Goal: Obtain resource: Download file/media

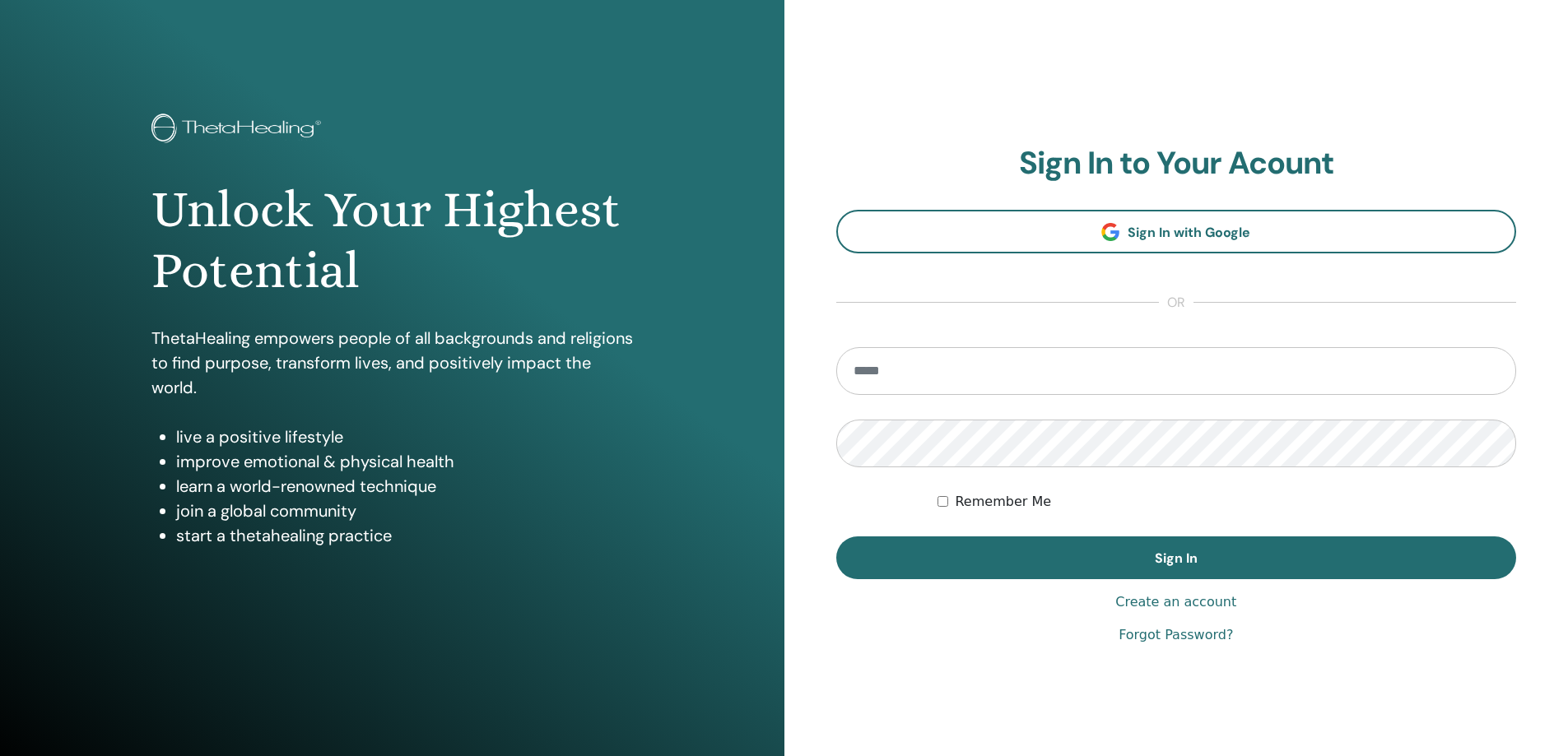
click at [933, 372] on input "email" at bounding box center [1176, 372] width 681 height 48
click at [952, 374] on input "**********" at bounding box center [1176, 372] width 681 height 48
click at [1008, 376] on input "**********" at bounding box center [1176, 372] width 681 height 48
click at [1011, 371] on input "**********" at bounding box center [1176, 372] width 681 height 48
type input "**********"
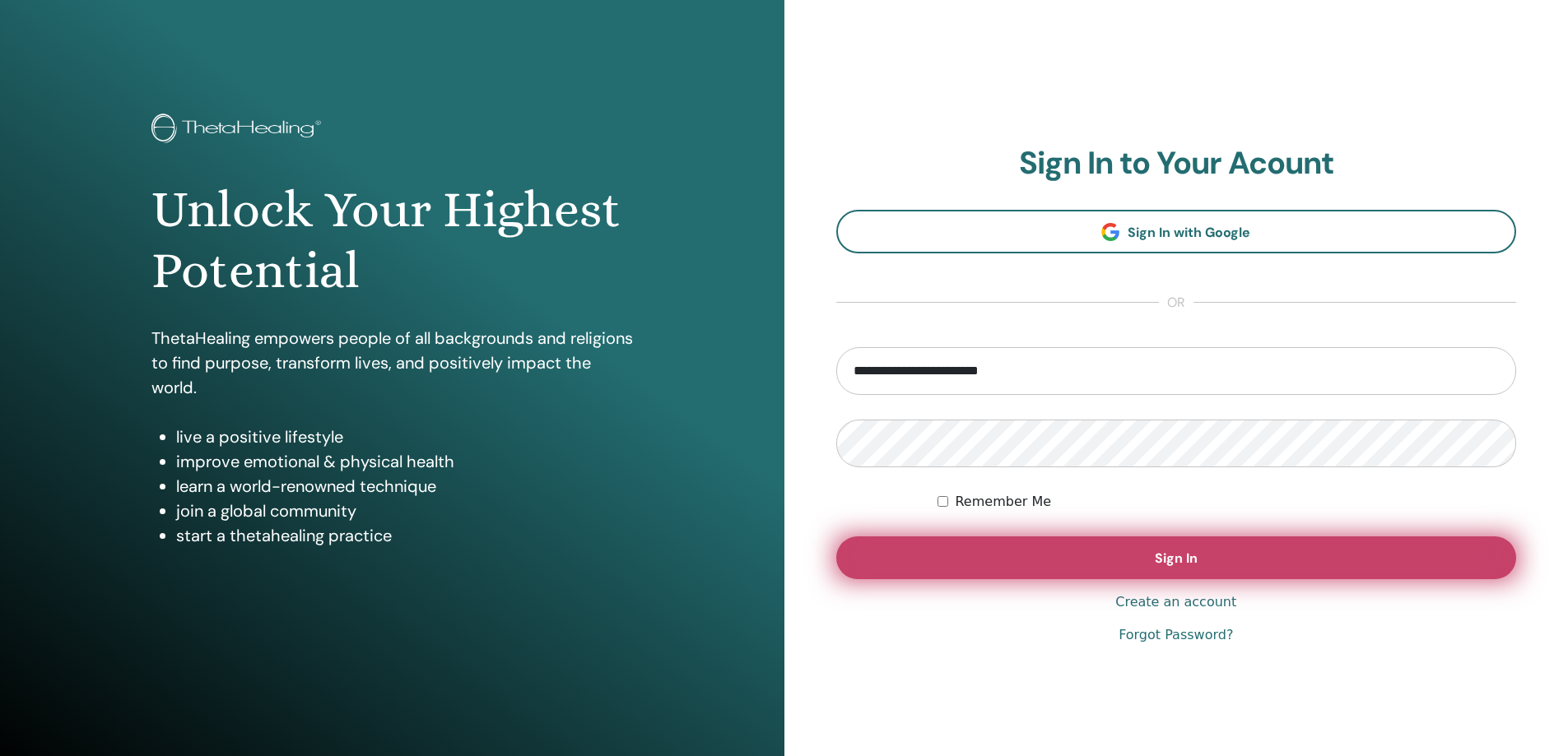
click at [1022, 557] on button "Sign In" at bounding box center [1176, 557] width 681 height 43
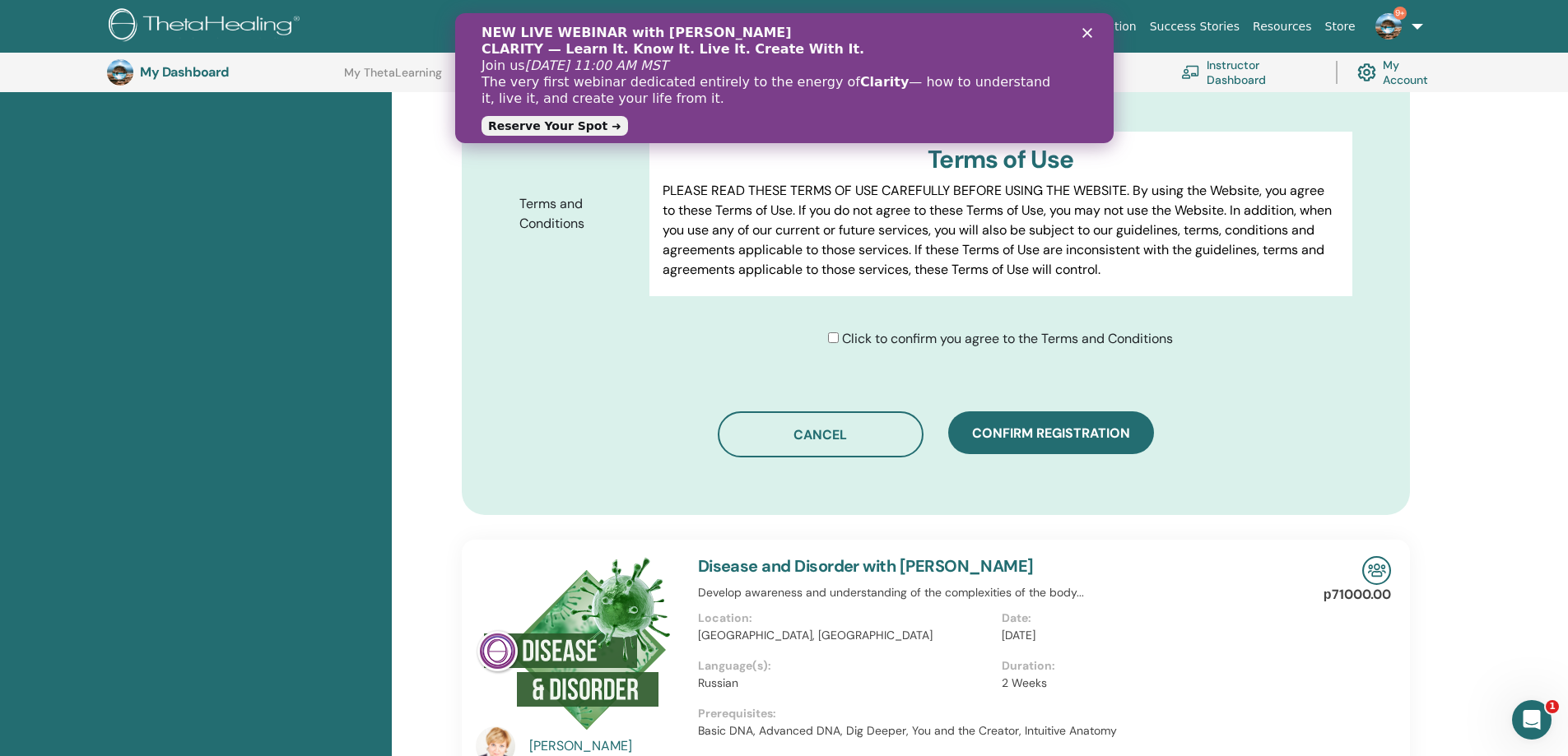
scroll to position [780, 0]
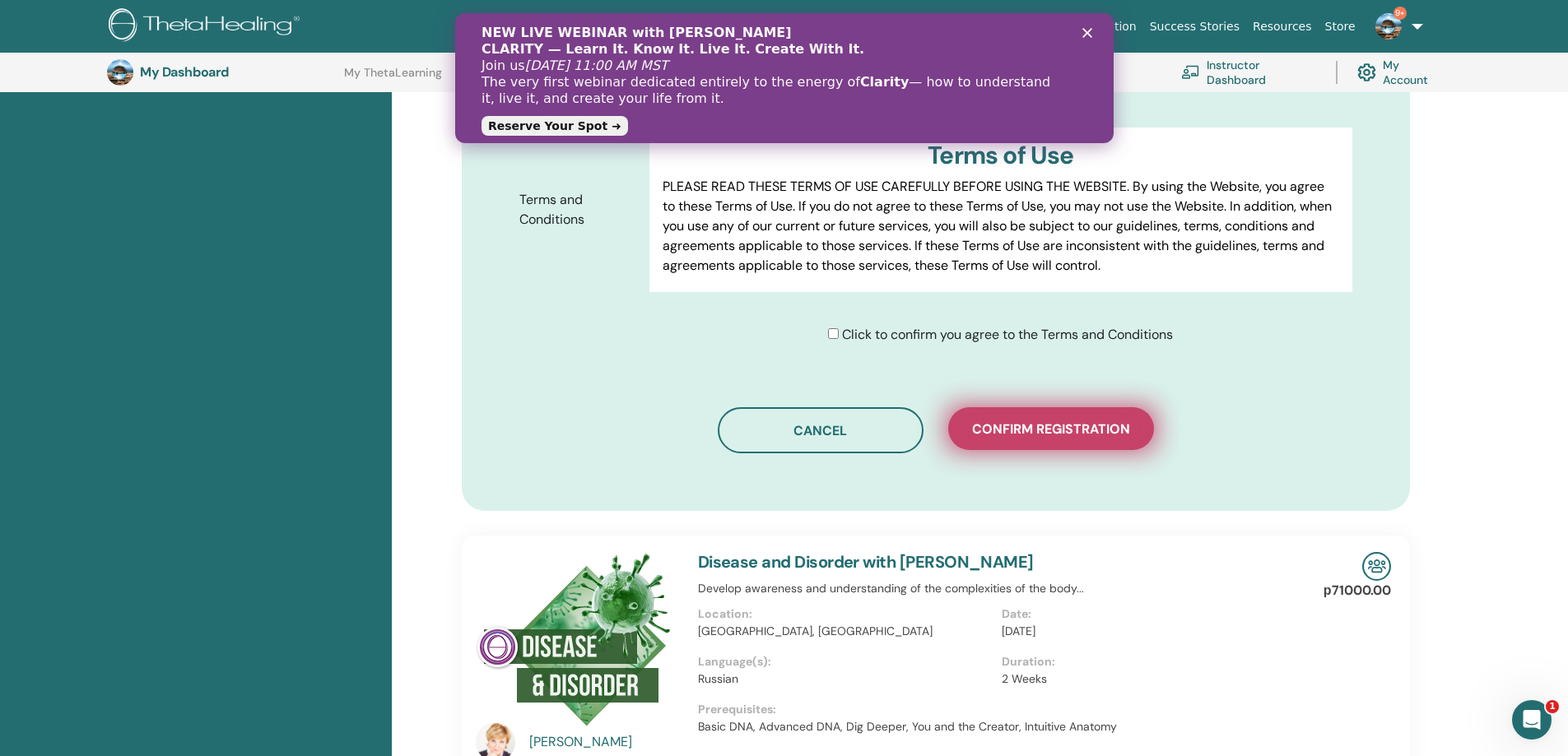
click at [1042, 448] on button "Confirm registration" at bounding box center [1051, 428] width 206 height 43
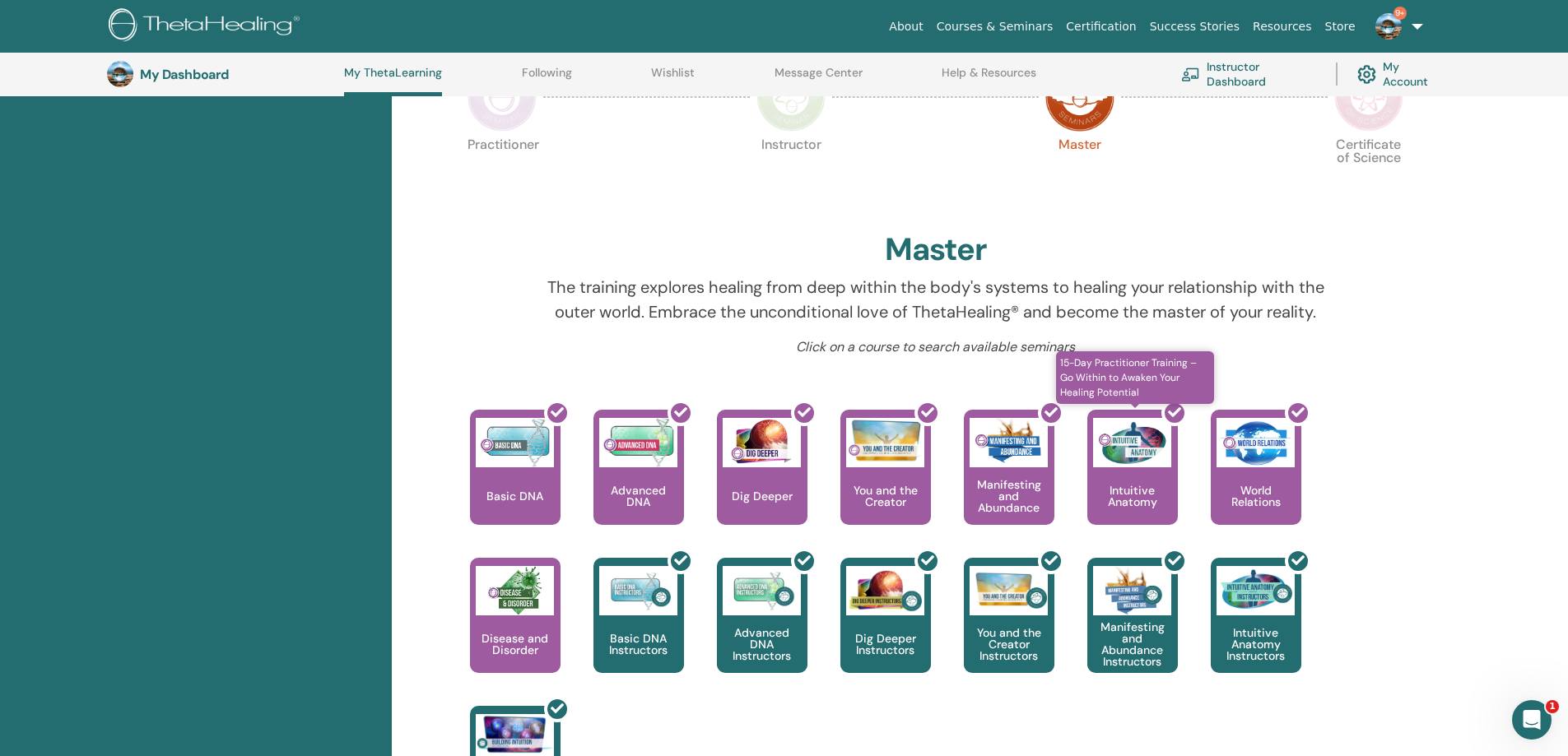
scroll to position [291, 0]
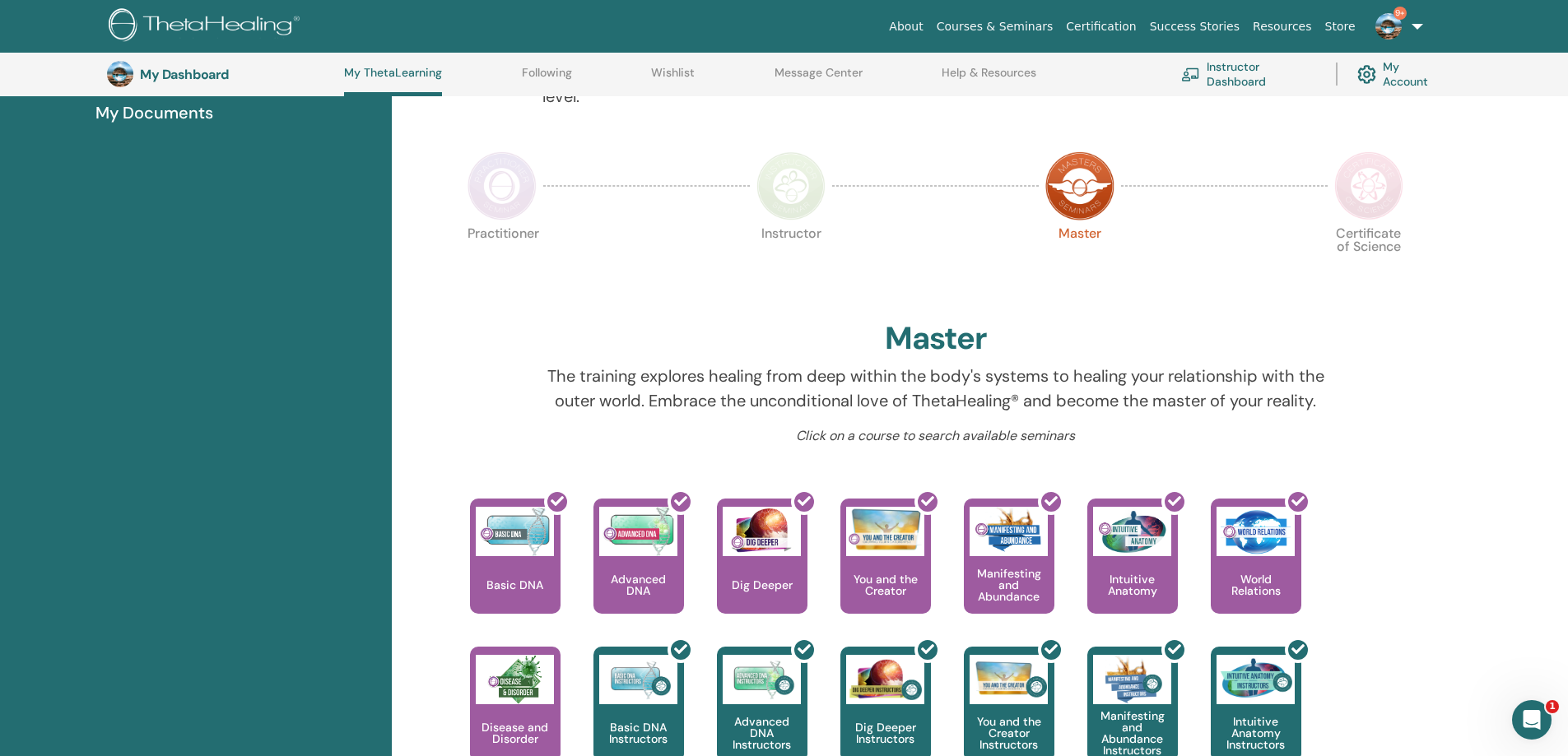
click at [1354, 179] on img at bounding box center [1368, 186] width 69 height 69
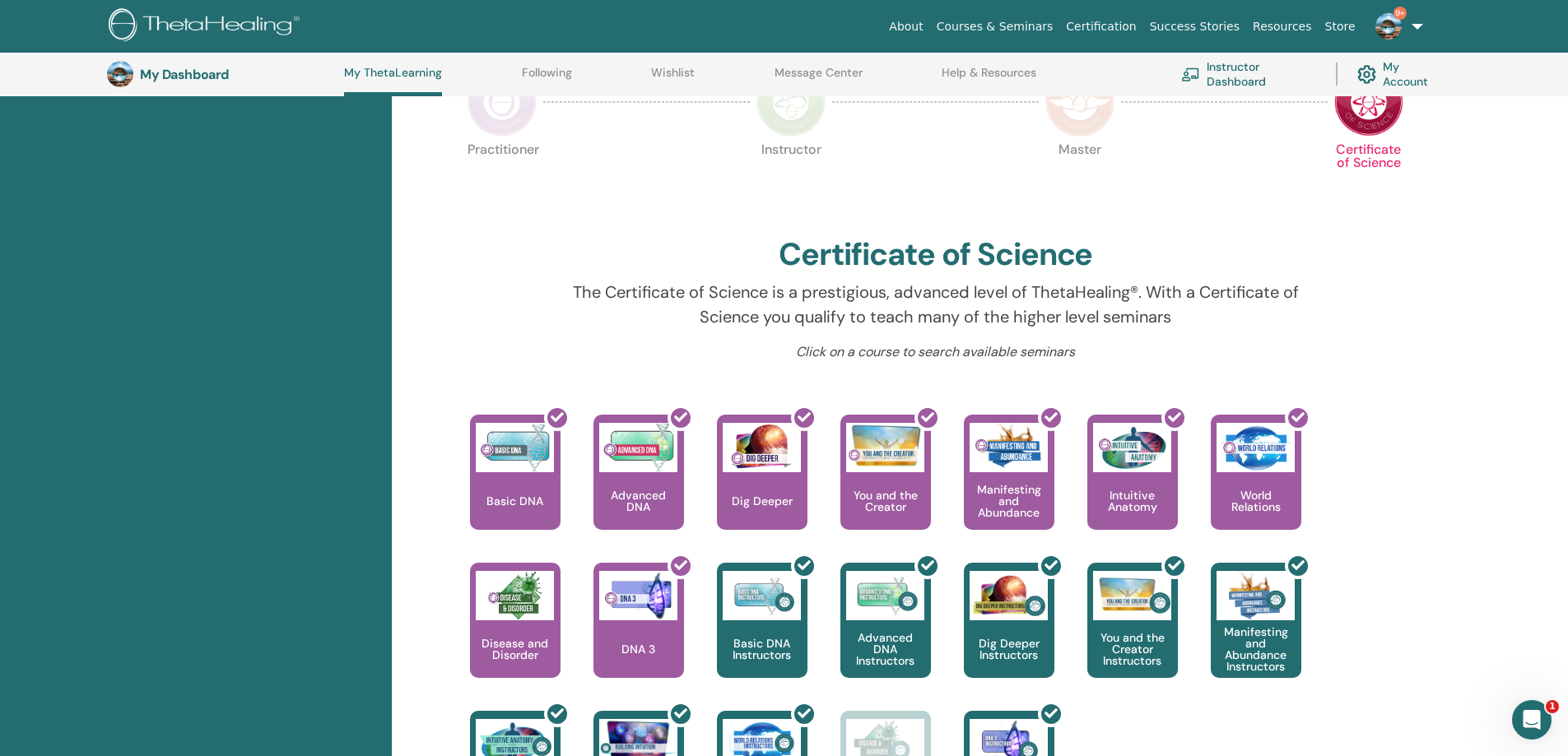
scroll to position [373, 0]
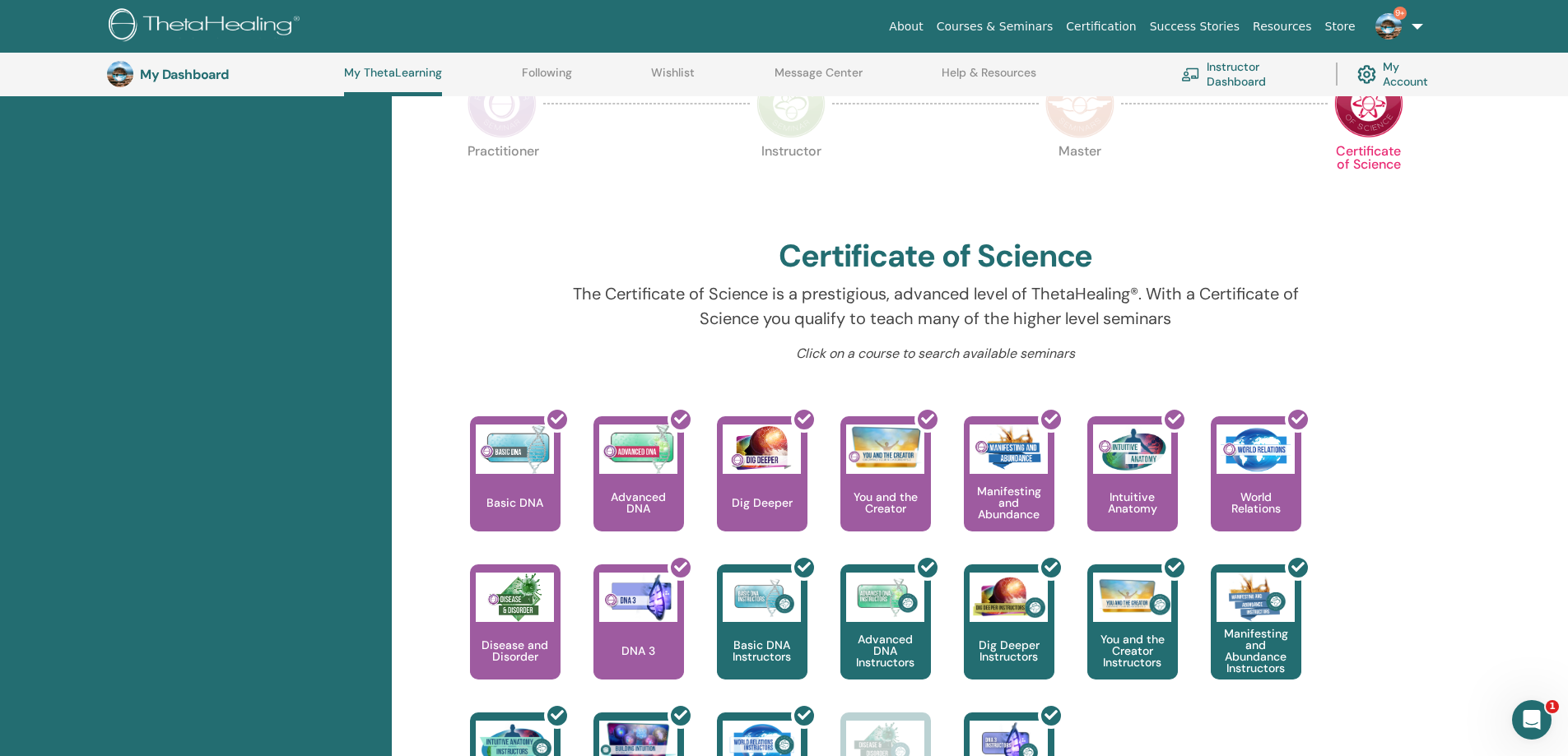
click at [1082, 129] on img at bounding box center [1080, 103] width 69 height 69
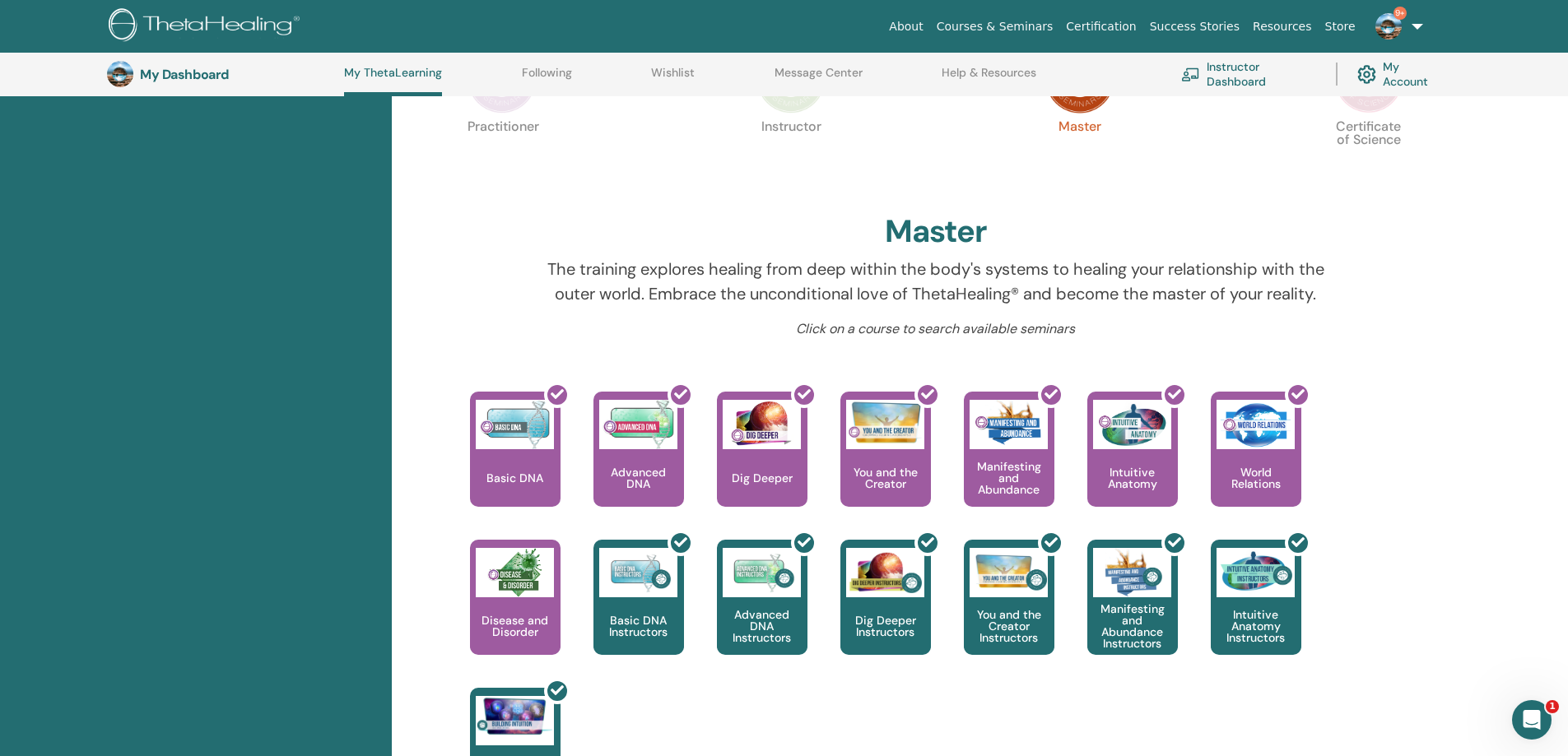
scroll to position [373, 0]
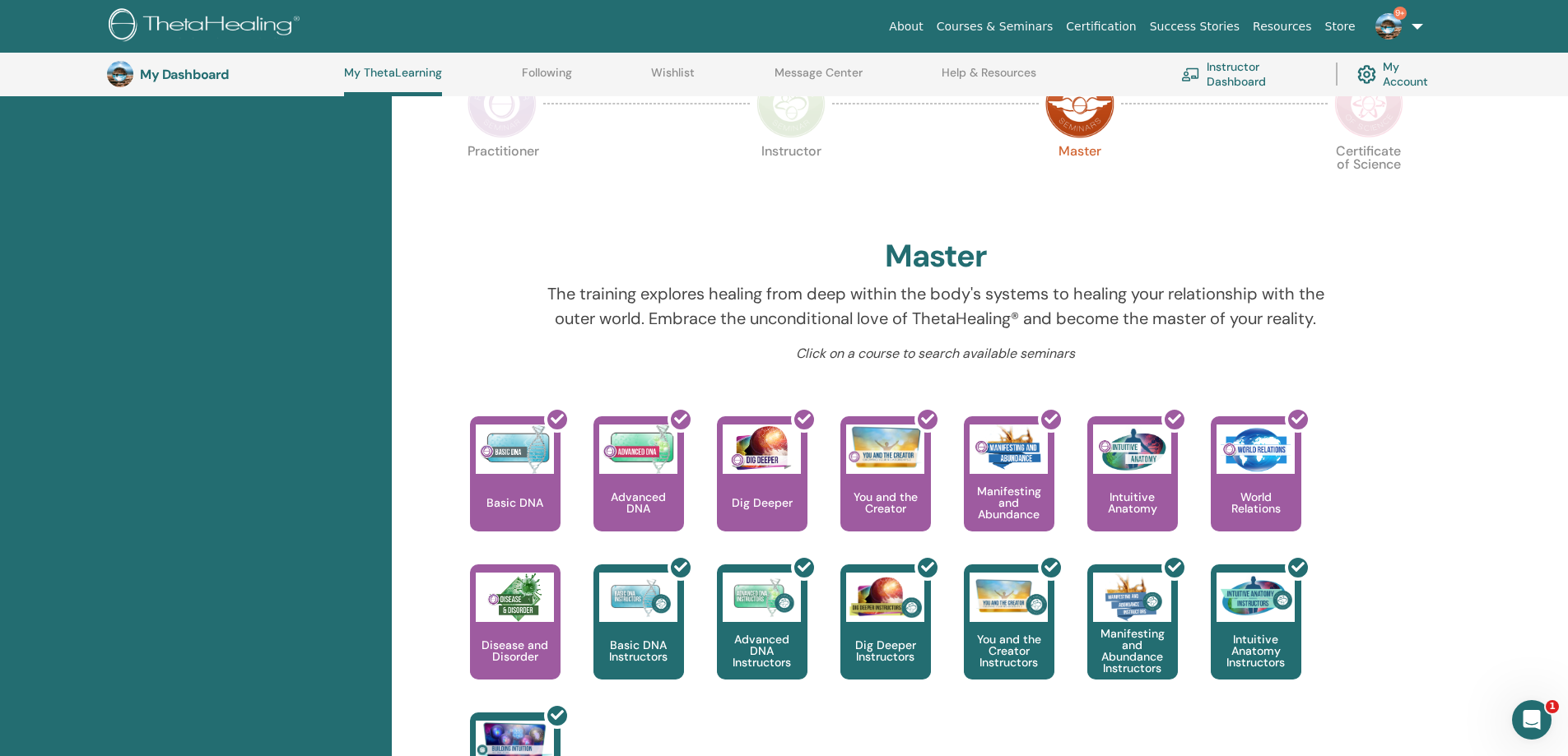
click at [1364, 111] on img at bounding box center [1368, 103] width 69 height 69
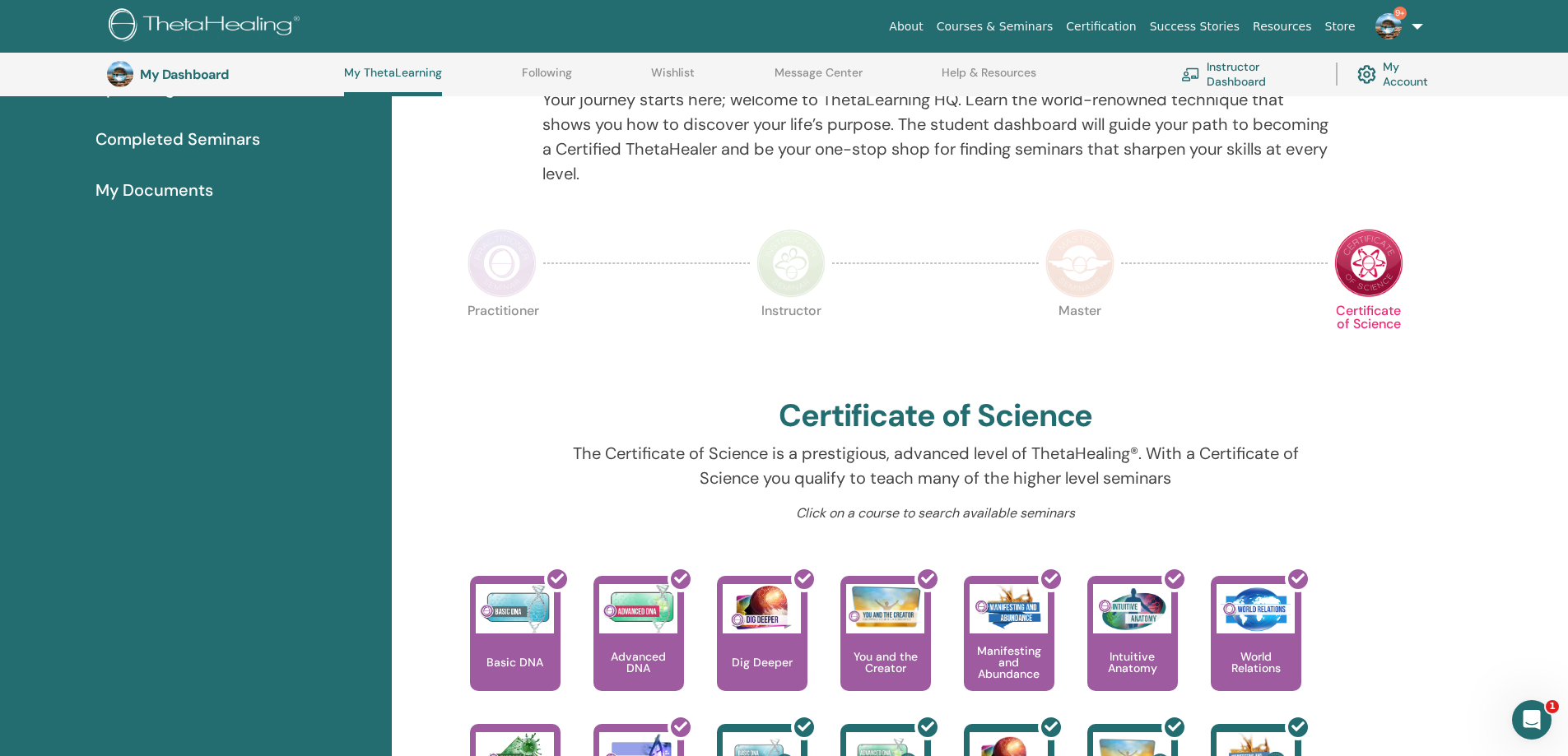
scroll to position [208, 0]
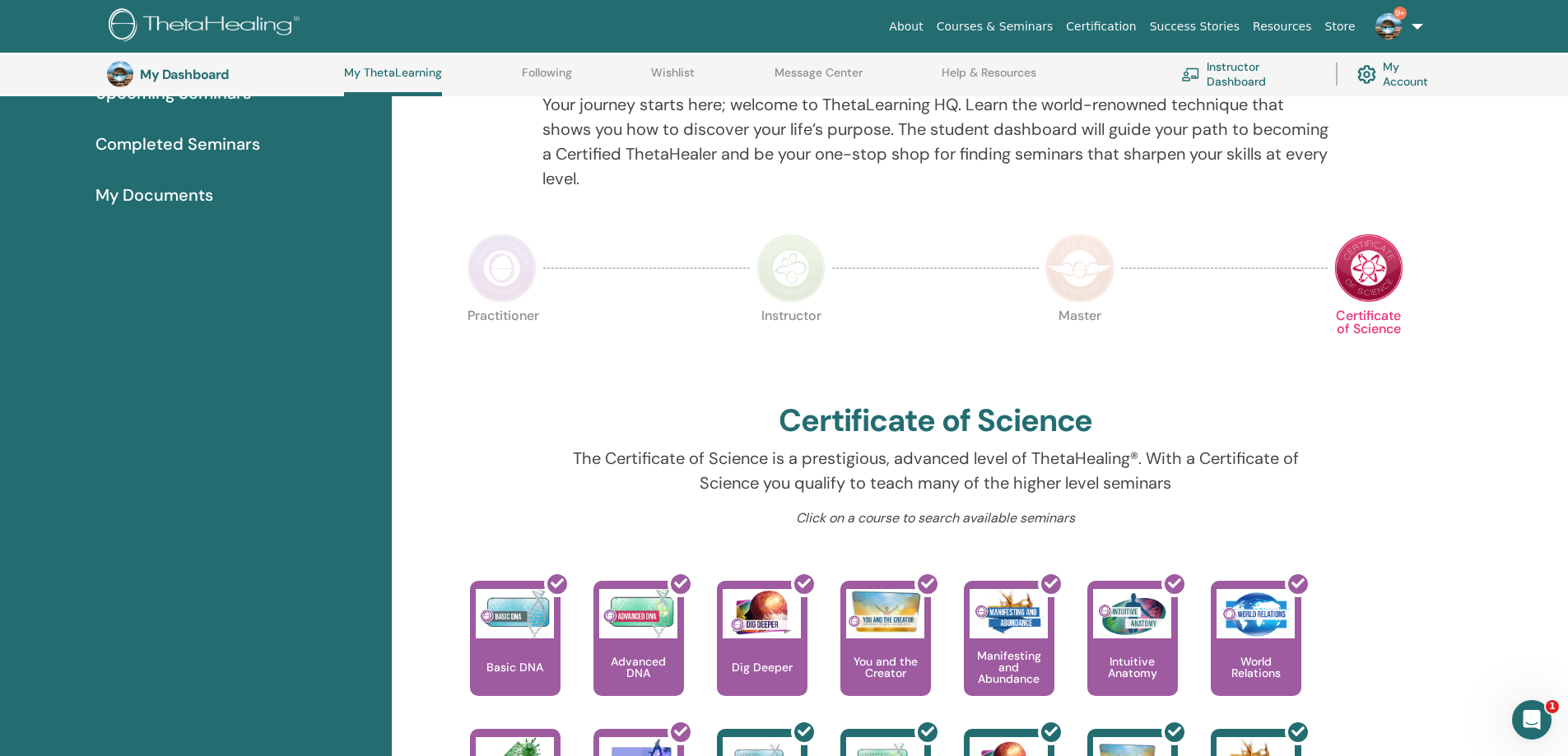
click at [1088, 255] on img at bounding box center [1080, 268] width 69 height 69
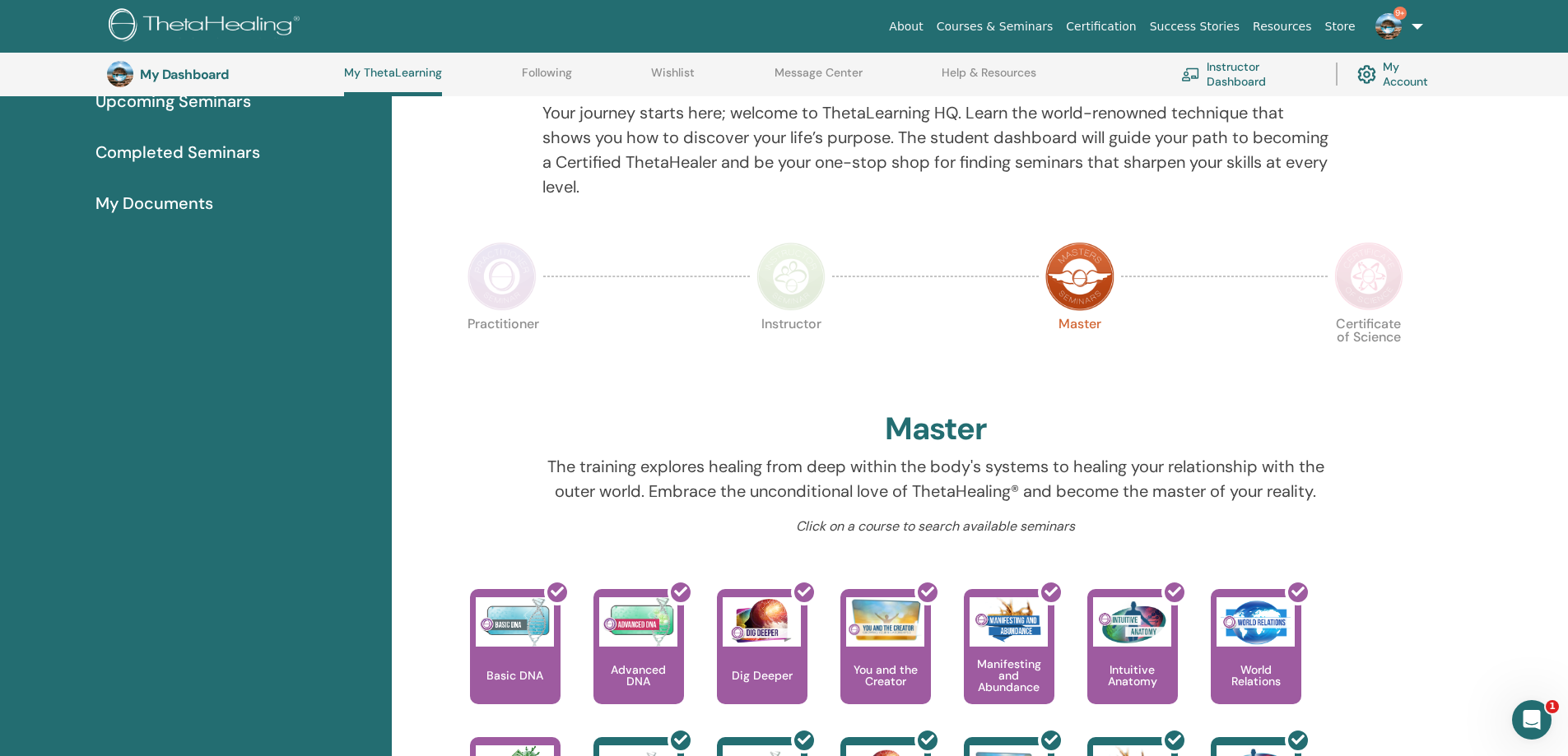
scroll to position [537, 0]
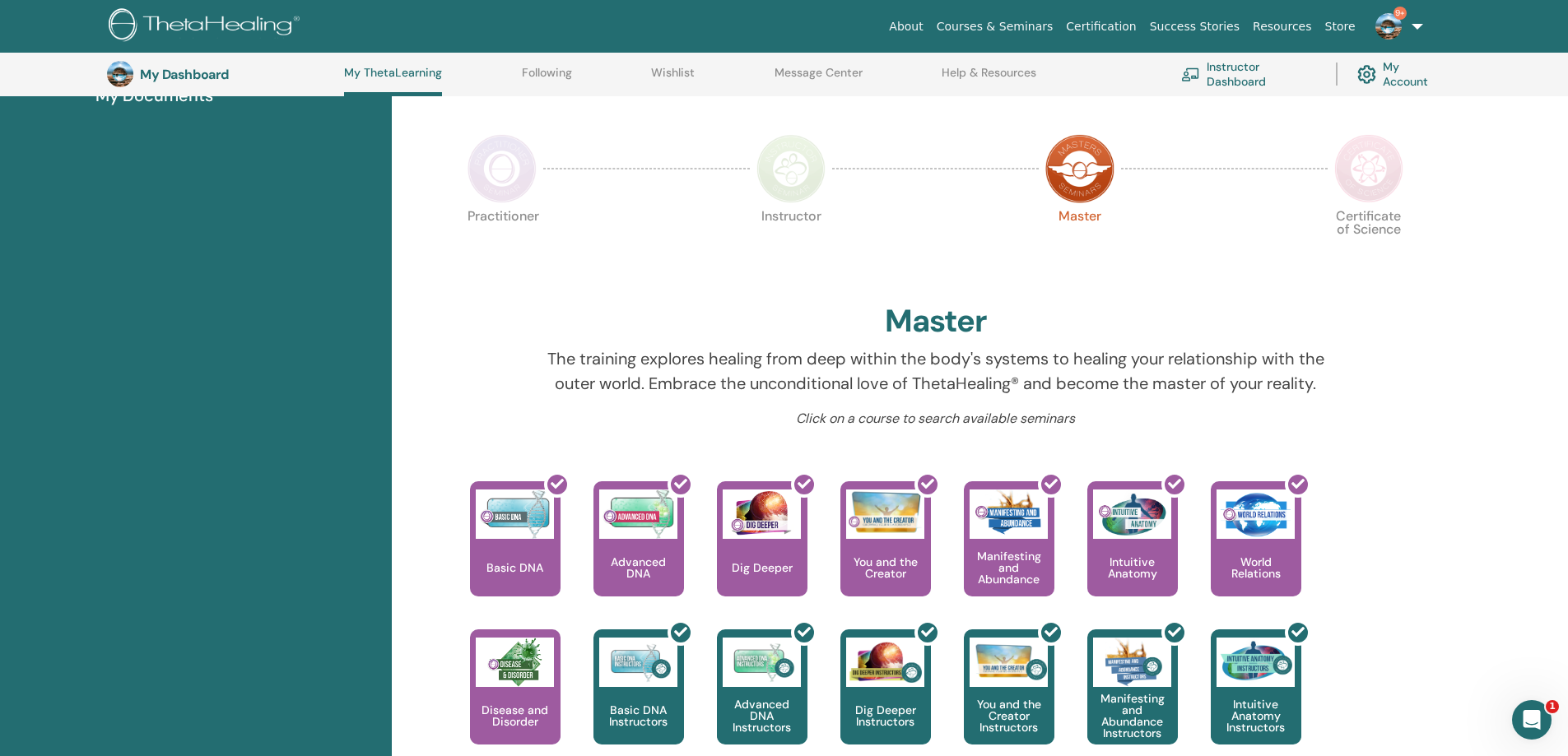
scroll to position [291, 0]
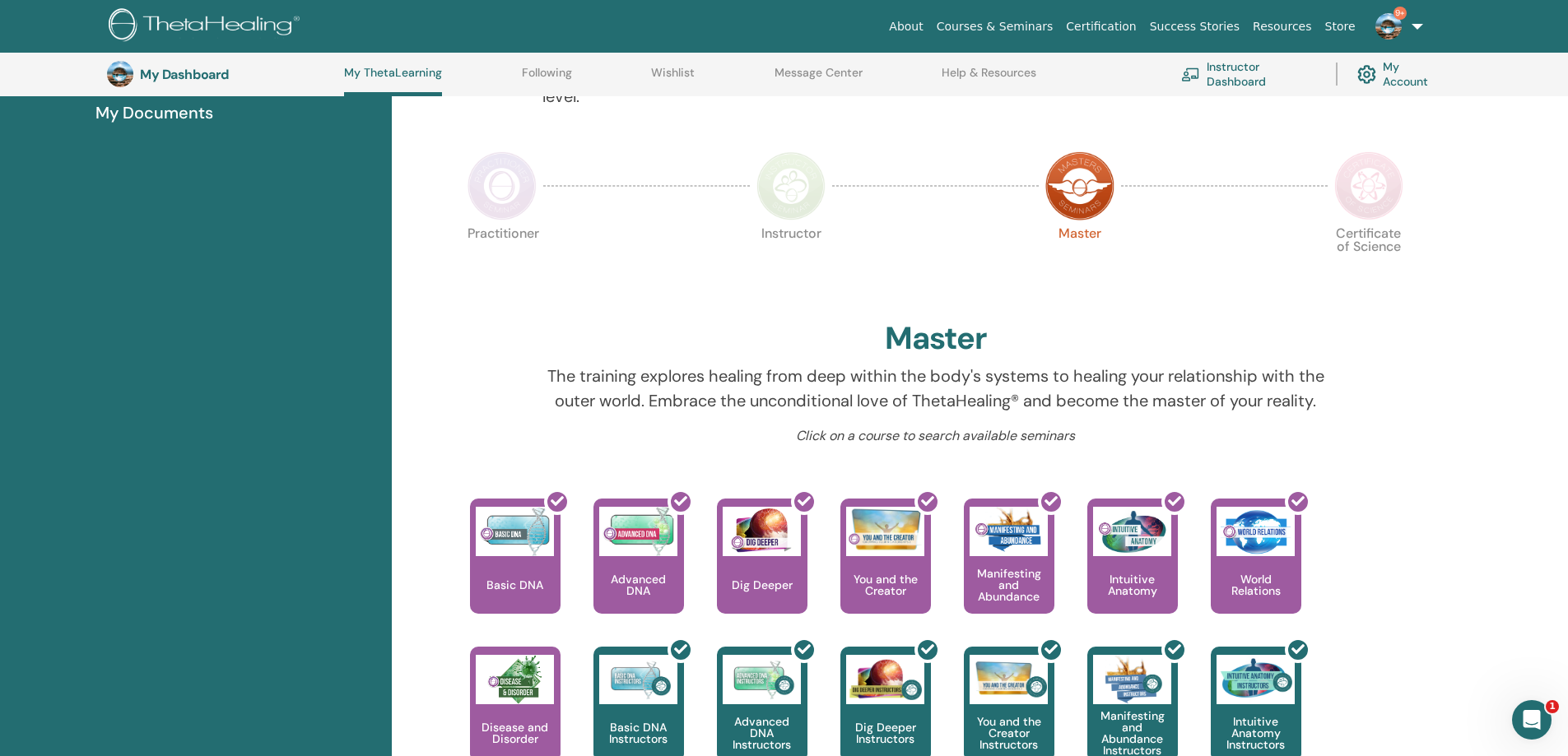
click at [1373, 195] on img at bounding box center [1368, 186] width 69 height 69
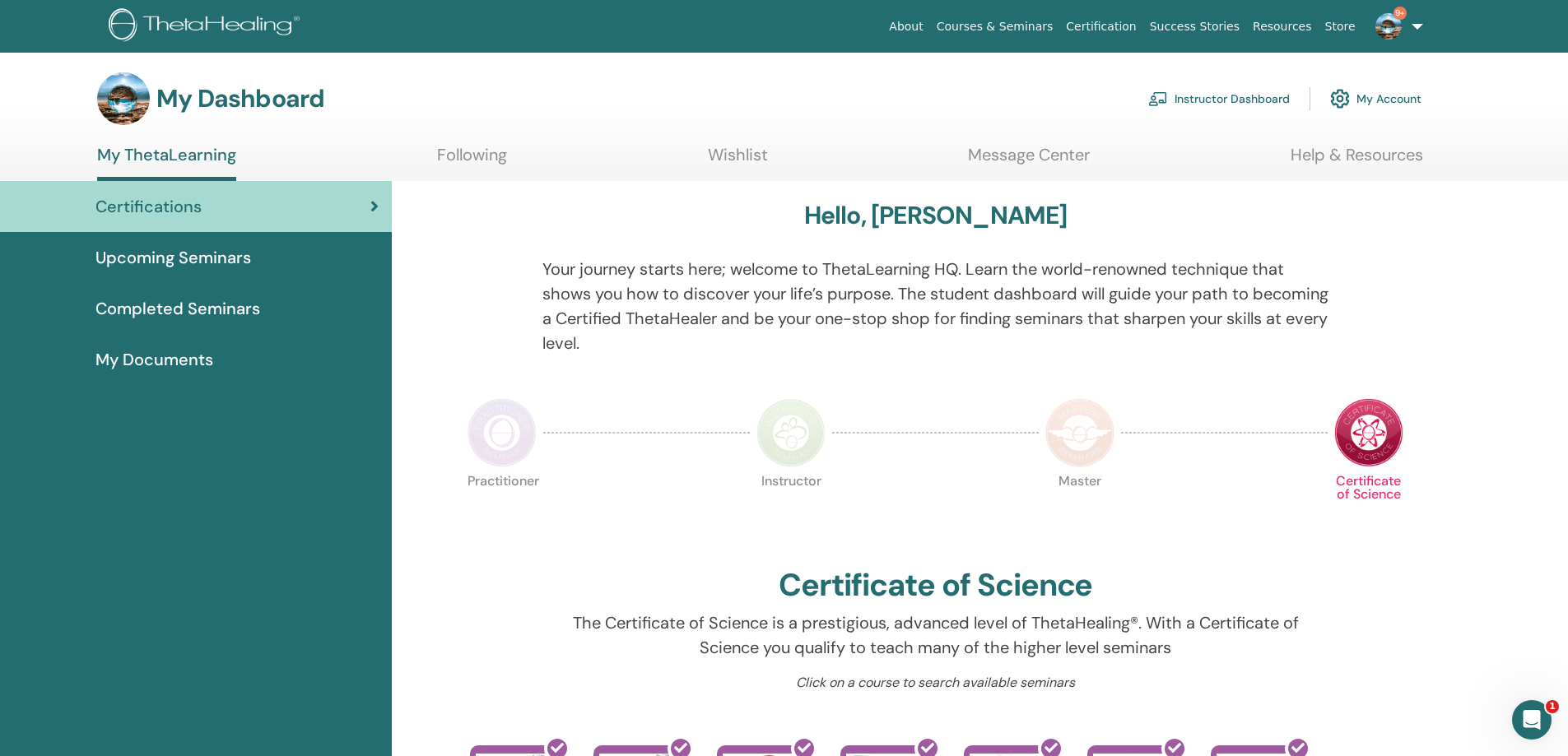
click at [1377, 104] on link "My Account" at bounding box center [1375, 99] width 91 height 36
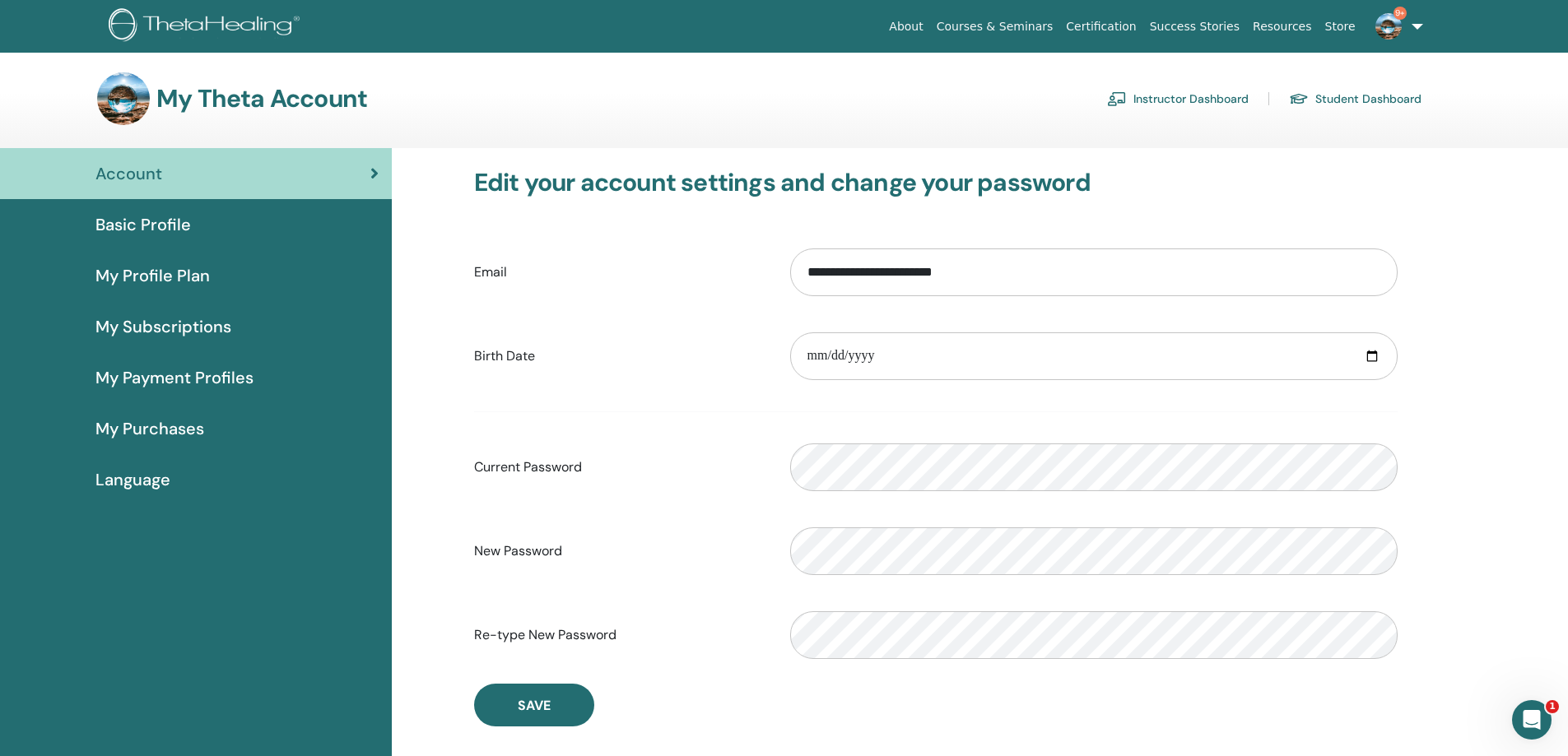
scroll to position [82, 0]
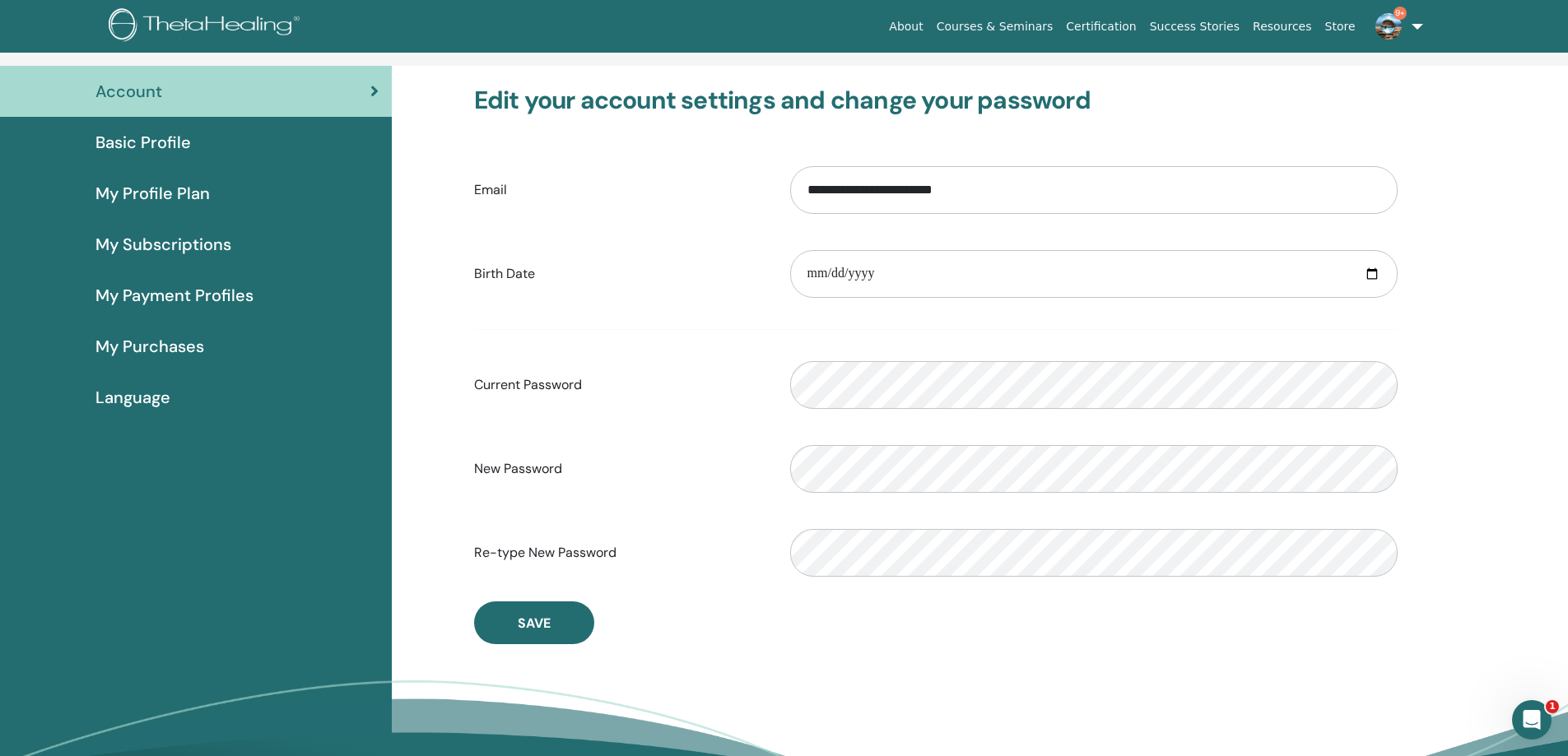
click at [164, 138] on span "Basic Profile" at bounding box center [144, 142] width 96 height 25
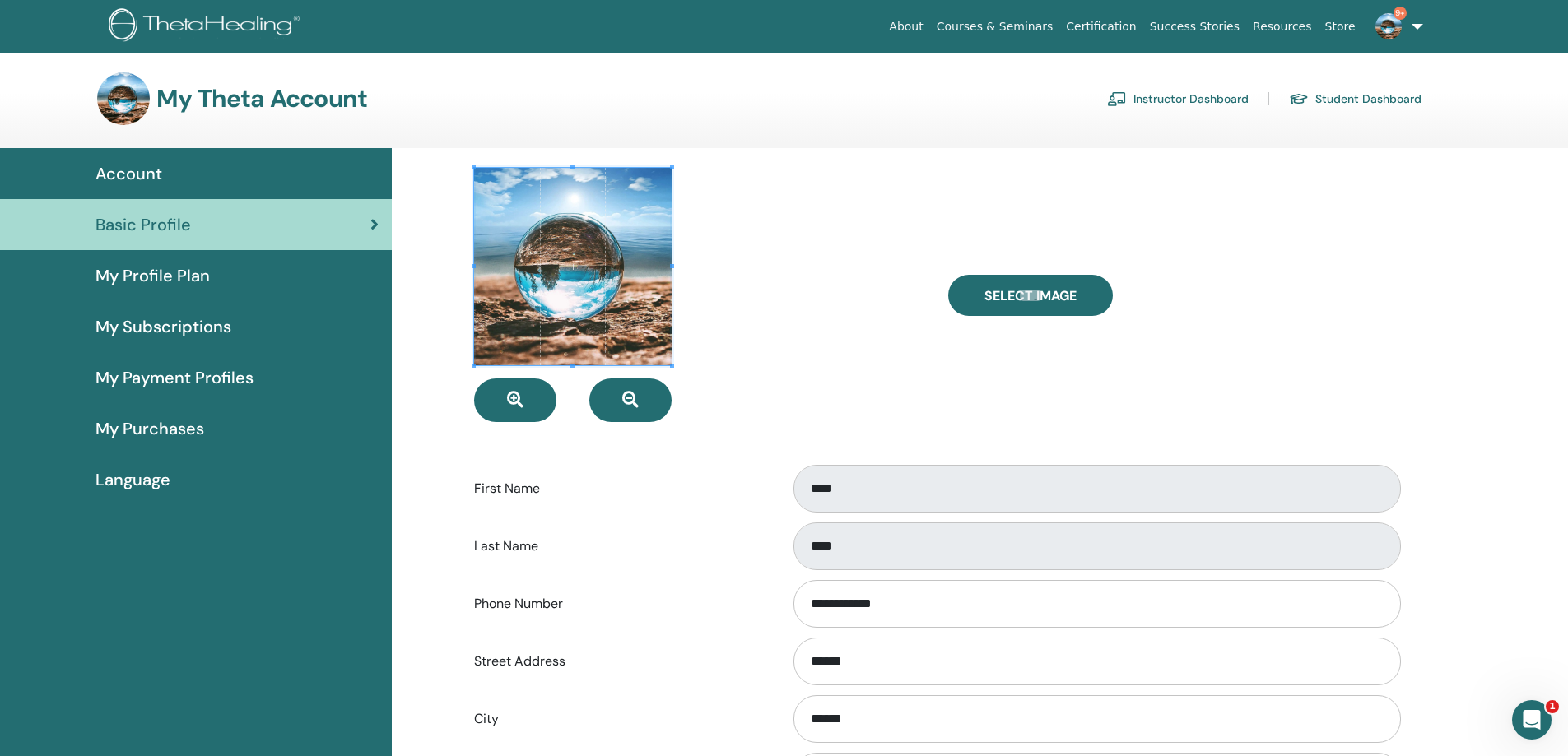
click at [167, 272] on span "My Profile Plan" at bounding box center [153, 276] width 115 height 25
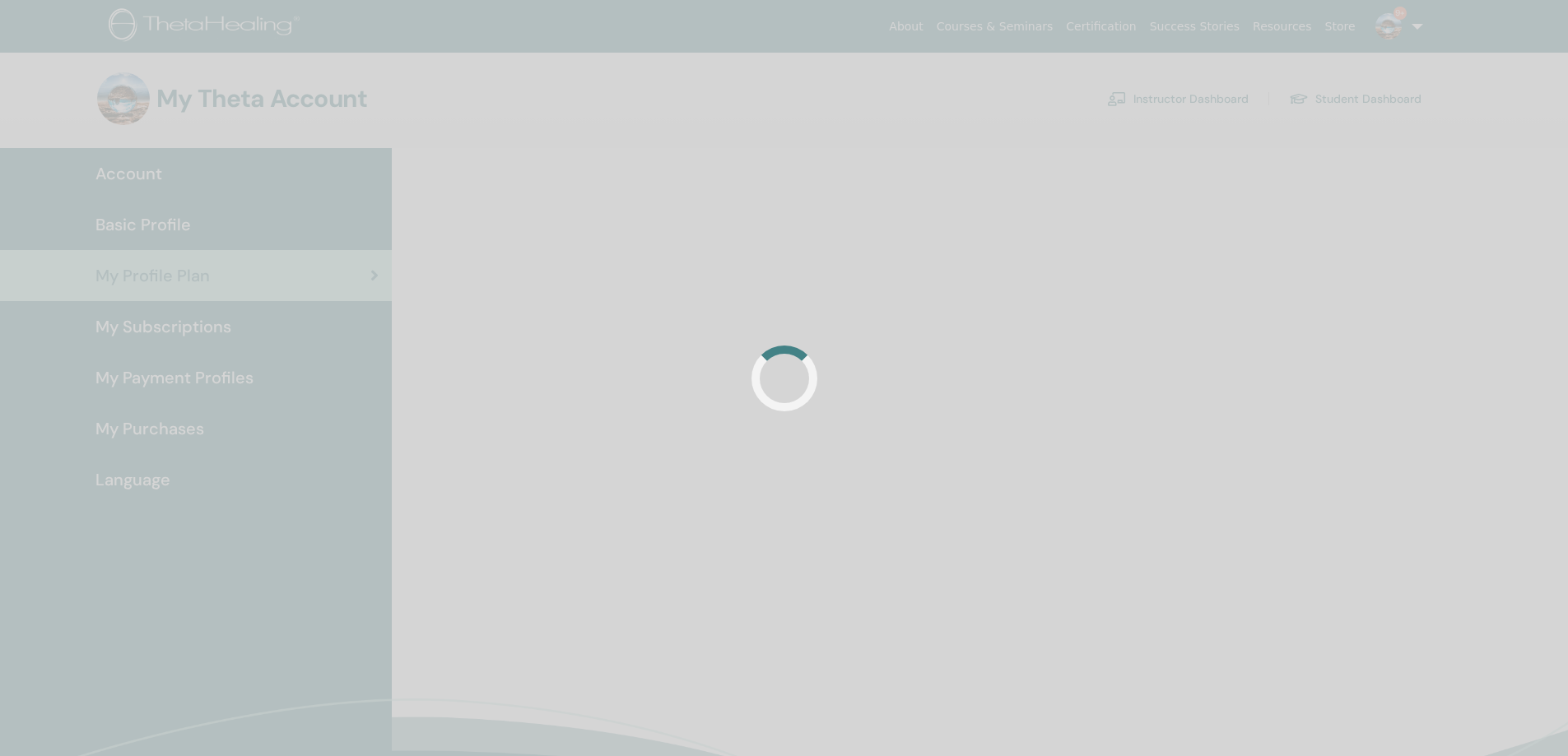
click at [186, 312] on link "My Subscriptions" at bounding box center [196, 327] width 392 height 51
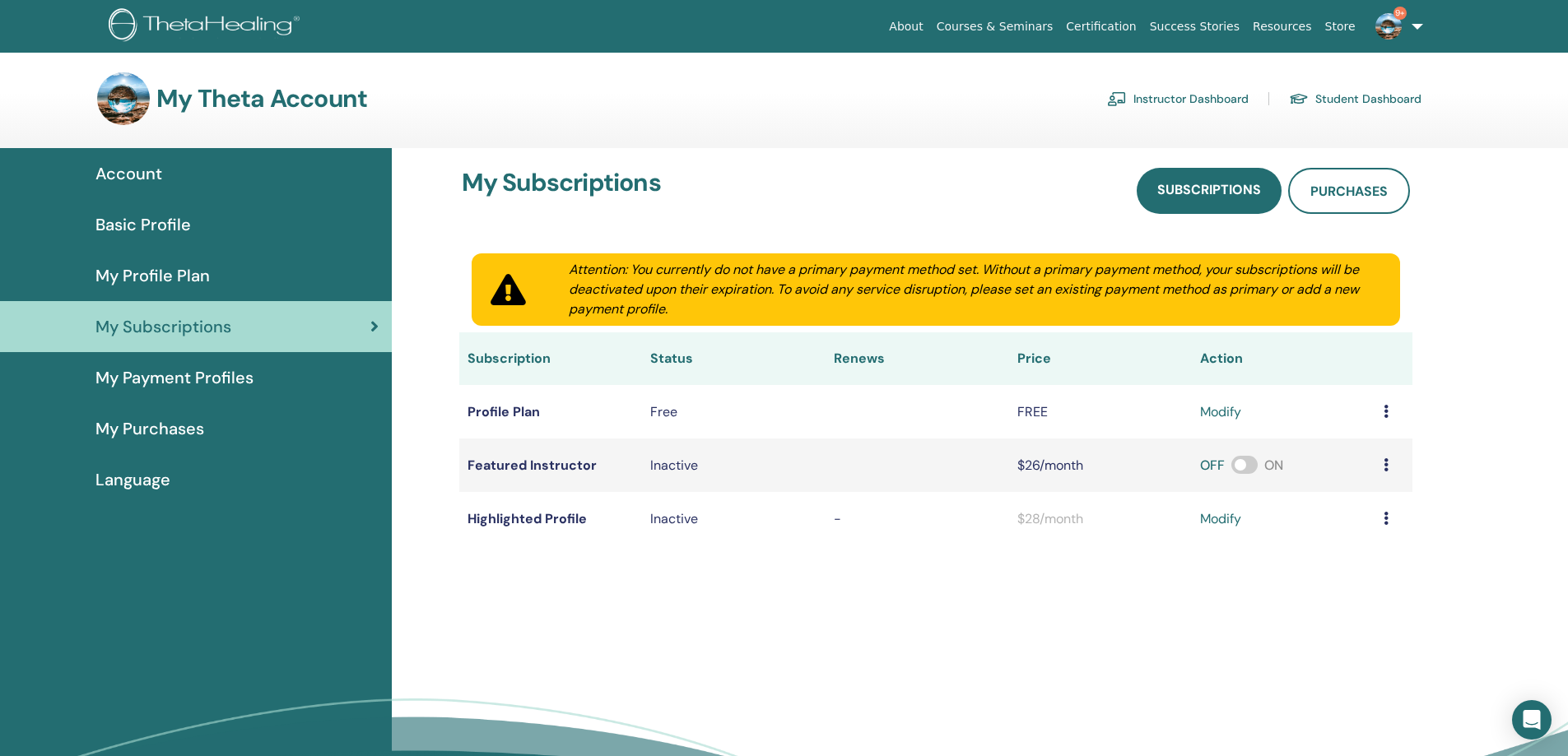
click at [217, 382] on span "My Payment Profiles" at bounding box center [175, 378] width 158 height 25
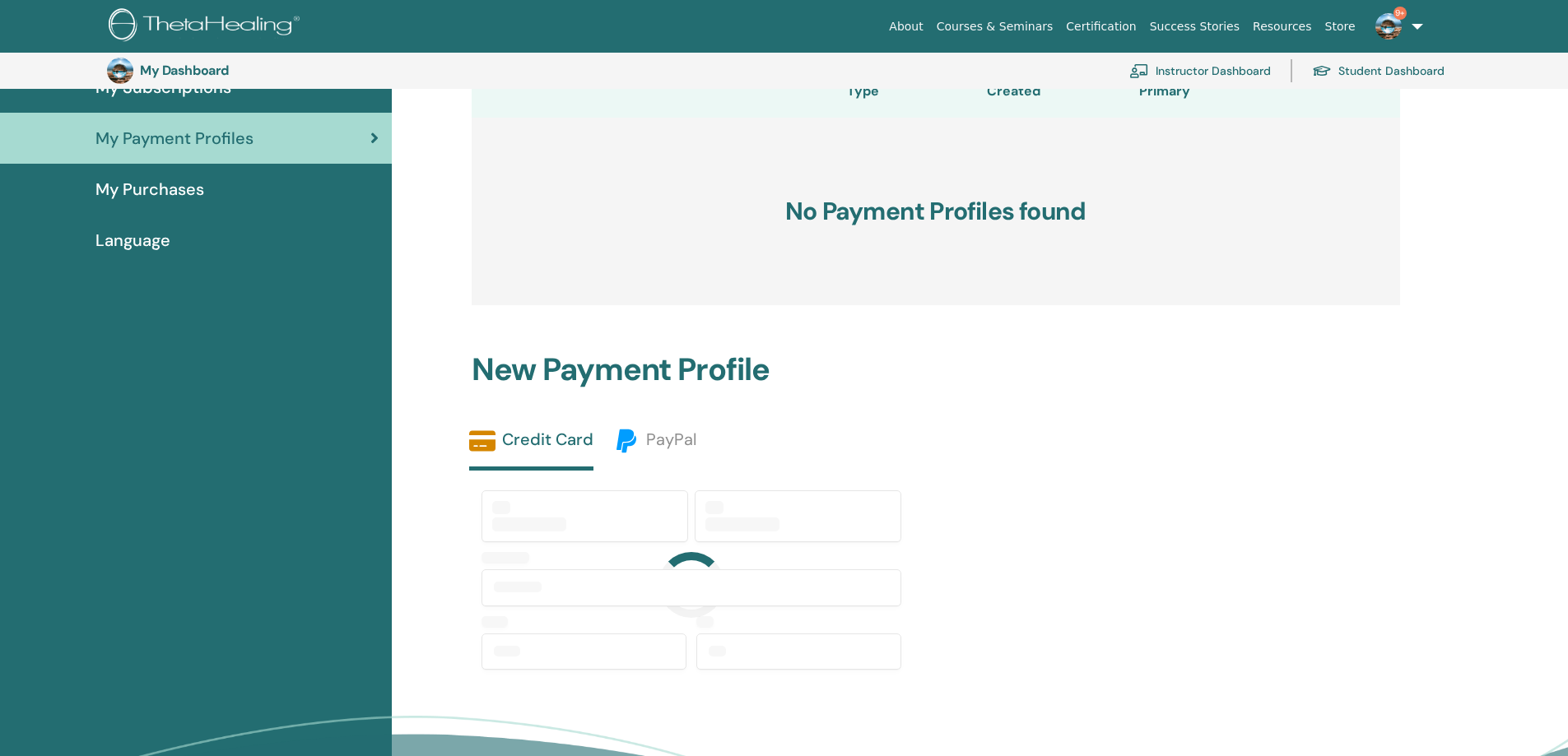
scroll to position [283, 0]
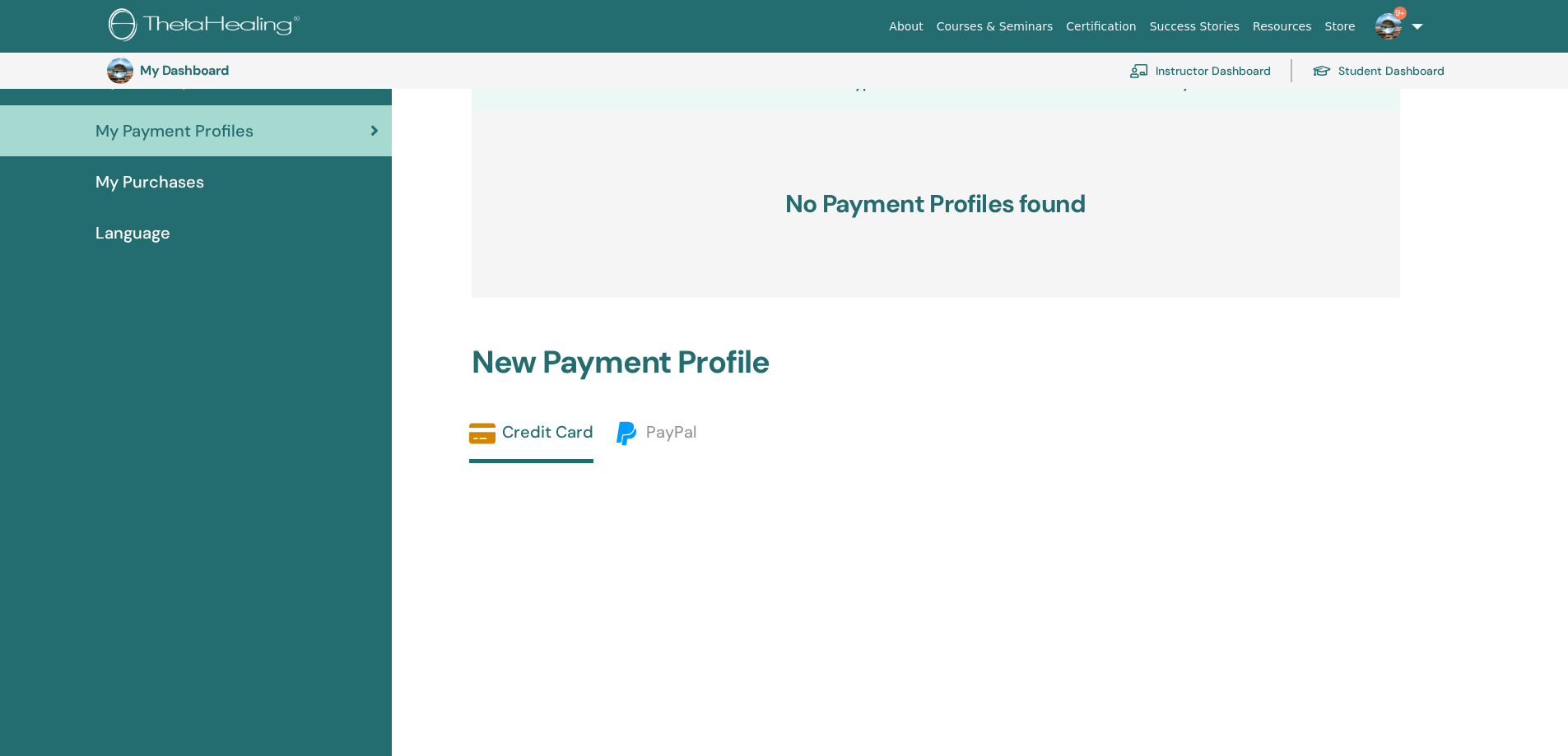
click at [166, 189] on span "My Purchases" at bounding box center [150, 182] width 109 height 25
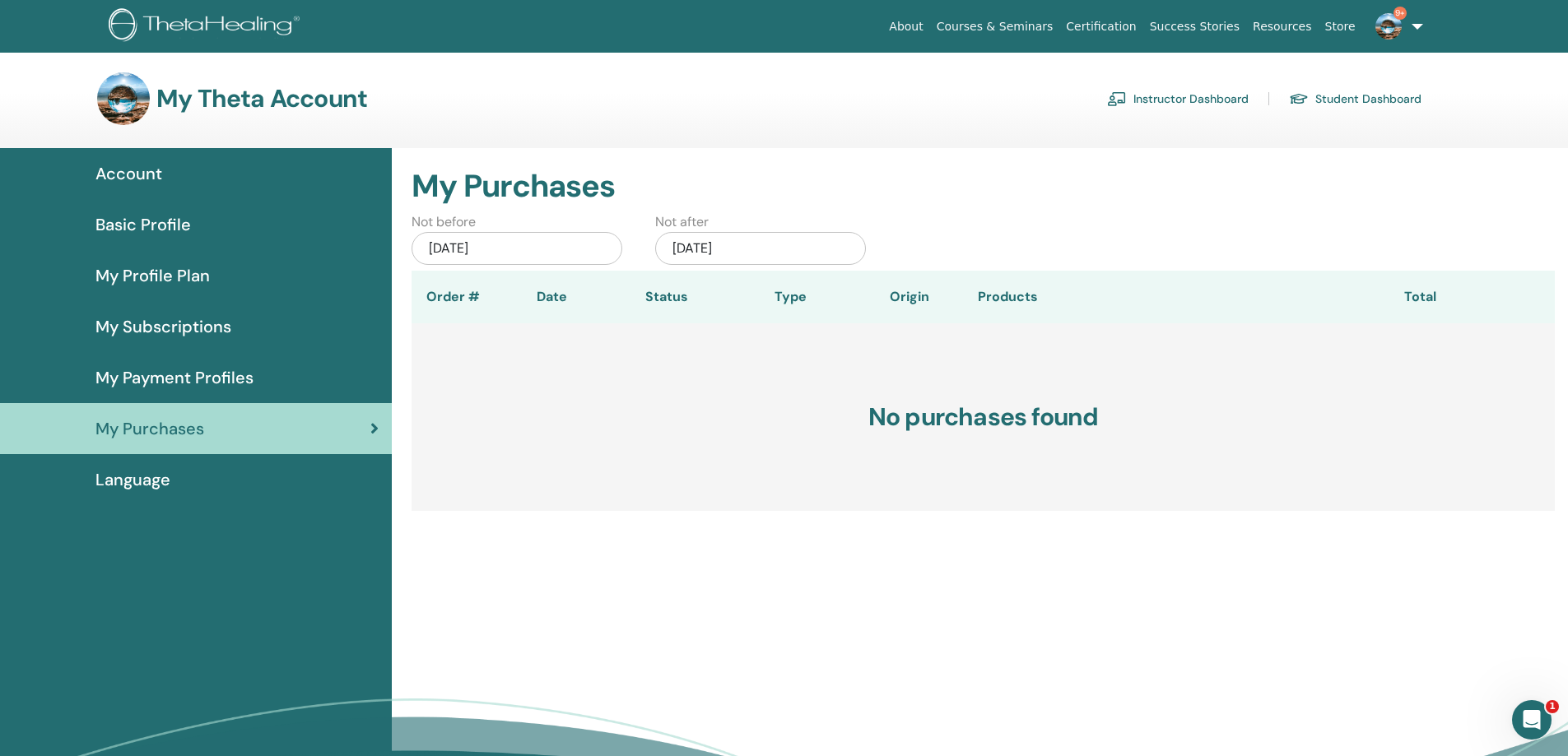
click at [129, 179] on span "Account" at bounding box center [129, 174] width 67 height 25
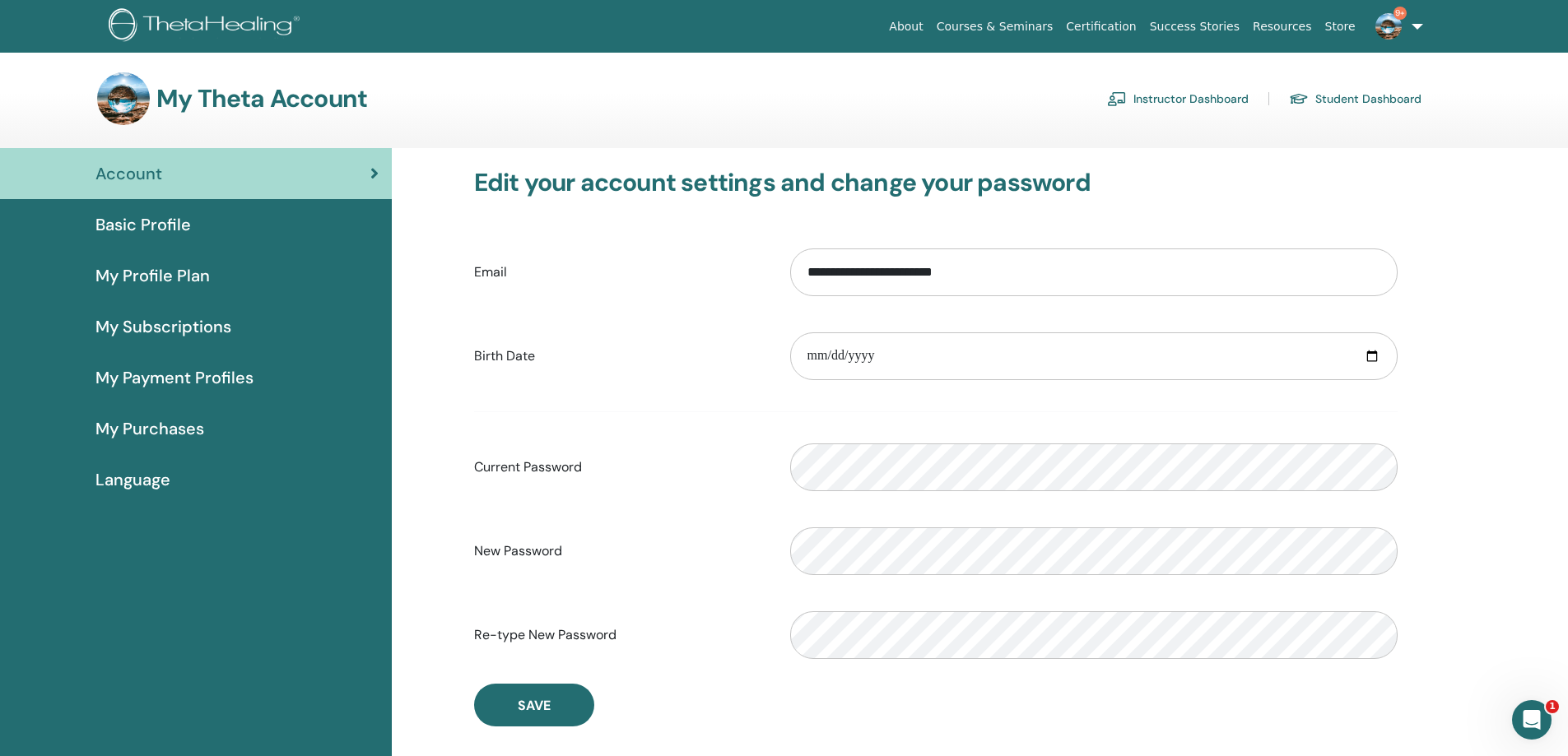
click at [1368, 91] on link "Student Dashboard" at bounding box center [1354, 99] width 133 height 26
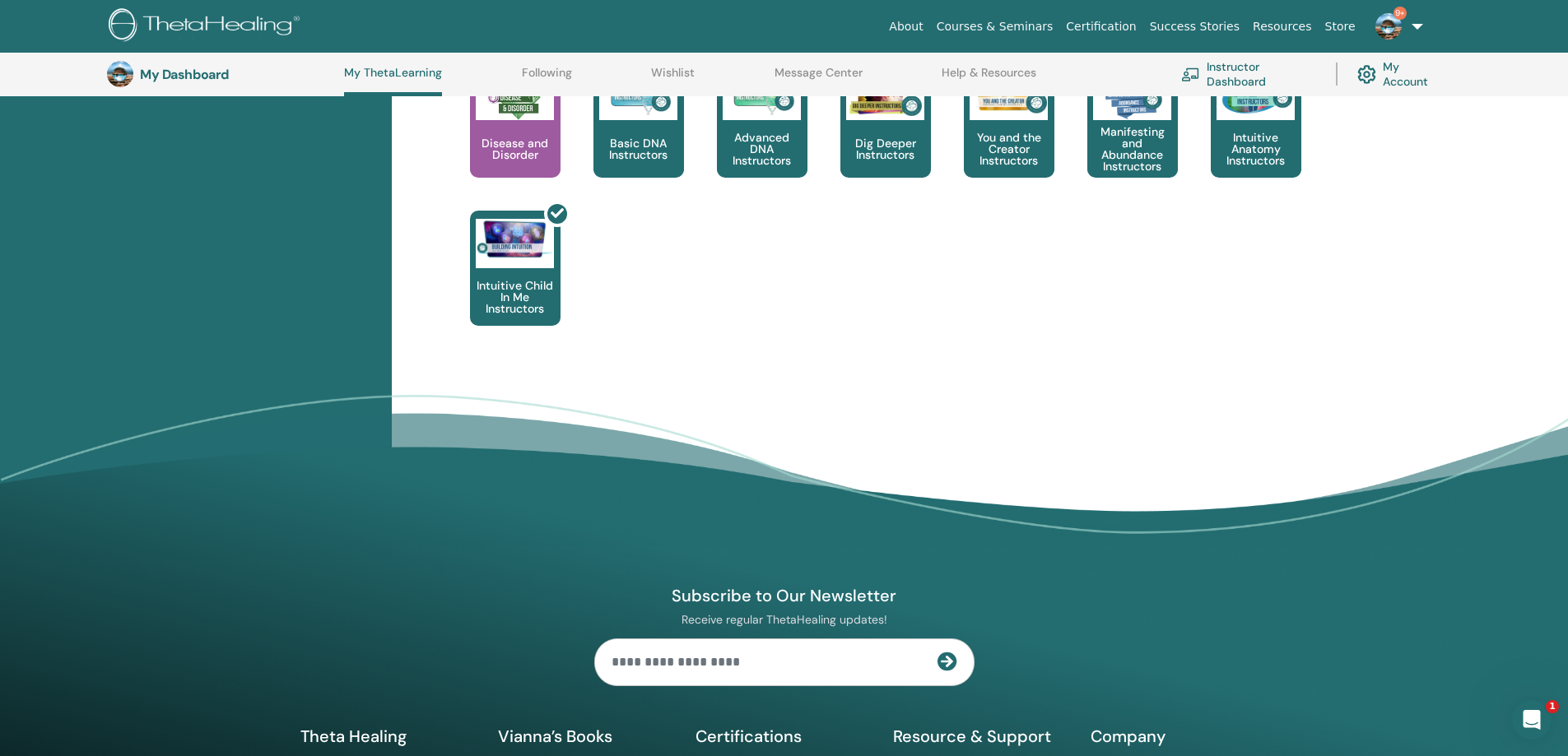
scroll to position [482, 0]
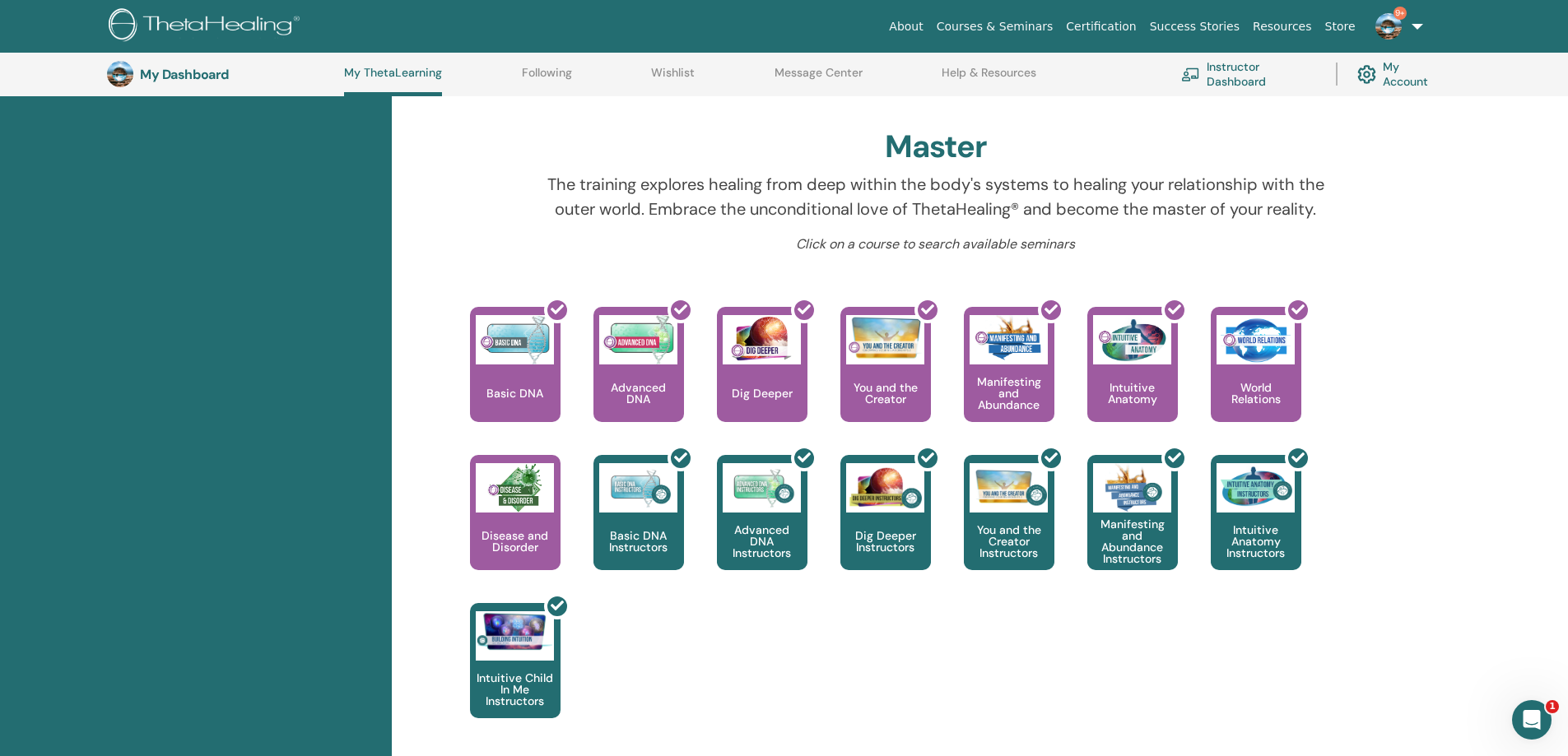
click at [1223, 73] on link "Instructor Dashboard" at bounding box center [1248, 74] width 135 height 36
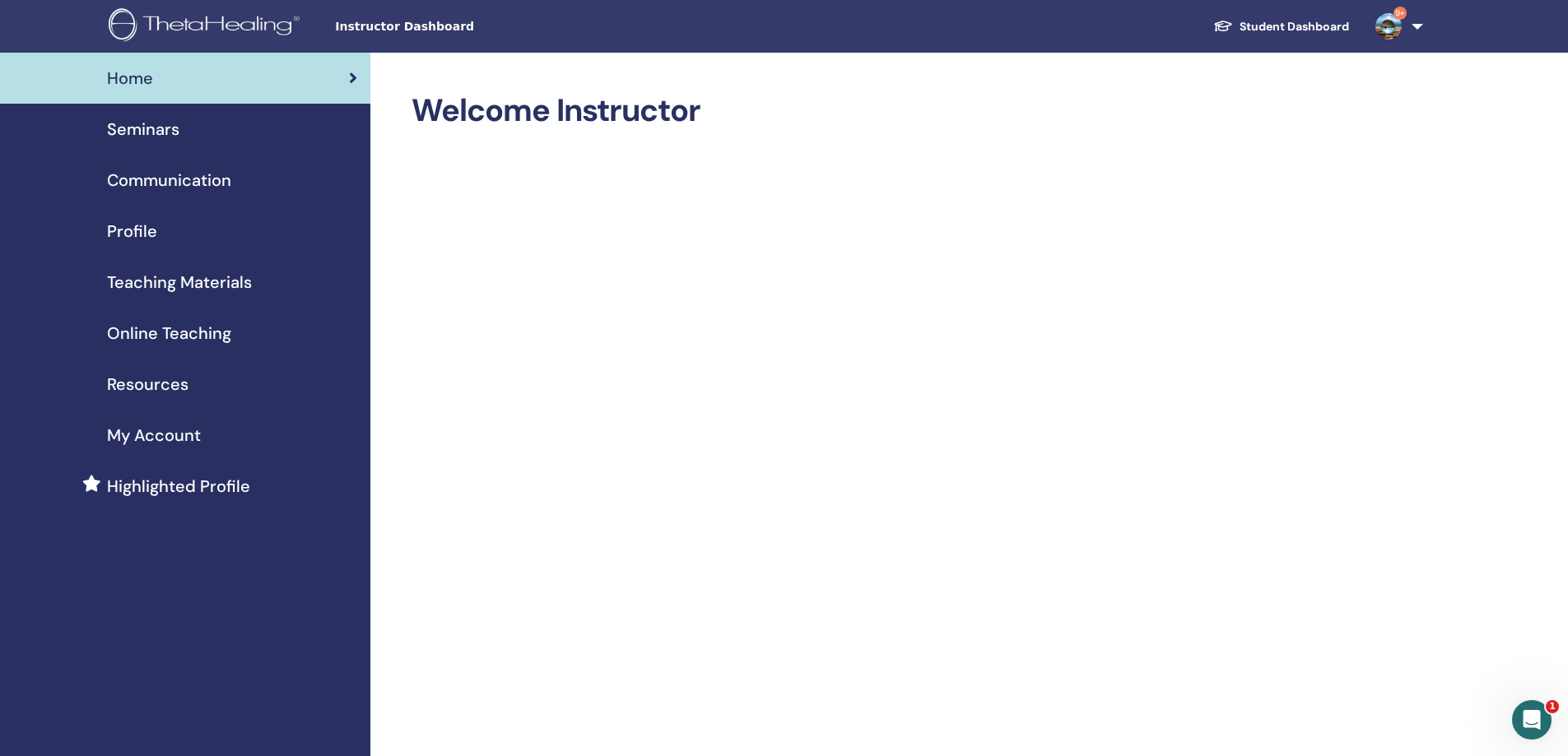
click at [188, 139] on div "Seminars" at bounding box center [185, 129] width 344 height 25
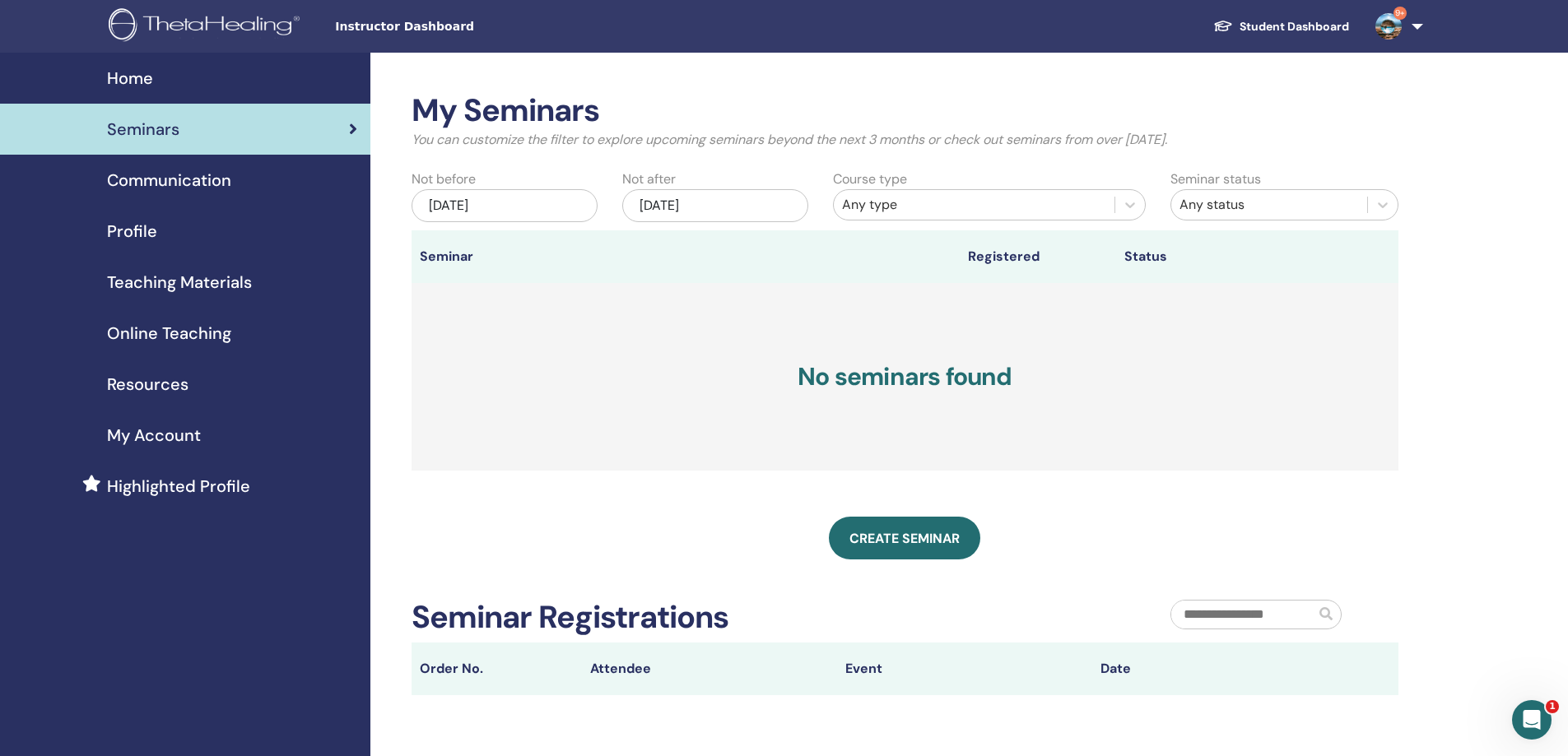
click at [1389, 26] on img at bounding box center [1388, 26] width 26 height 26
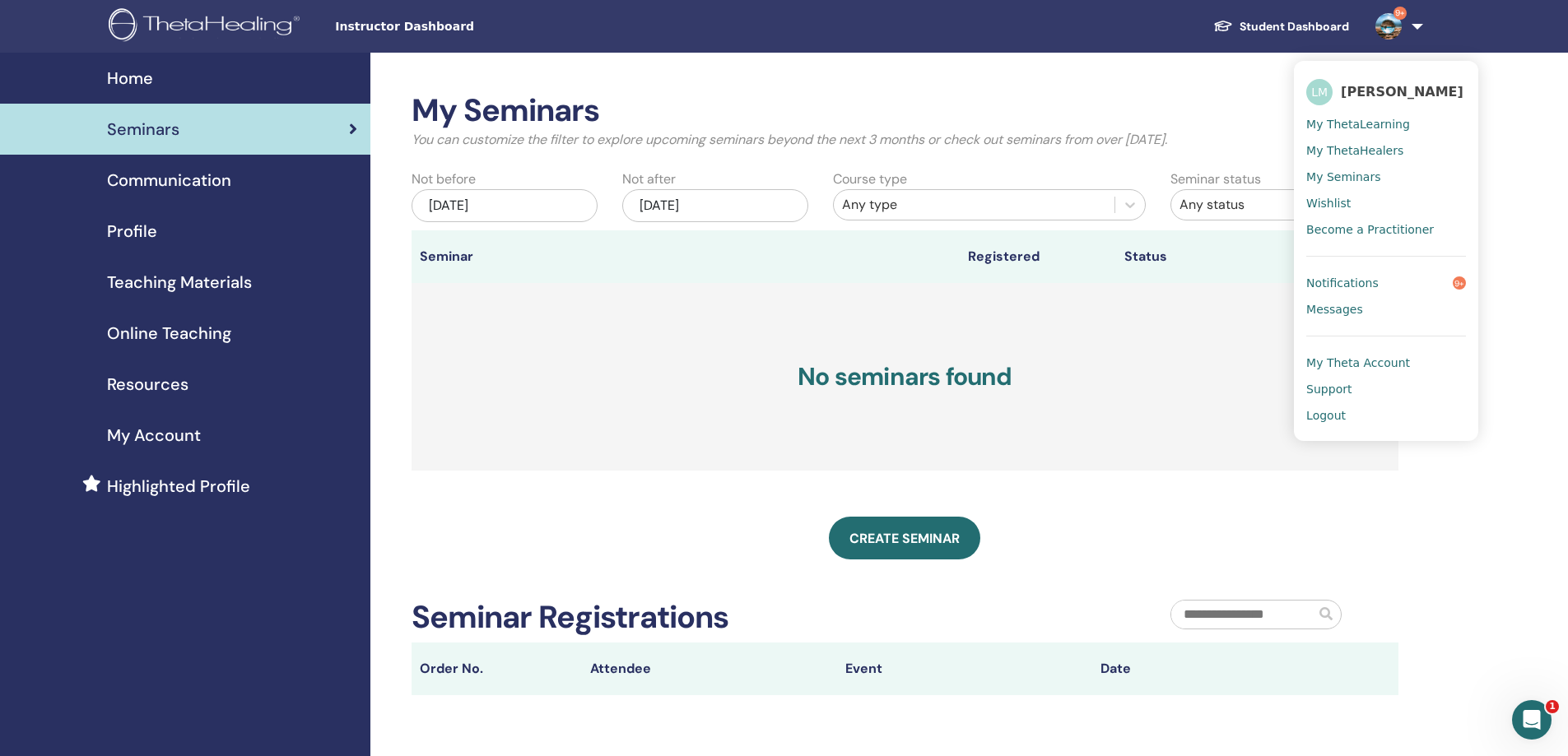
click at [1390, 126] on span "My ThetaLearning" at bounding box center [1358, 124] width 104 height 15
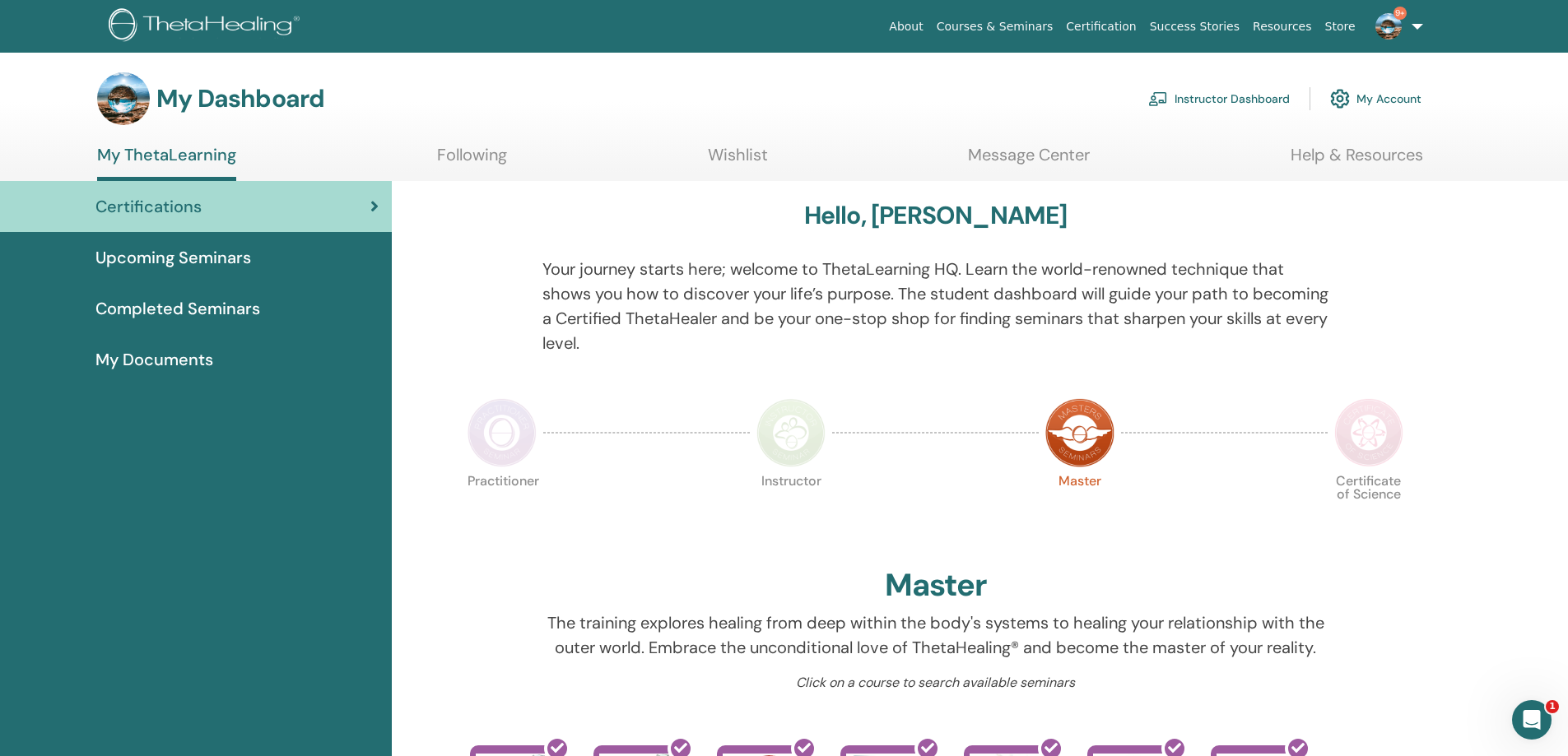
click at [481, 162] on link "Following" at bounding box center [472, 161] width 70 height 32
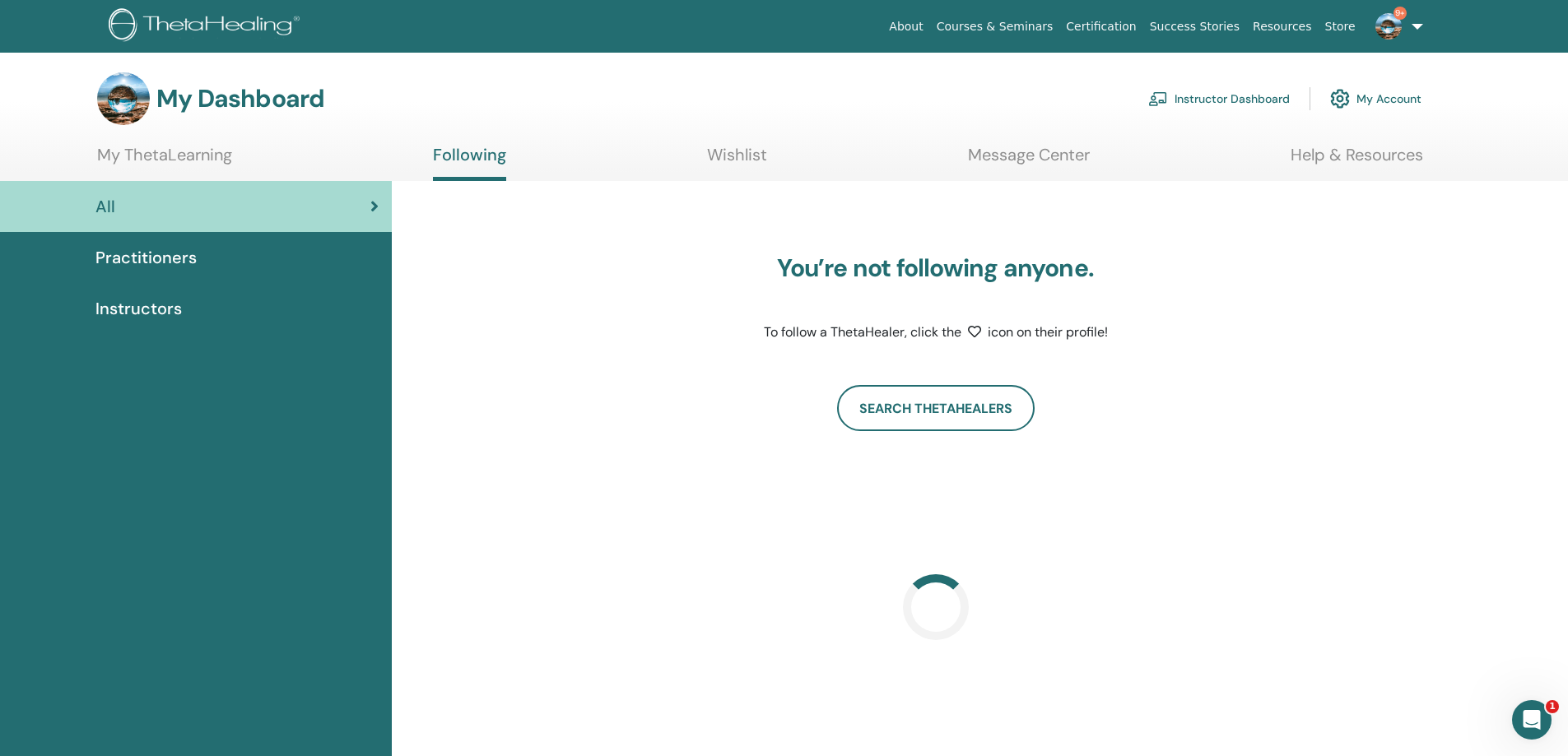
click at [1333, 162] on link "Help & Resources" at bounding box center [1356, 161] width 133 height 32
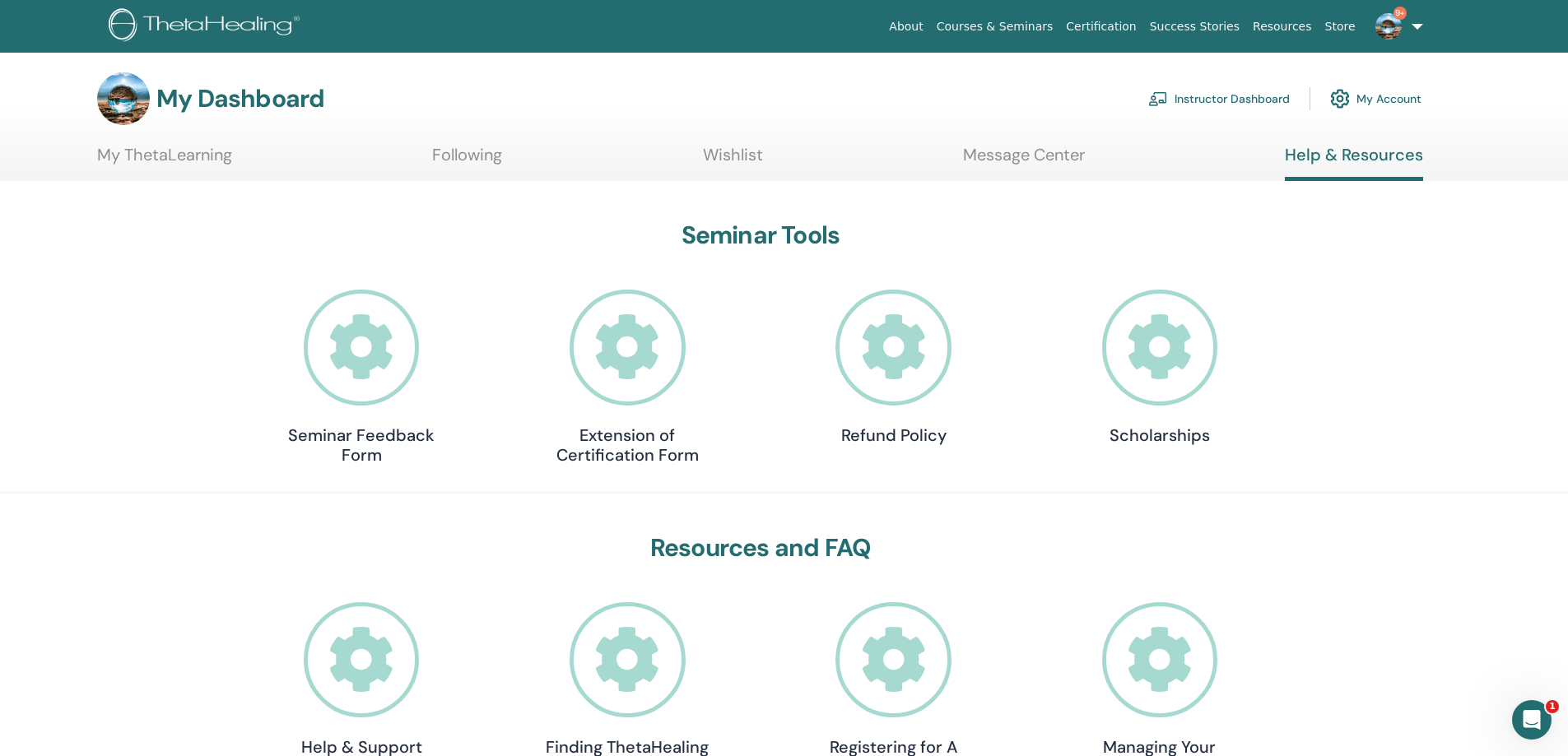
click at [1026, 160] on link "Message Center" at bounding box center [1024, 161] width 122 height 32
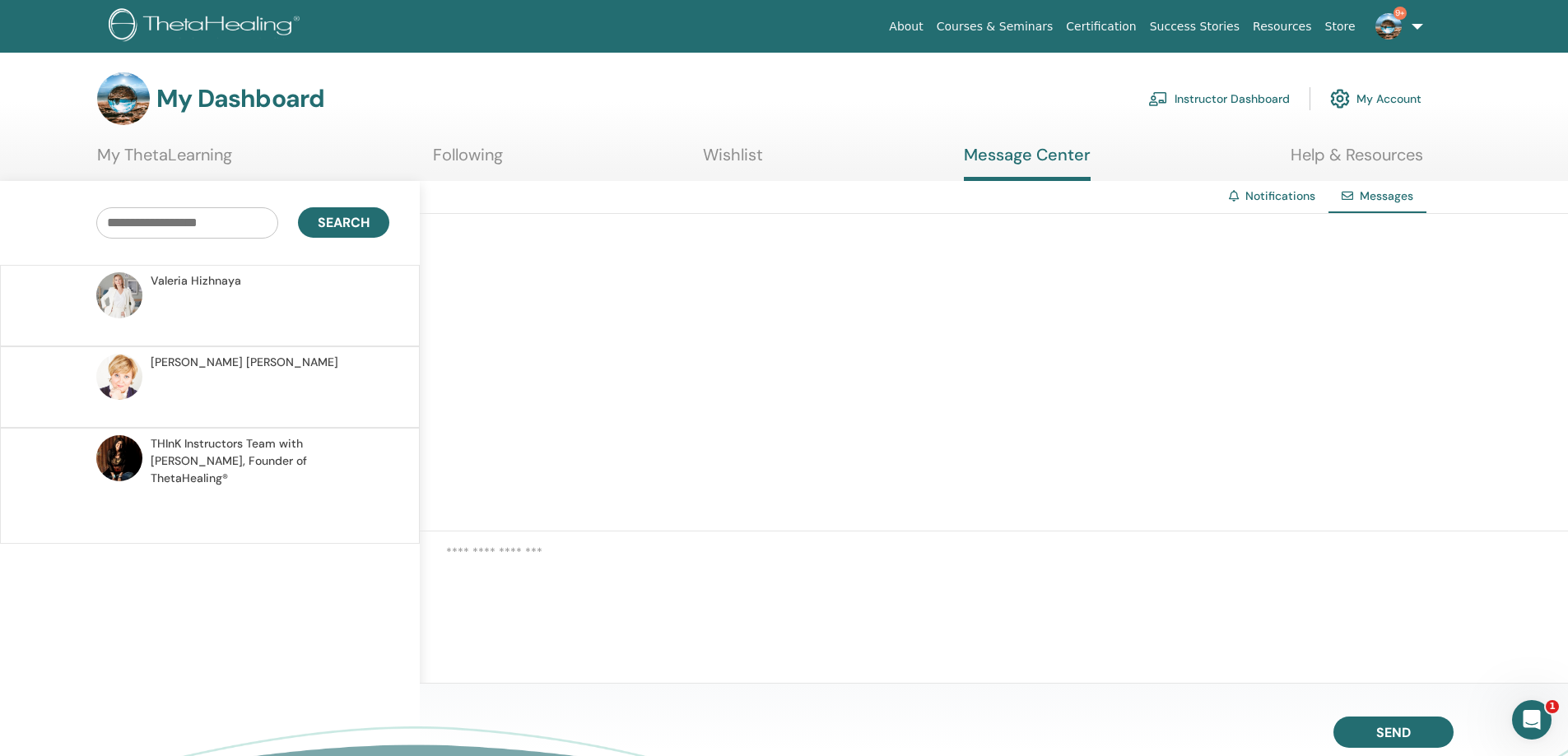
click at [728, 162] on link "Wishlist" at bounding box center [733, 161] width 60 height 32
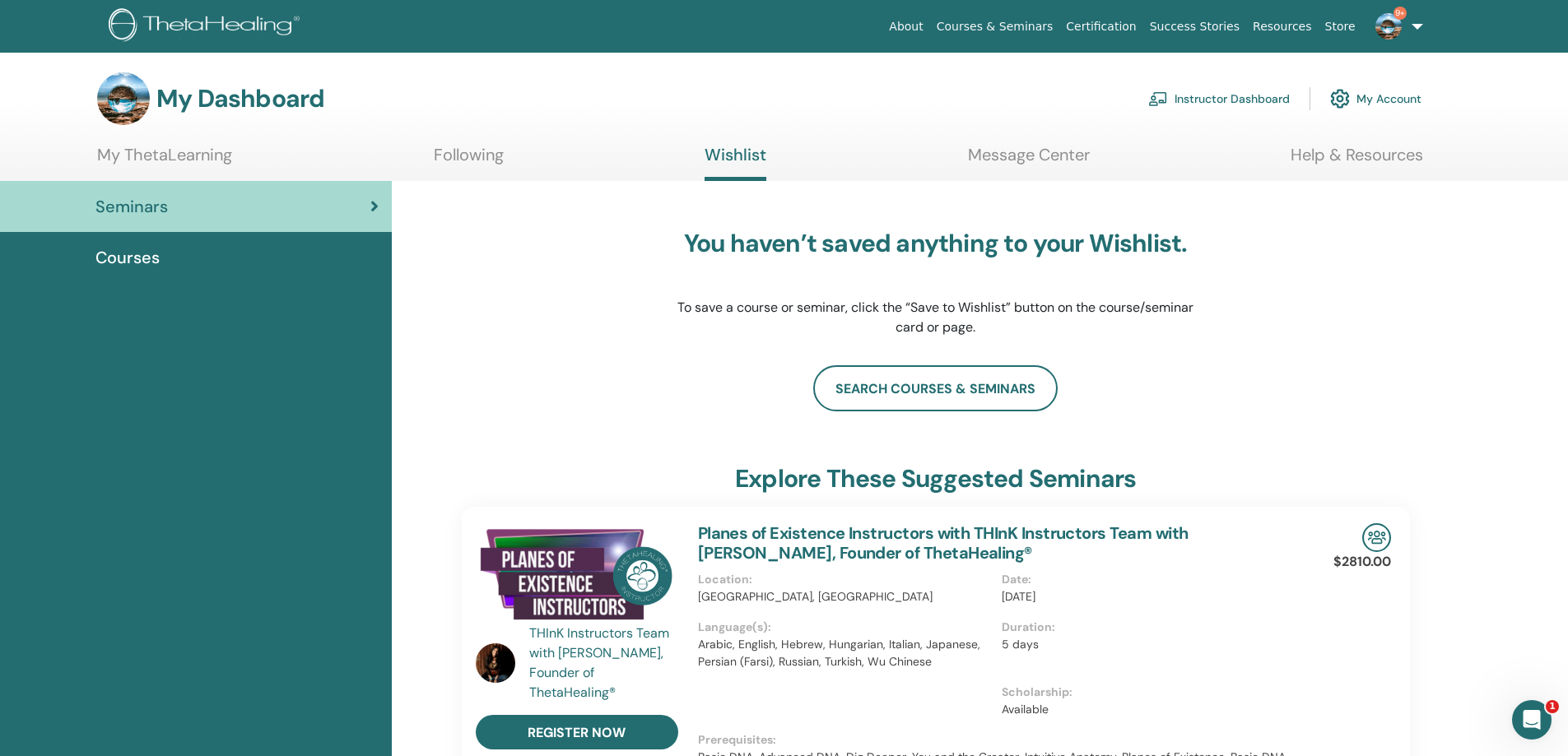
click at [174, 250] on div "Courses" at bounding box center [196, 258] width 366 height 25
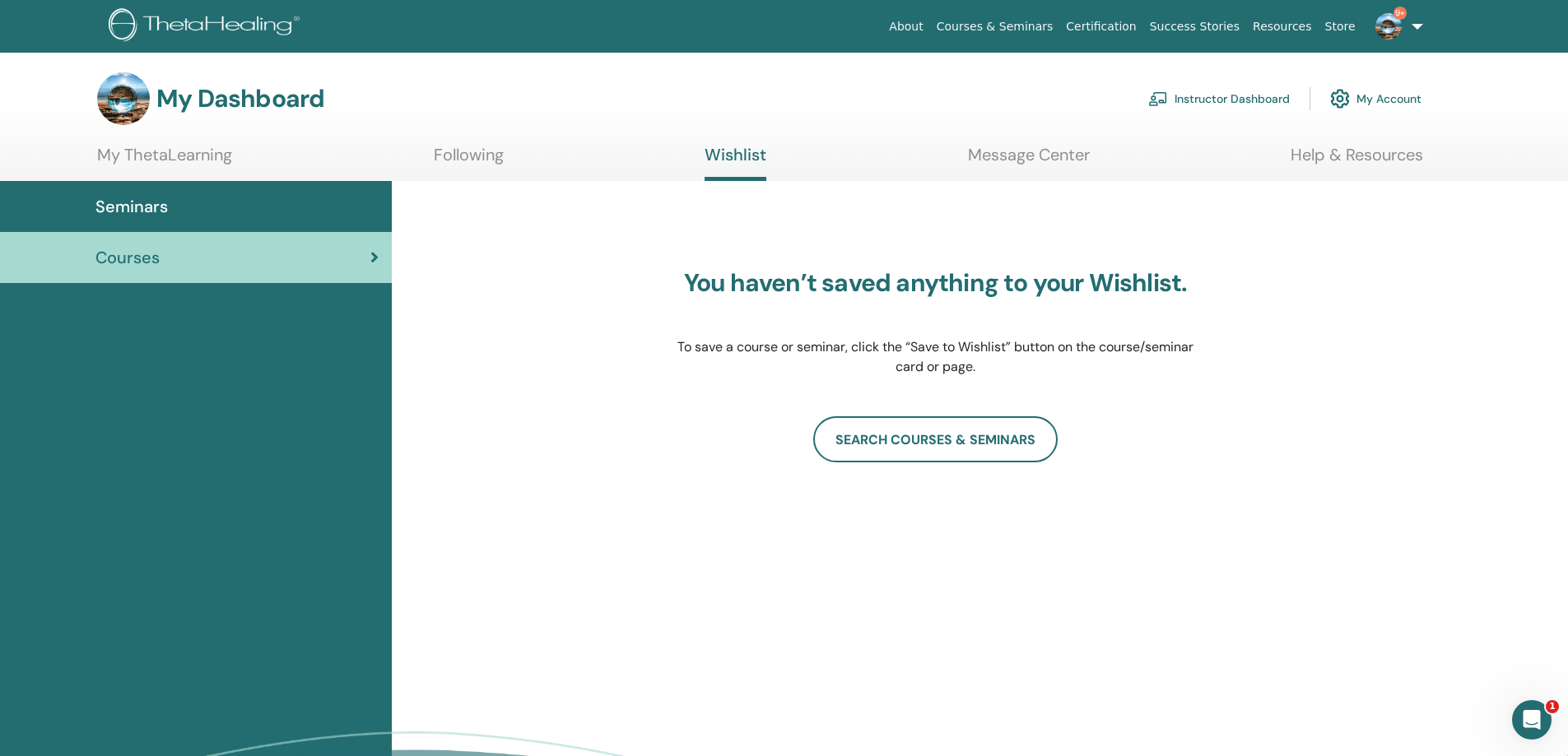
click at [1392, 98] on link "My Account" at bounding box center [1375, 99] width 91 height 36
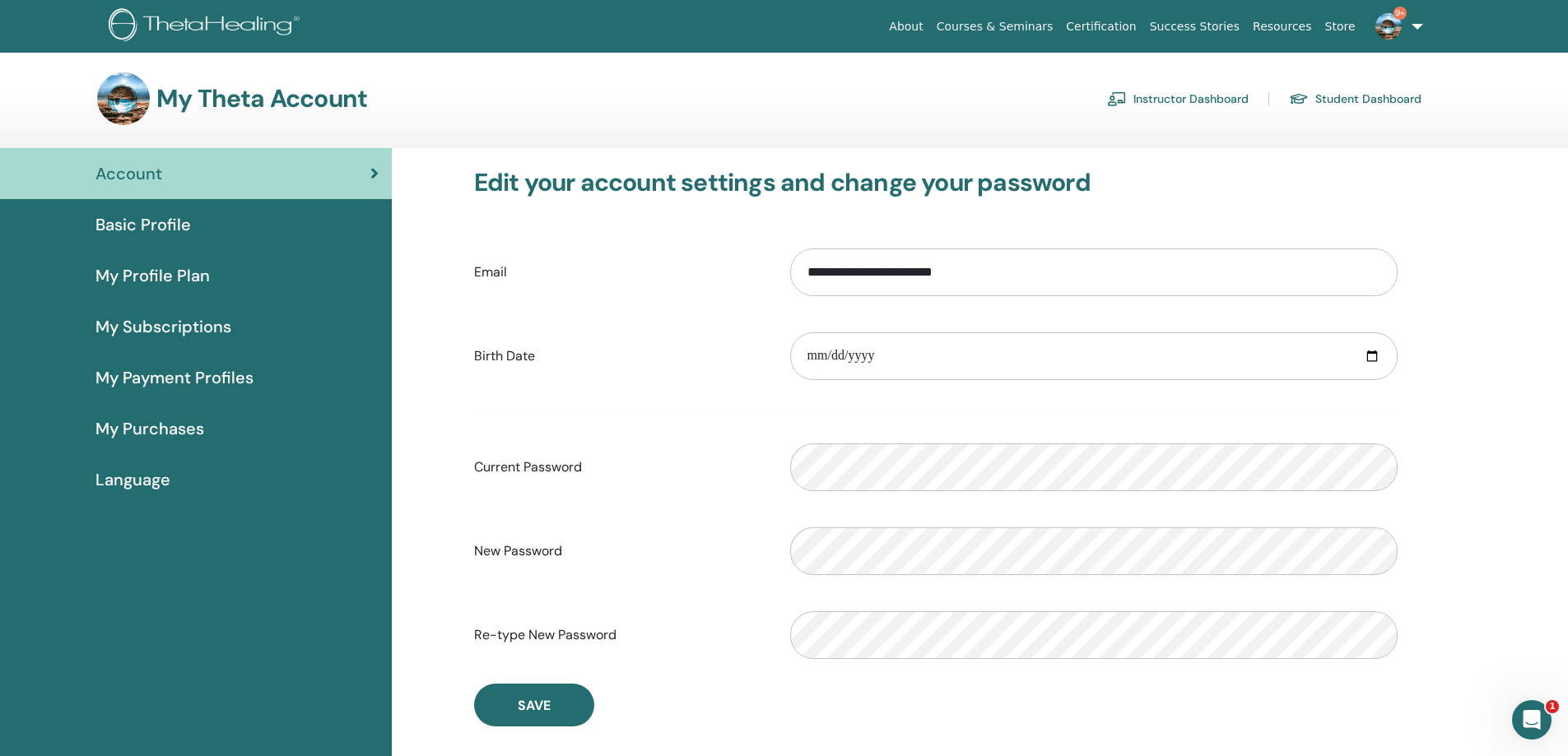
click at [1143, 20] on link "Certification" at bounding box center [1101, 27] width 83 height 30
click at [203, 279] on span "My Profile Plan" at bounding box center [153, 276] width 115 height 25
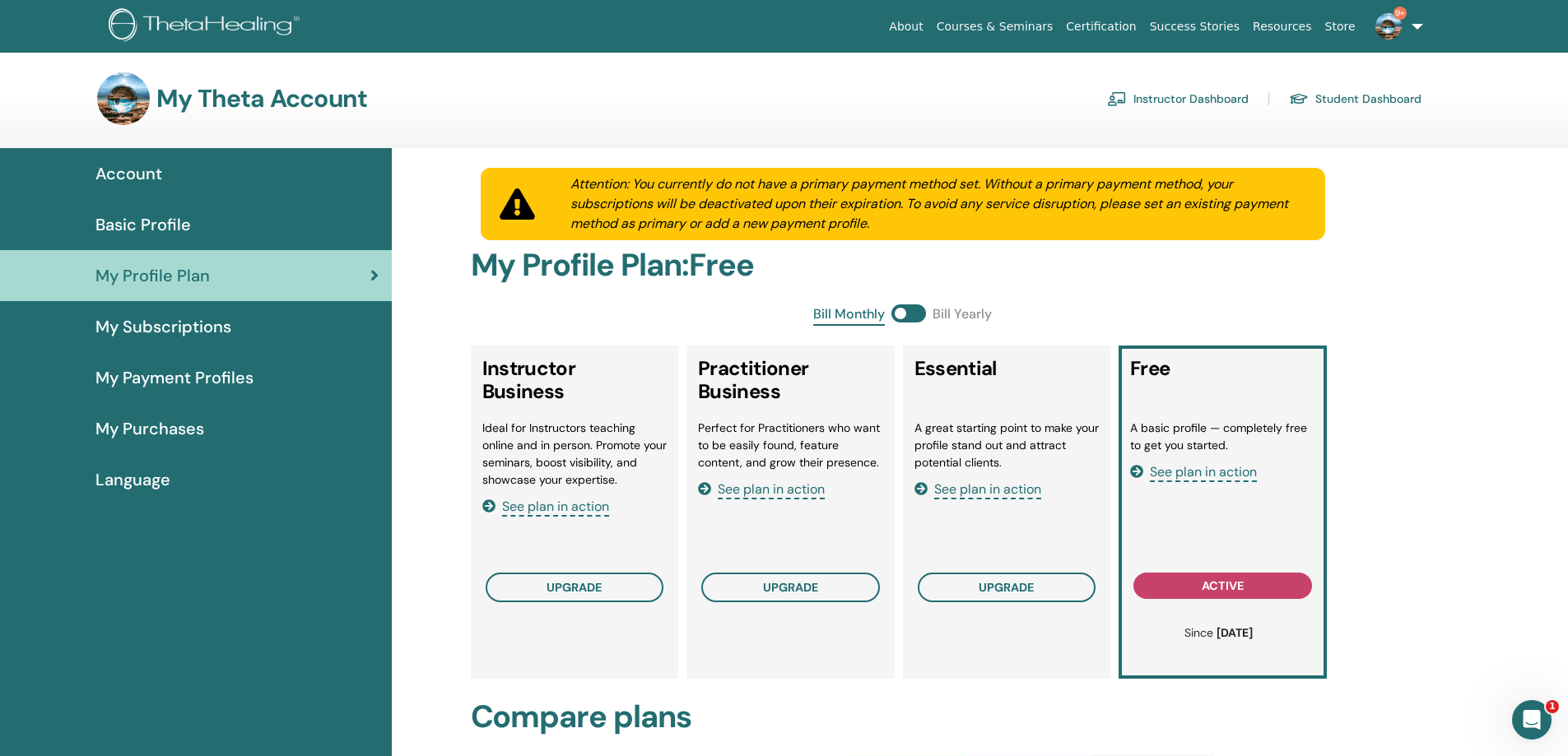
click at [1346, 106] on link "Student Dashboard" at bounding box center [1354, 99] width 133 height 26
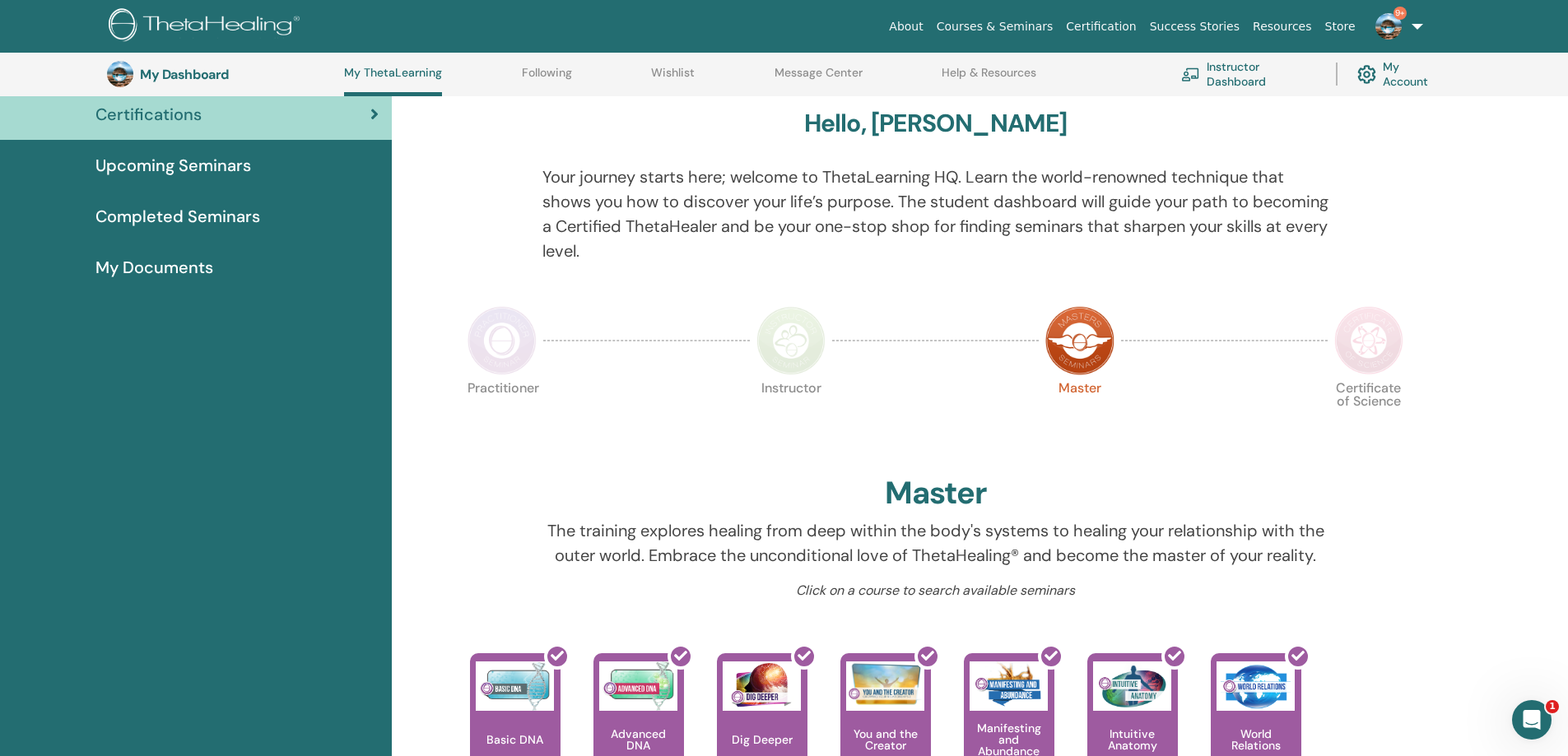
scroll to position [27, 0]
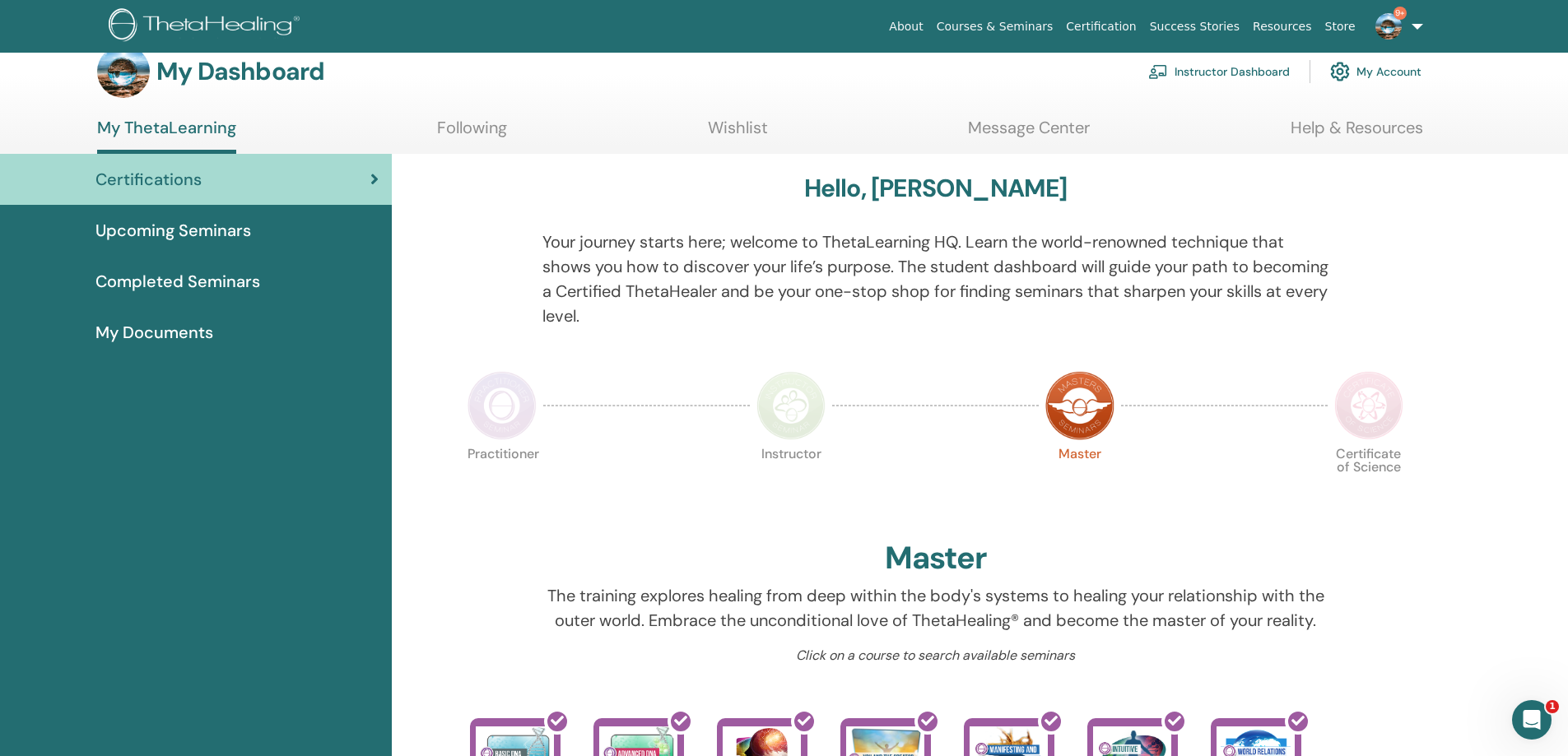
click at [175, 340] on span "My Documents" at bounding box center [155, 333] width 118 height 25
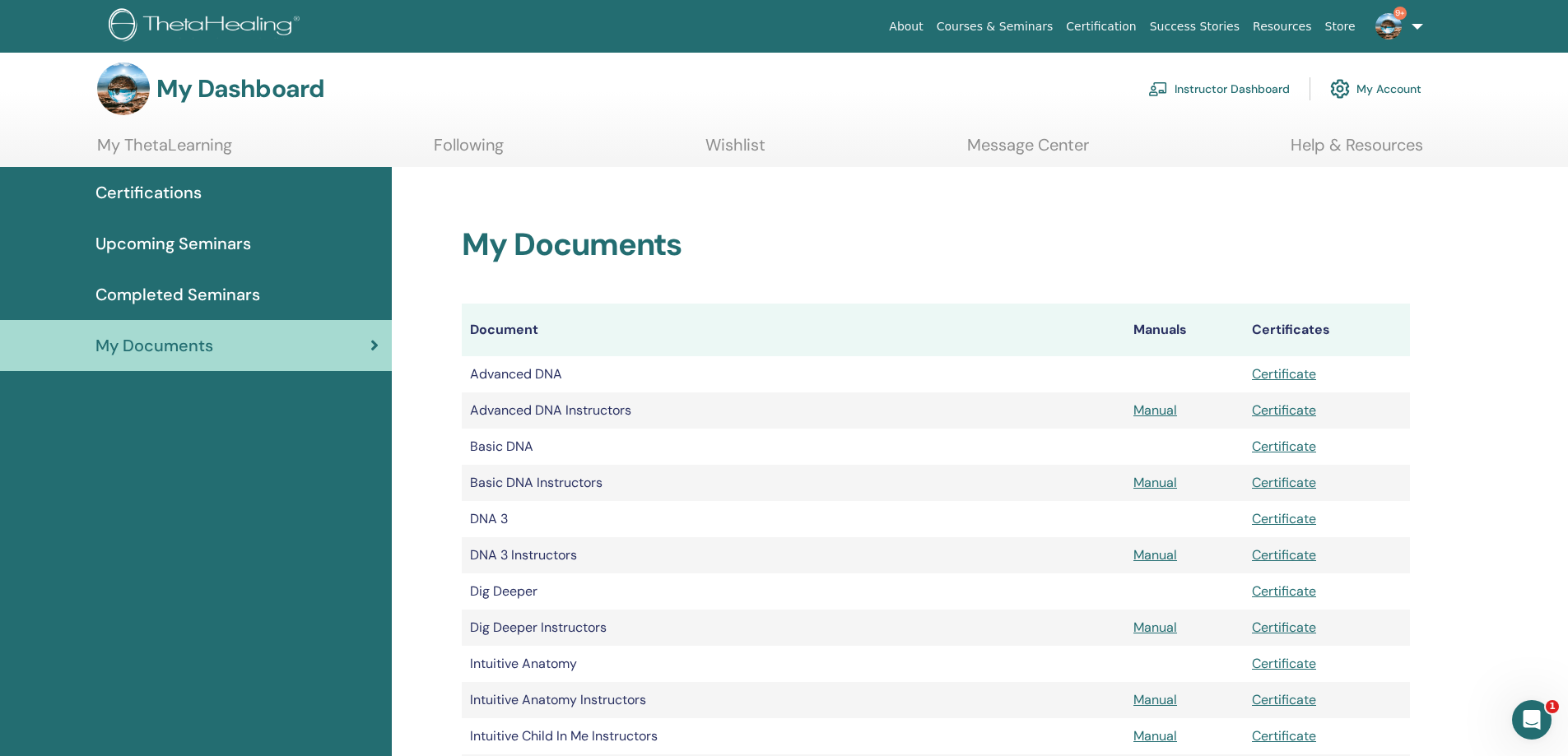
scroll to position [6, 0]
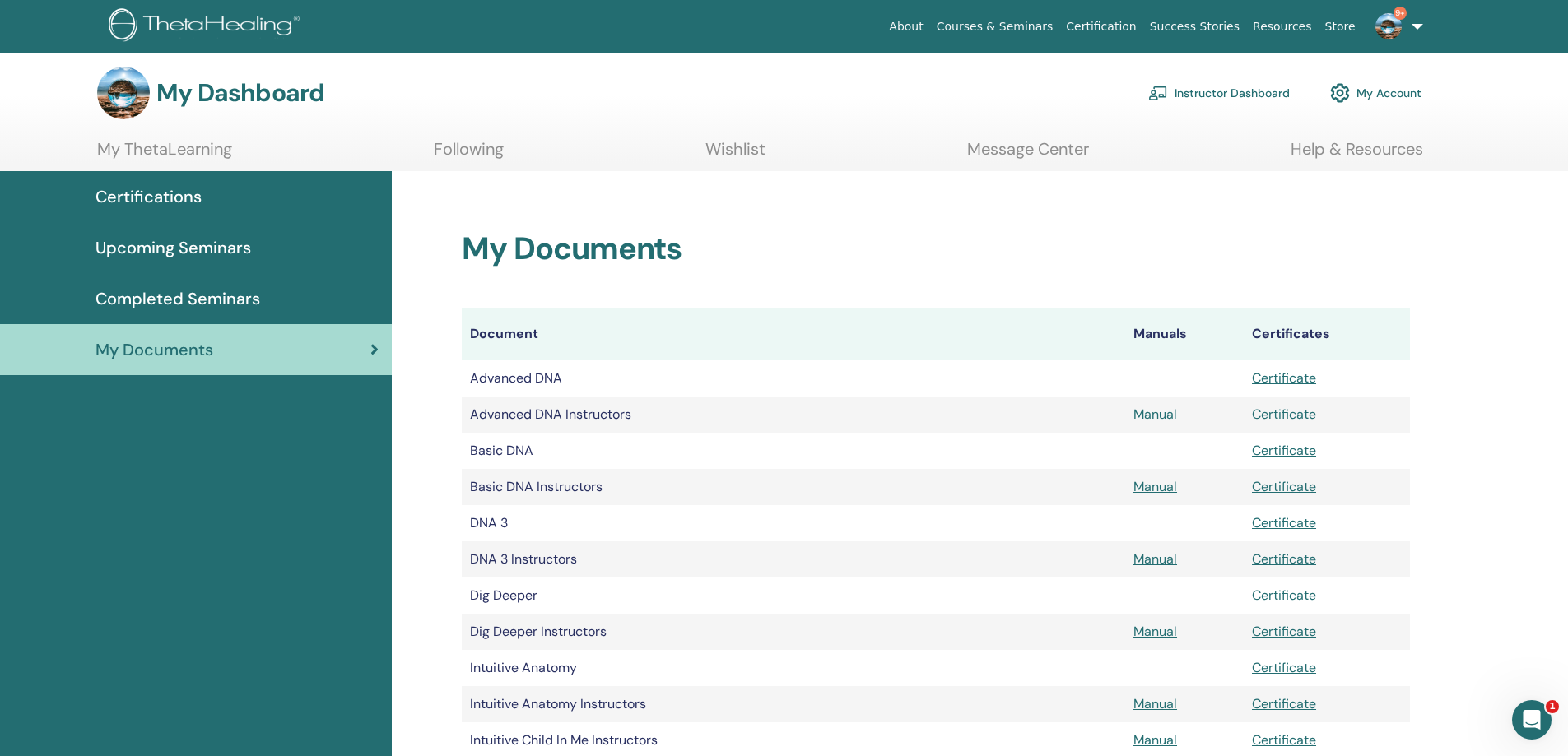
click at [523, 554] on td "DNA 3 Instructors" at bounding box center [793, 559] width 663 height 36
click at [545, 487] on td "Basic DNA Instructors" at bounding box center [793, 487] width 663 height 36
click at [479, 484] on td "Basic DNA Instructors" at bounding box center [793, 487] width 663 height 36
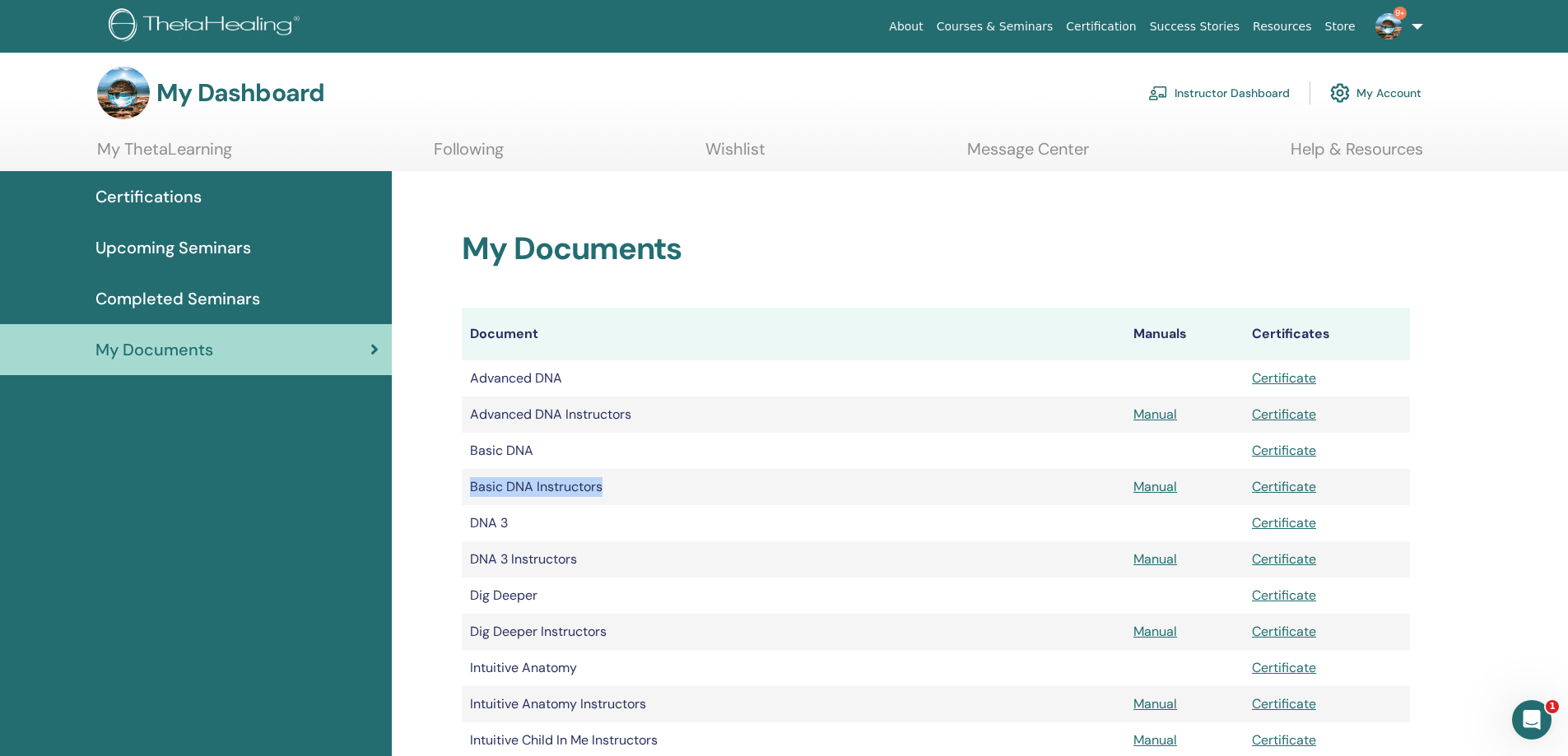
click at [559, 490] on td "Basic DNA Instructors" at bounding box center [793, 487] width 663 height 36
click at [582, 485] on td "Basic DNA Instructors" at bounding box center [793, 487] width 663 height 36
click at [524, 477] on td "Basic DNA Instructors" at bounding box center [793, 487] width 663 height 36
click at [494, 481] on td "Basic DNA Instructors" at bounding box center [793, 487] width 663 height 36
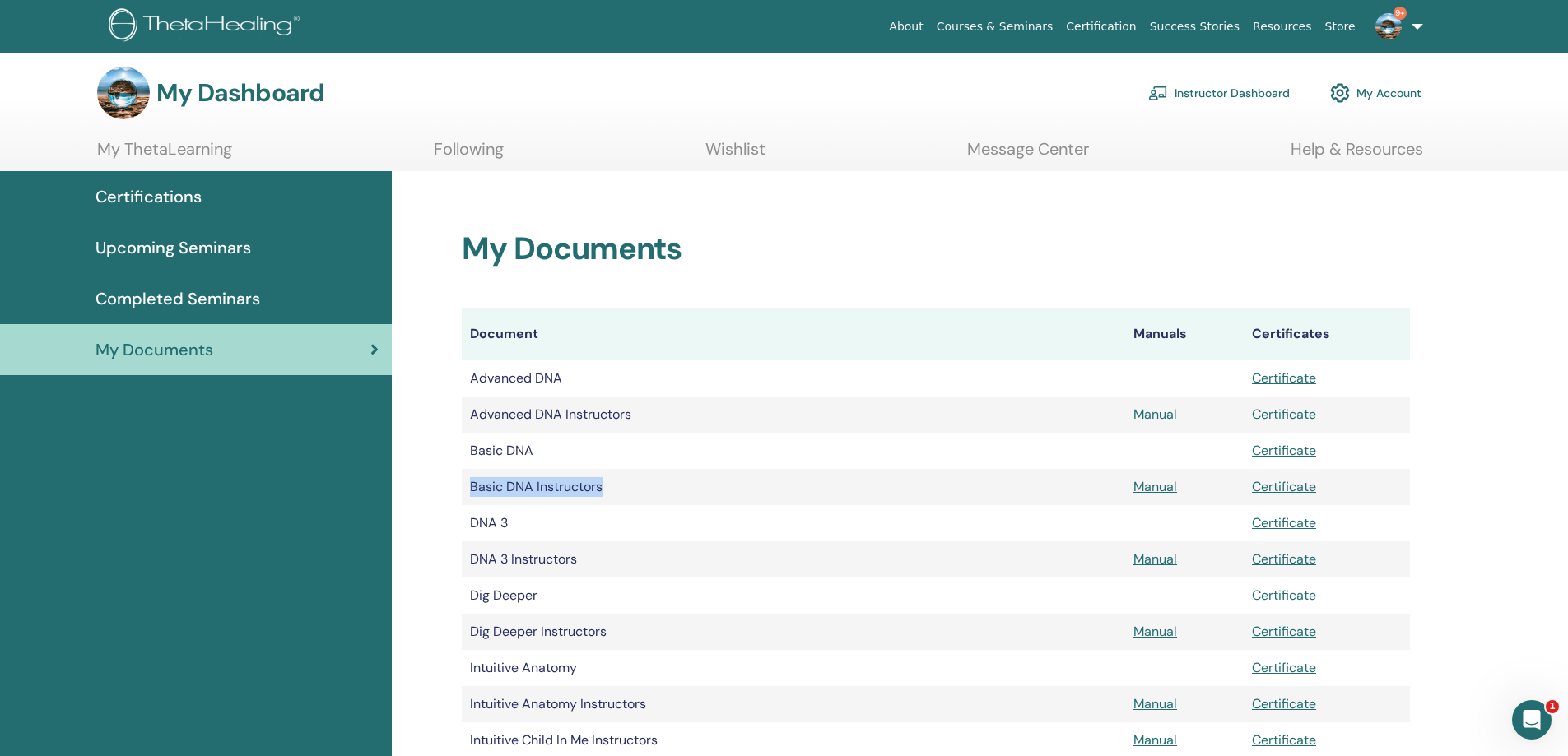
click at [535, 484] on td "Basic DNA Instructors" at bounding box center [793, 487] width 663 height 36
click at [550, 484] on td "Basic DNA Instructors" at bounding box center [793, 487] width 663 height 36
click at [551, 484] on td "Basic DNA Instructors" at bounding box center [793, 487] width 663 height 36
click at [552, 484] on td "Basic DNA Instructors" at bounding box center [793, 487] width 663 height 36
click at [567, 481] on td "Basic DNA Instructors" at bounding box center [793, 487] width 663 height 36
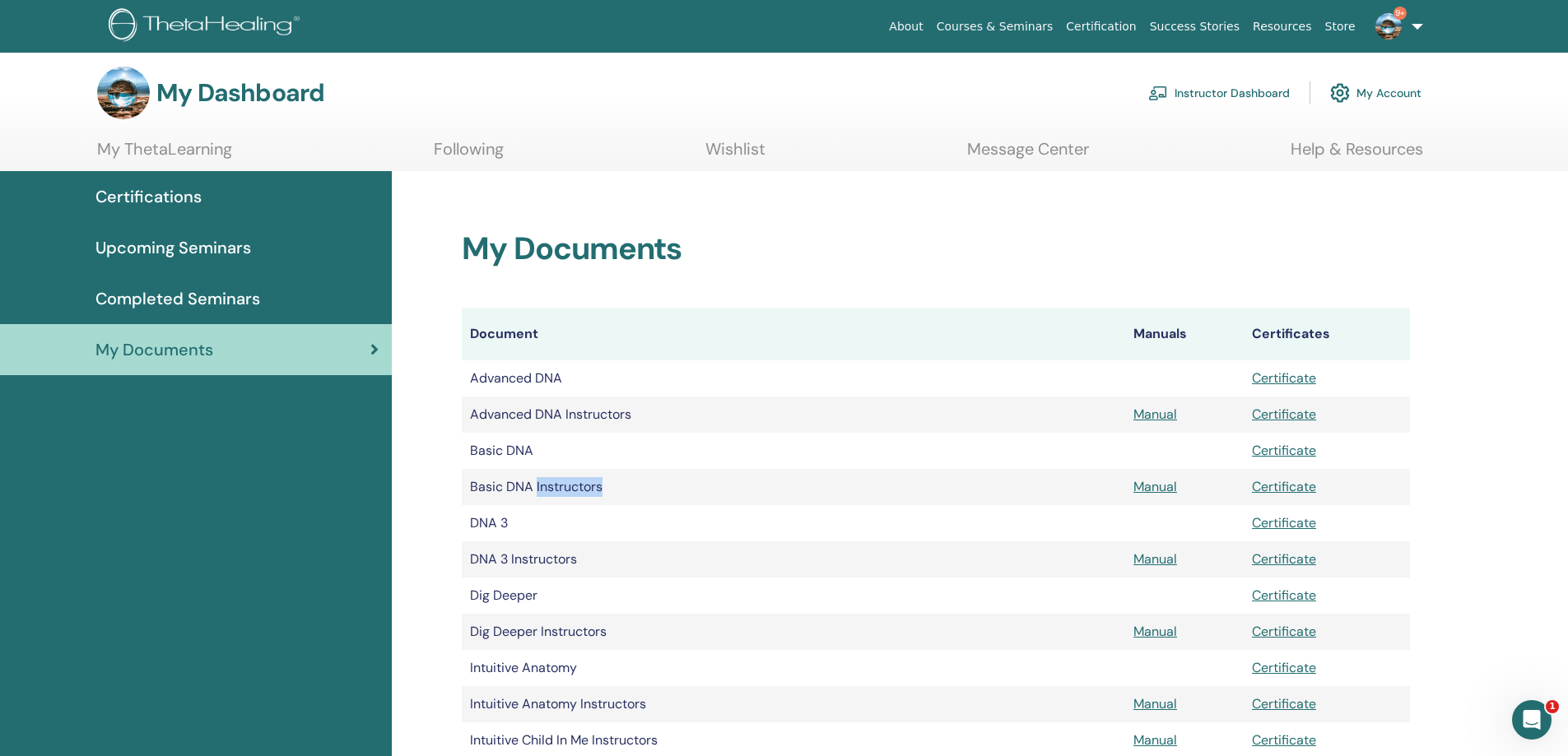
click at [567, 481] on td "Basic DNA Instructors" at bounding box center [793, 487] width 663 height 36
click at [547, 559] on td "DNA 3 Instructors" at bounding box center [793, 559] width 663 height 36
click at [556, 484] on td "Basic DNA Instructors" at bounding box center [793, 487] width 663 height 36
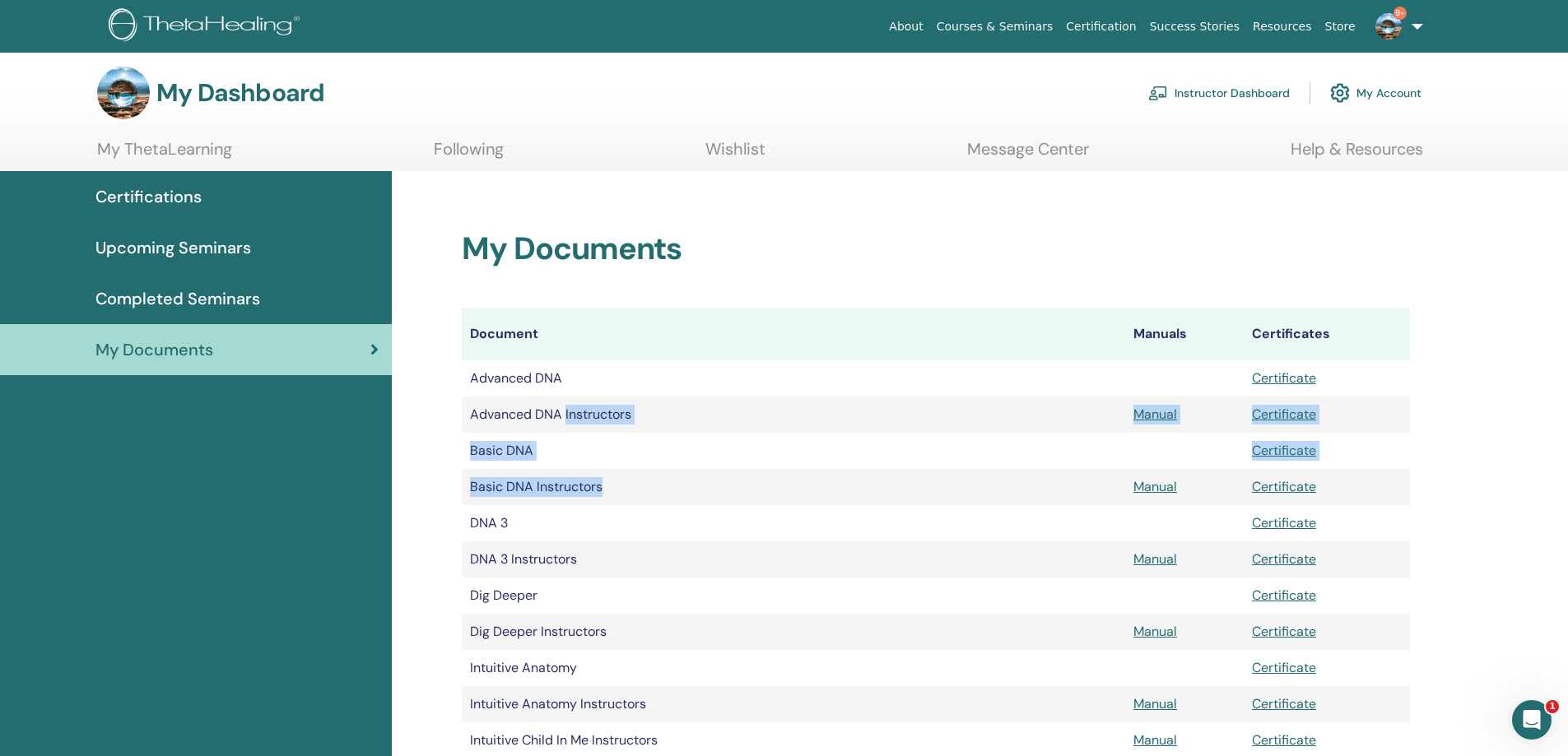
click at [582, 411] on td "Advanced DNA Instructors" at bounding box center [793, 414] width 663 height 36
drag, startPoint x: 562, startPoint y: 477, endPoint x: 576, endPoint y: 459, distance: 22.8
click at [561, 478] on td "Basic DNA Instructors" at bounding box center [793, 487] width 663 height 36
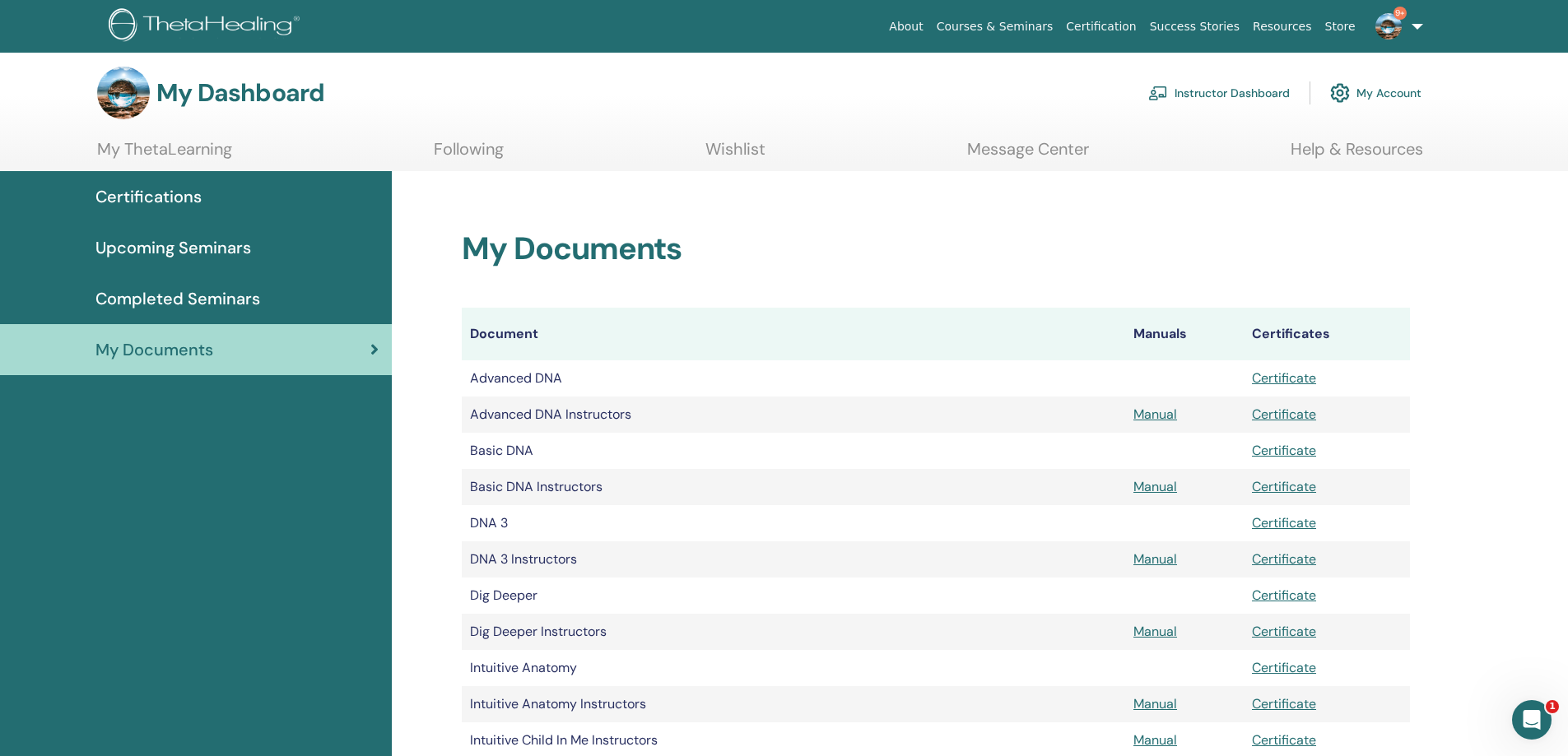
click at [583, 402] on td "Advanced DNA Instructors" at bounding box center [793, 414] width 663 height 36
click at [587, 409] on td "Advanced DNA Instructors" at bounding box center [793, 414] width 663 height 36
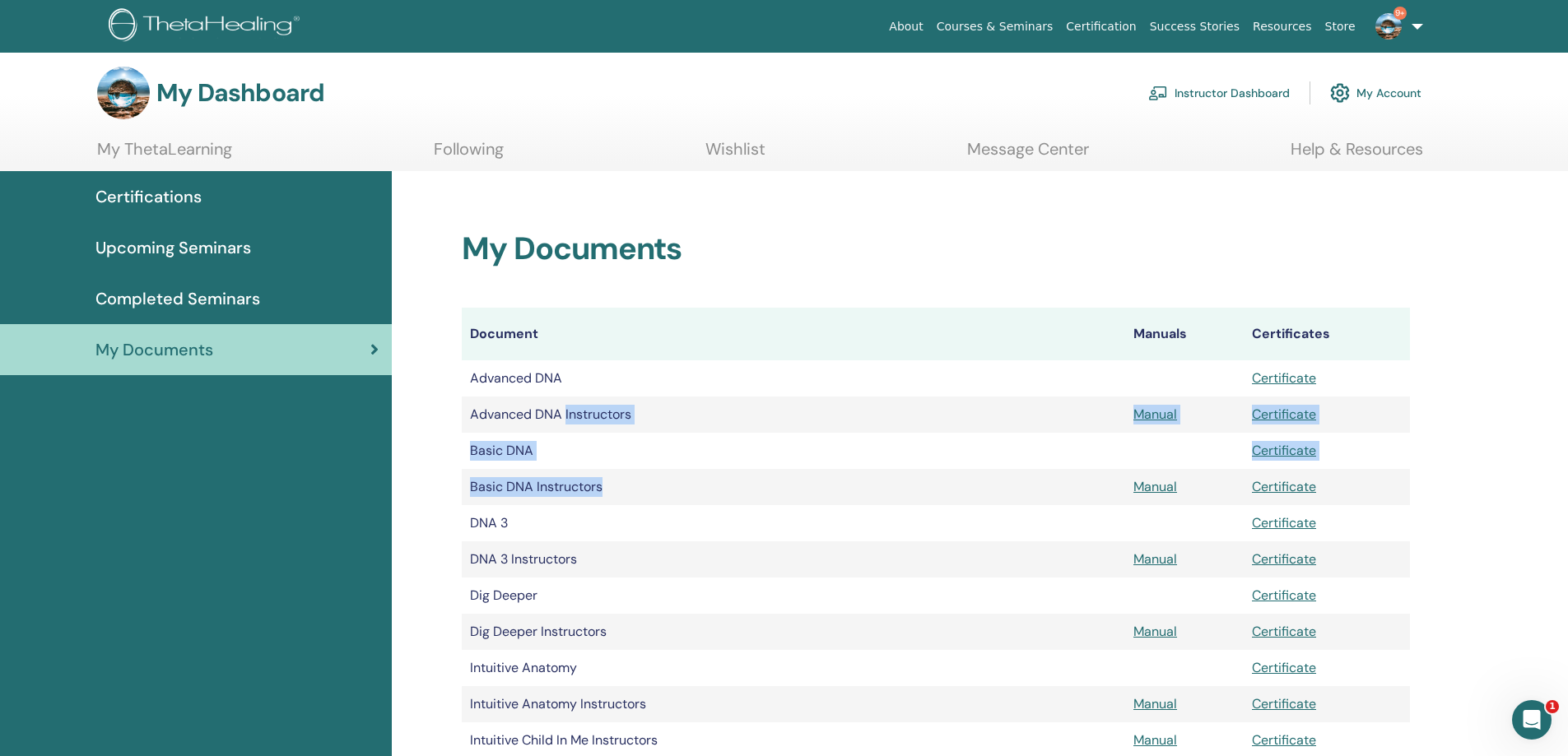
click at [563, 485] on td "Basic DNA Instructors" at bounding box center [793, 487] width 663 height 36
click at [546, 563] on td "DNA 3 Instructors" at bounding box center [793, 559] width 663 height 36
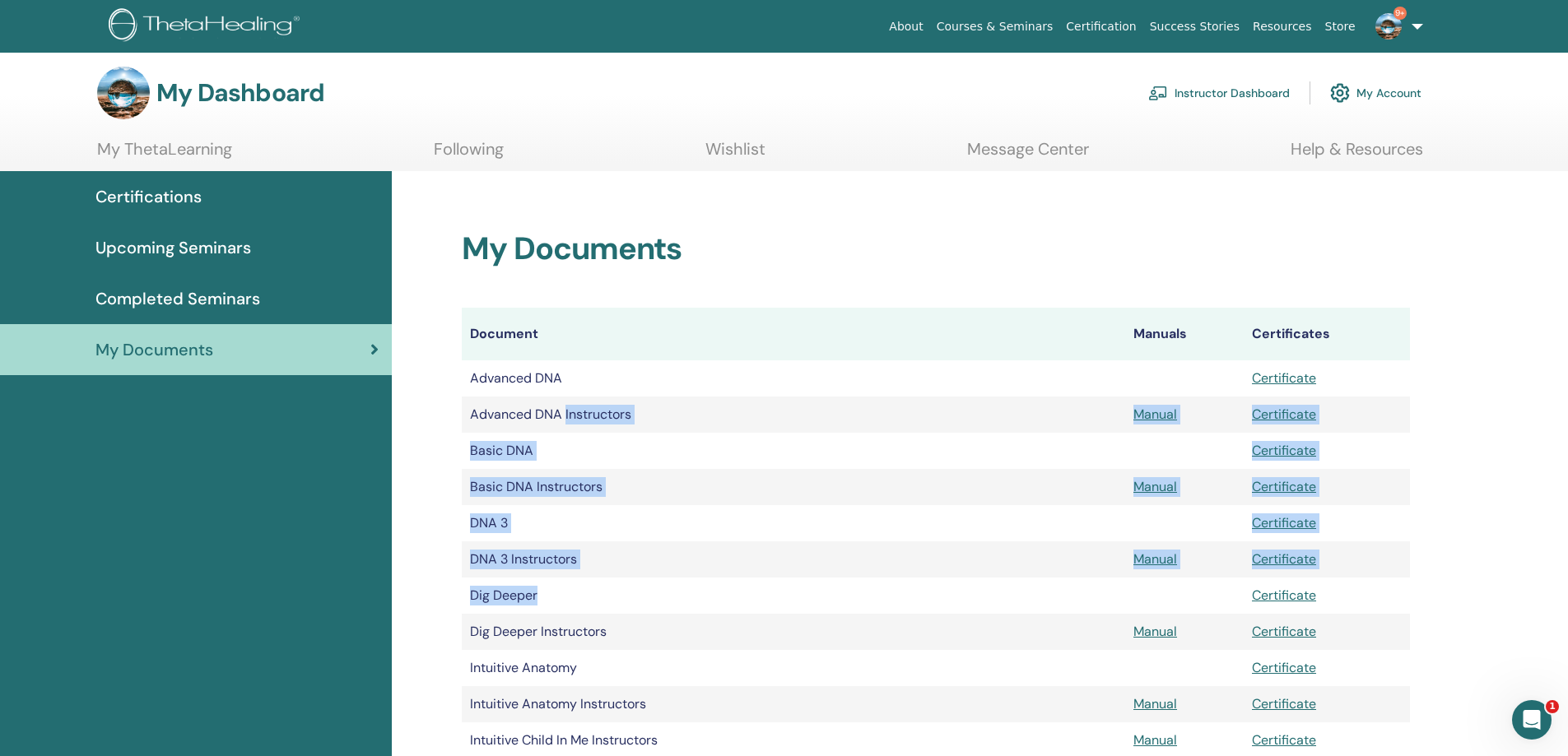
click at [503, 607] on td "Dig Deeper" at bounding box center [793, 595] width 663 height 36
click at [511, 593] on td "Dig Deeper" at bounding box center [793, 595] width 663 height 36
click at [566, 615] on td "Dig Deeper Instructors" at bounding box center [793, 632] width 663 height 36
click at [584, 638] on td "Dig Deeper Instructors" at bounding box center [793, 632] width 663 height 36
click at [552, 675] on td "Intuitive Anatomy" at bounding box center [793, 668] width 663 height 36
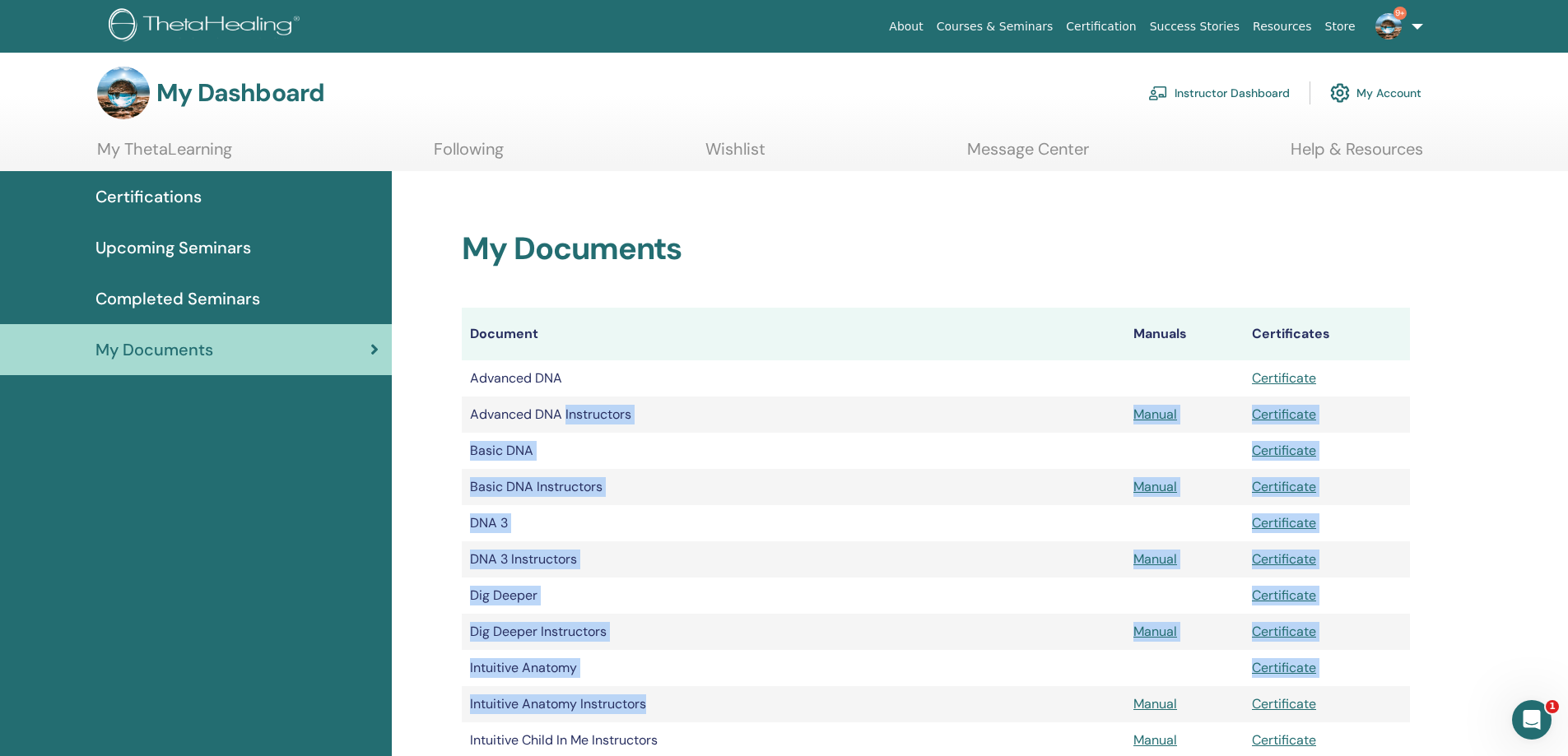
click at [615, 709] on td "Intuitive Anatomy Instructors" at bounding box center [793, 704] width 663 height 36
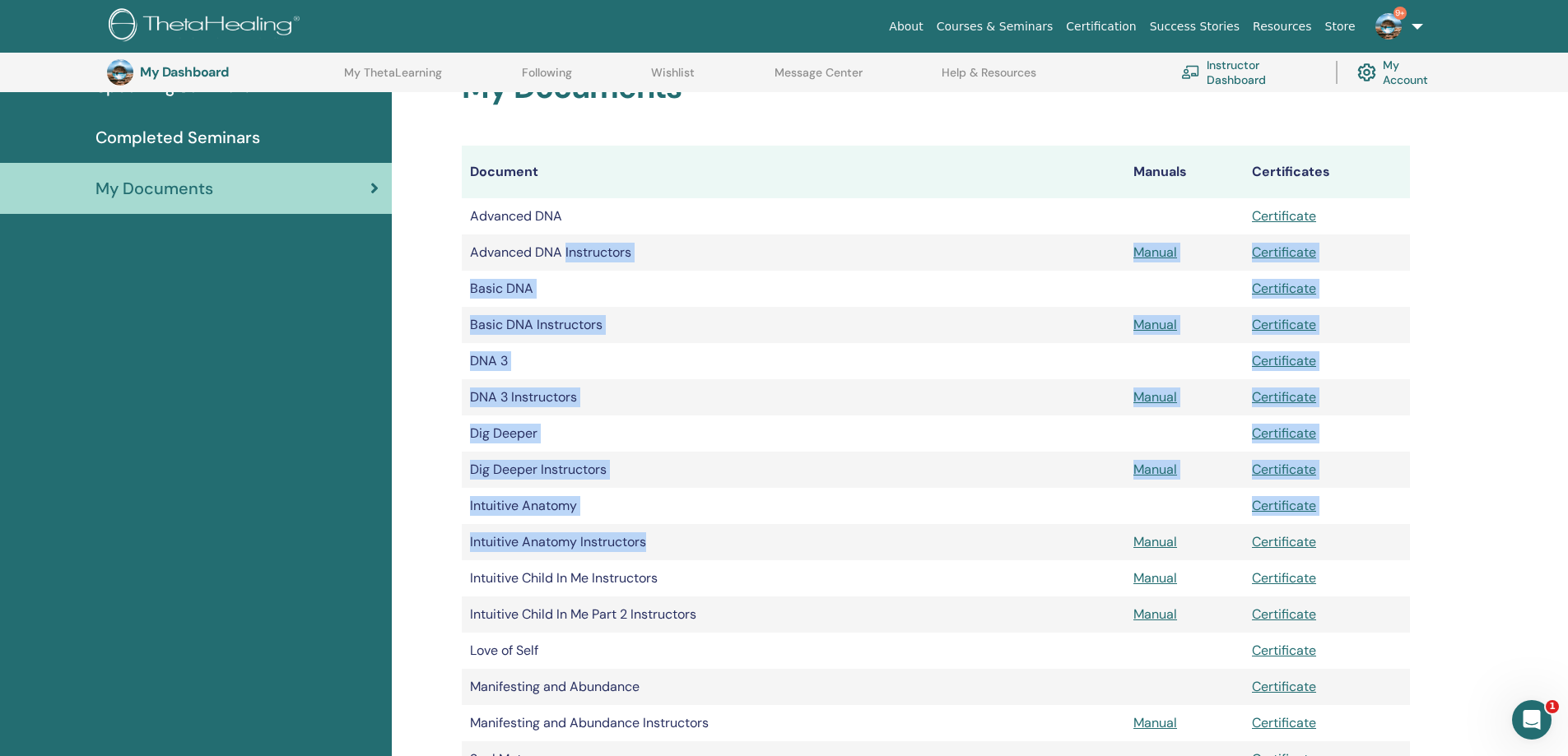
scroll to position [210, 0]
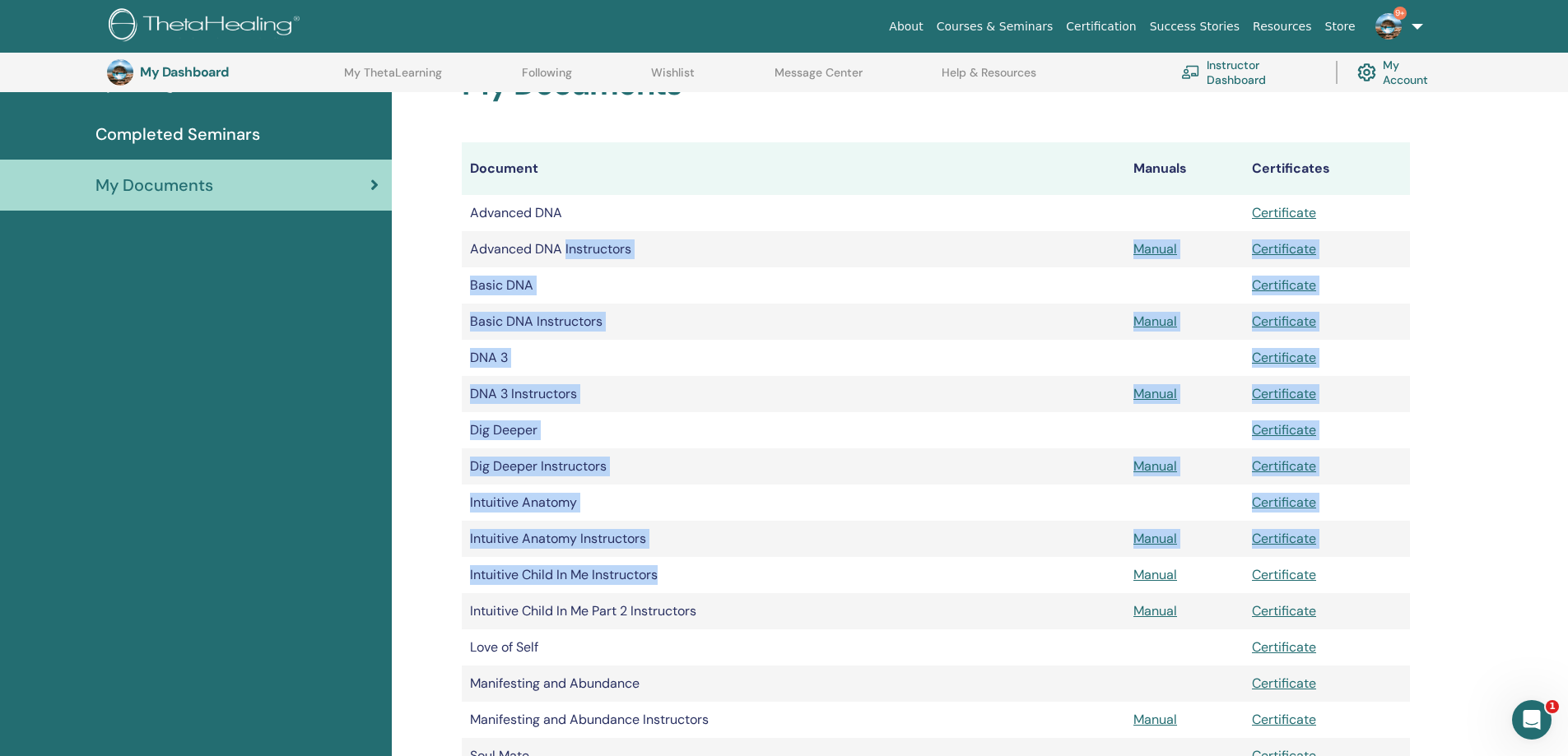
click at [640, 577] on td "Intuitive Child In Me Instructors" at bounding box center [793, 575] width 663 height 36
click at [672, 609] on td "Intuitive Child In Me Part 2 Instructors" at bounding box center [793, 611] width 663 height 36
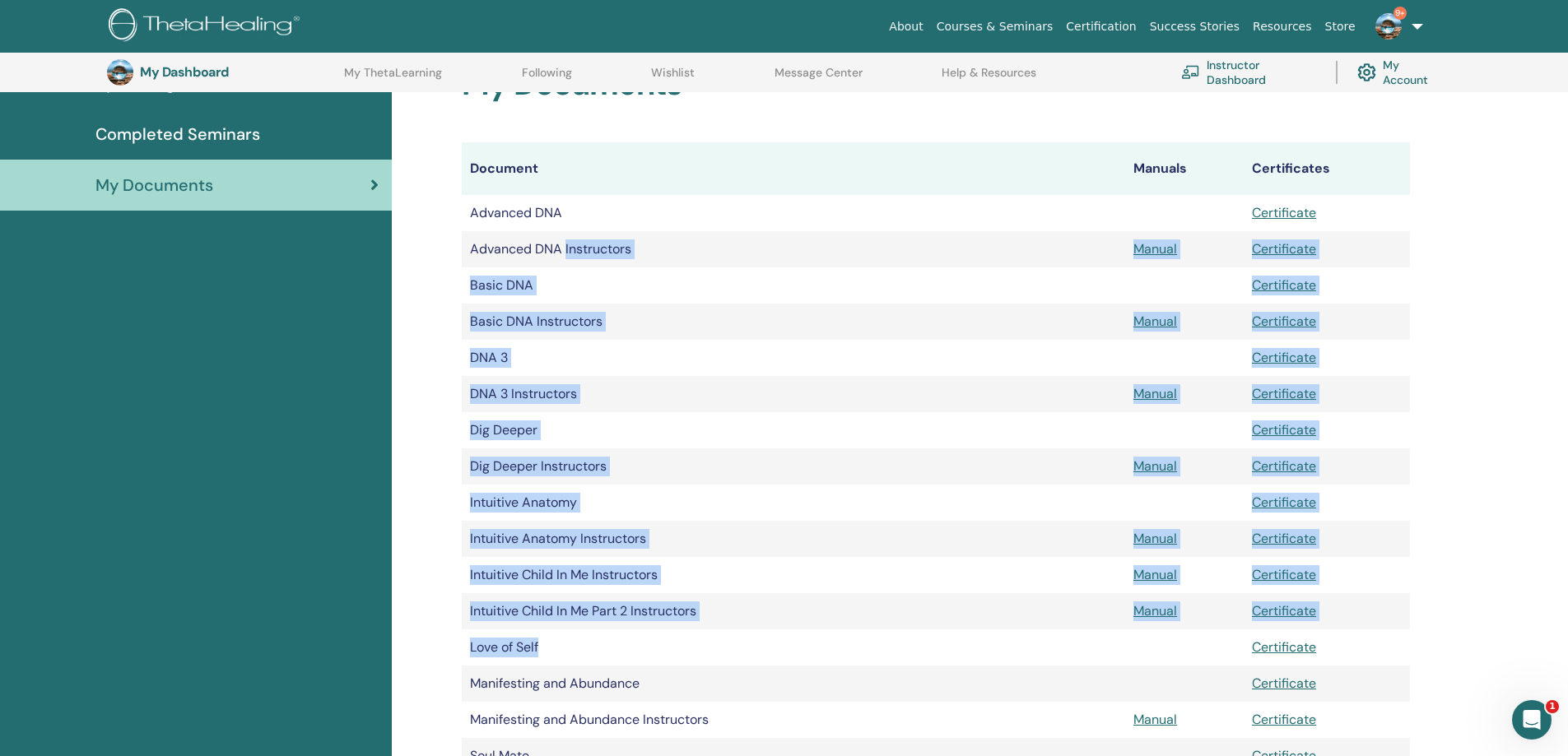
click at [553, 644] on td "Love of Self" at bounding box center [793, 647] width 663 height 36
click at [619, 690] on td "Manifesting and Abundance" at bounding box center [793, 684] width 663 height 36
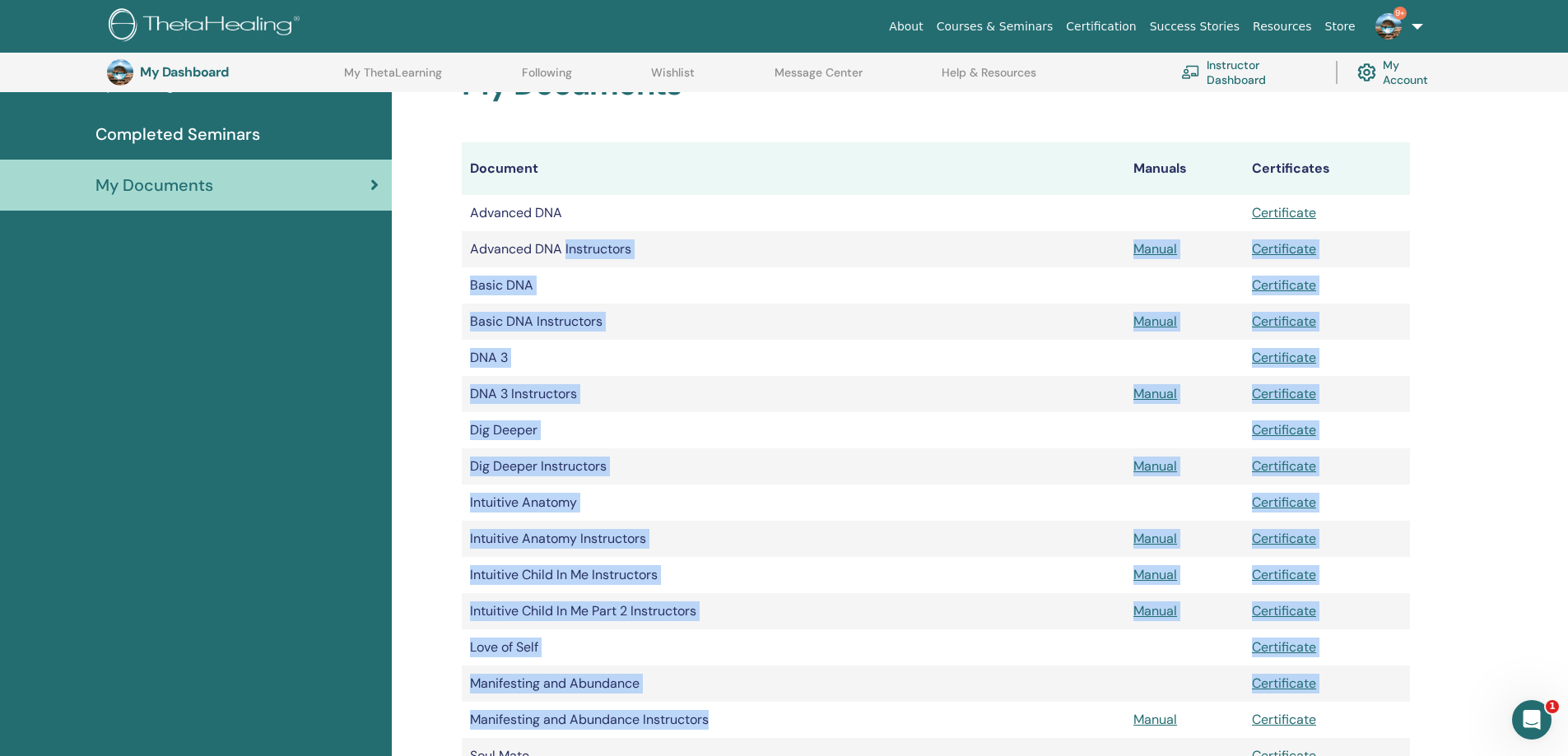
click at [690, 716] on td "Manifesting and Abundance Instructors" at bounding box center [793, 720] width 663 height 36
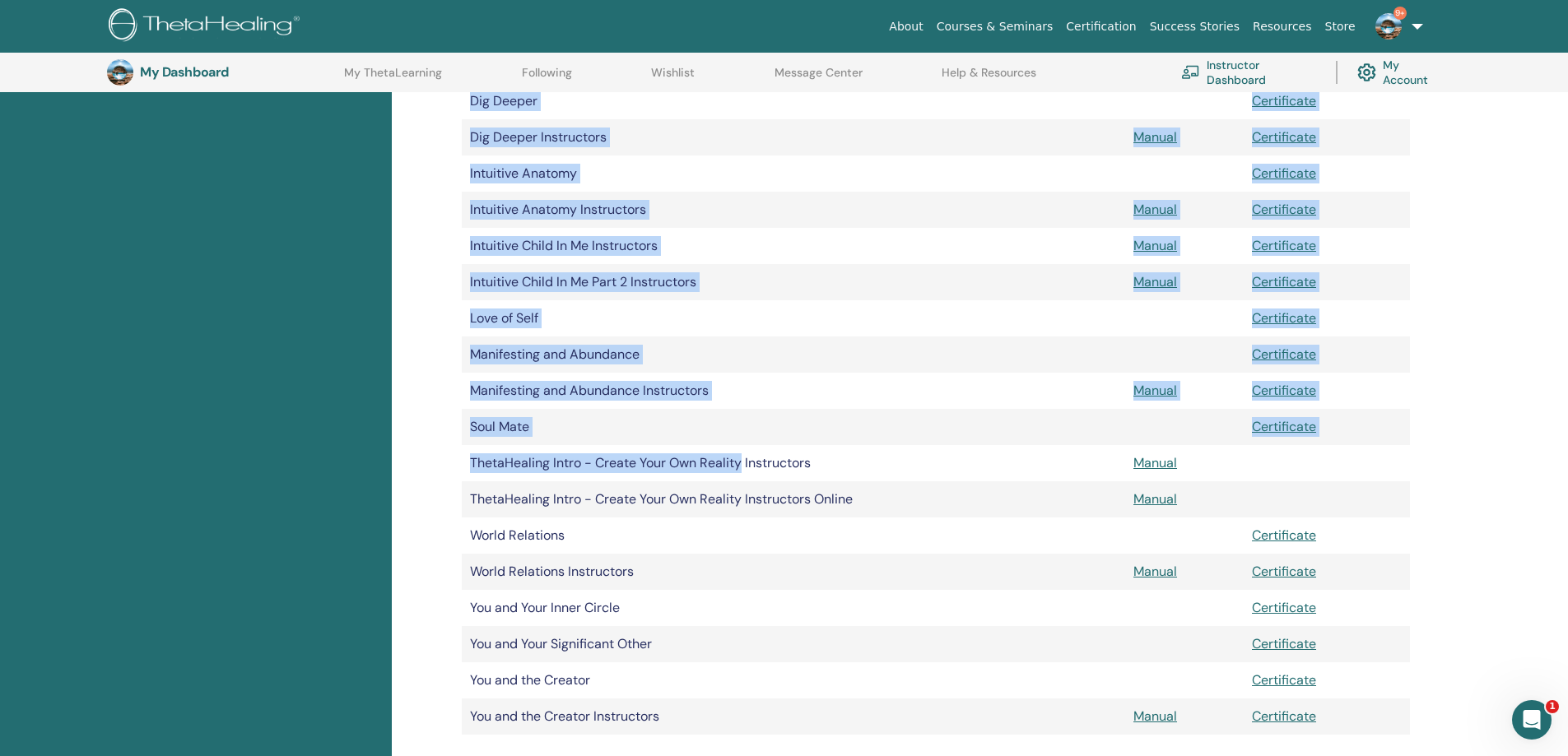
click at [727, 465] on td "ThetaHealing Intro - Create Your Own Reality Instructors" at bounding box center [793, 463] width 663 height 36
click at [773, 491] on td "ThetaHealing Intro - Create Your Own Reality Instructors Online" at bounding box center [793, 499] width 663 height 36
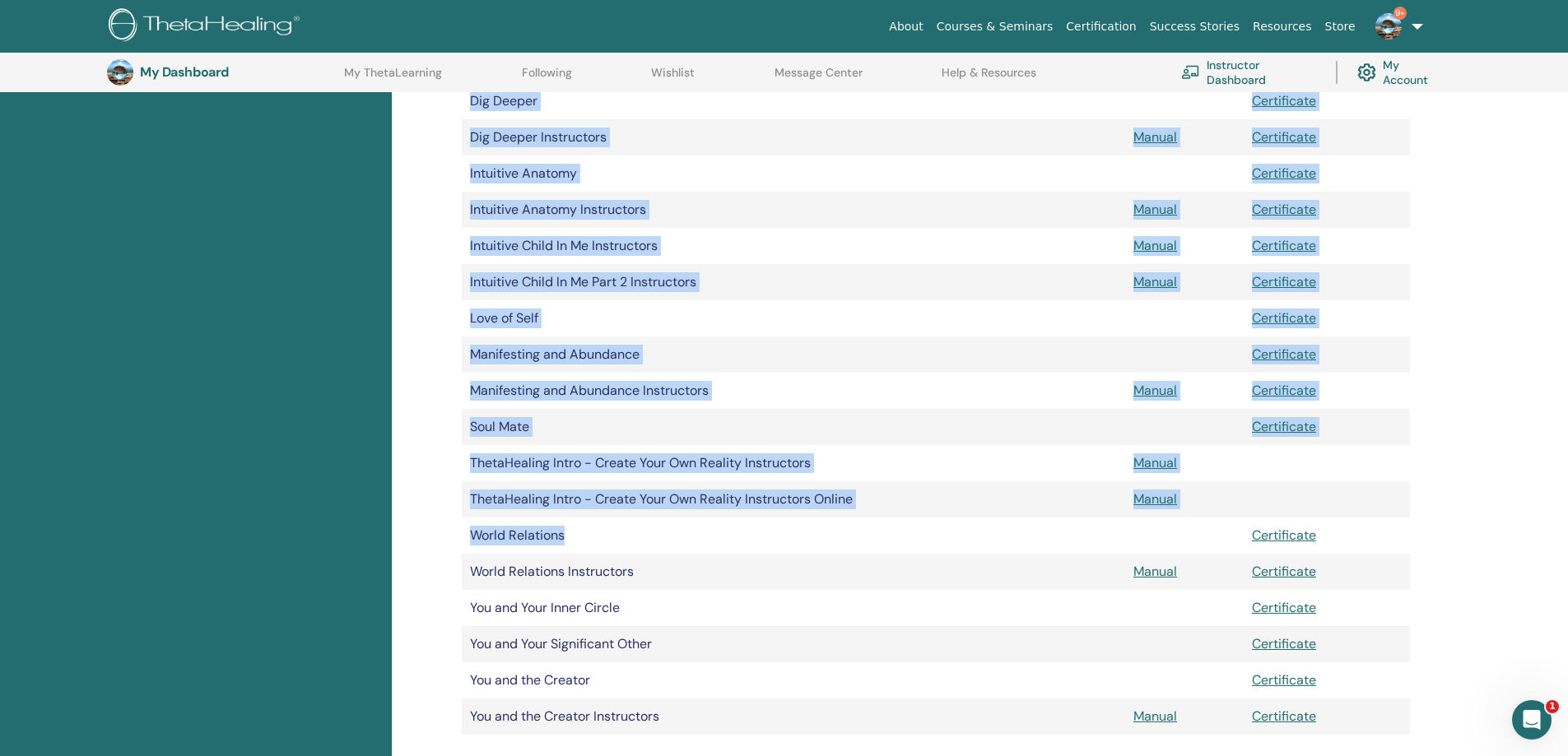
click at [598, 537] on td "World Relations" at bounding box center [793, 535] width 663 height 36
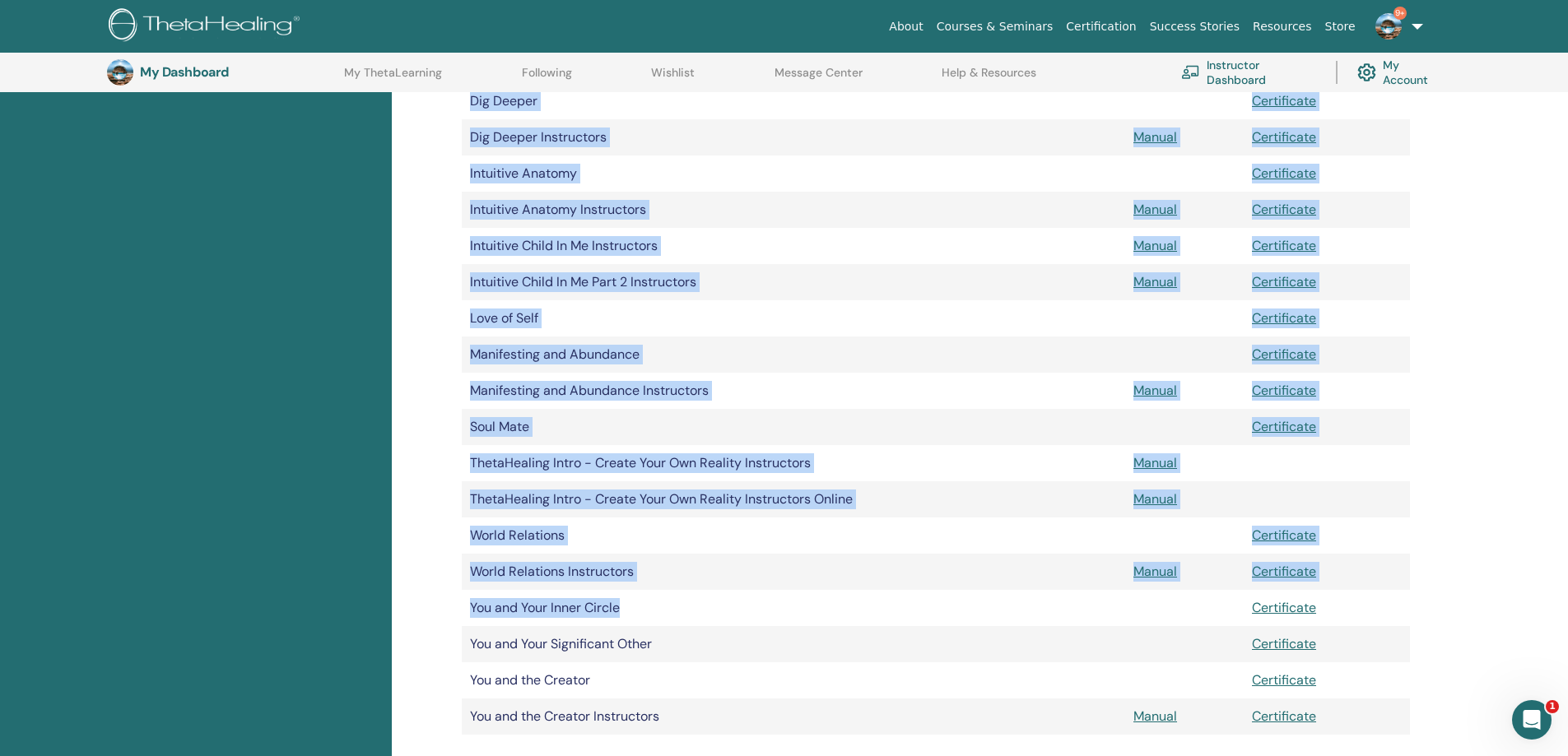
click at [659, 592] on td "You and Your Inner Circle" at bounding box center [793, 608] width 663 height 36
click at [629, 633] on td "You and Your Significant Other" at bounding box center [793, 644] width 663 height 36
click at [684, 640] on td "You and Your Significant Other" at bounding box center [793, 644] width 663 height 36
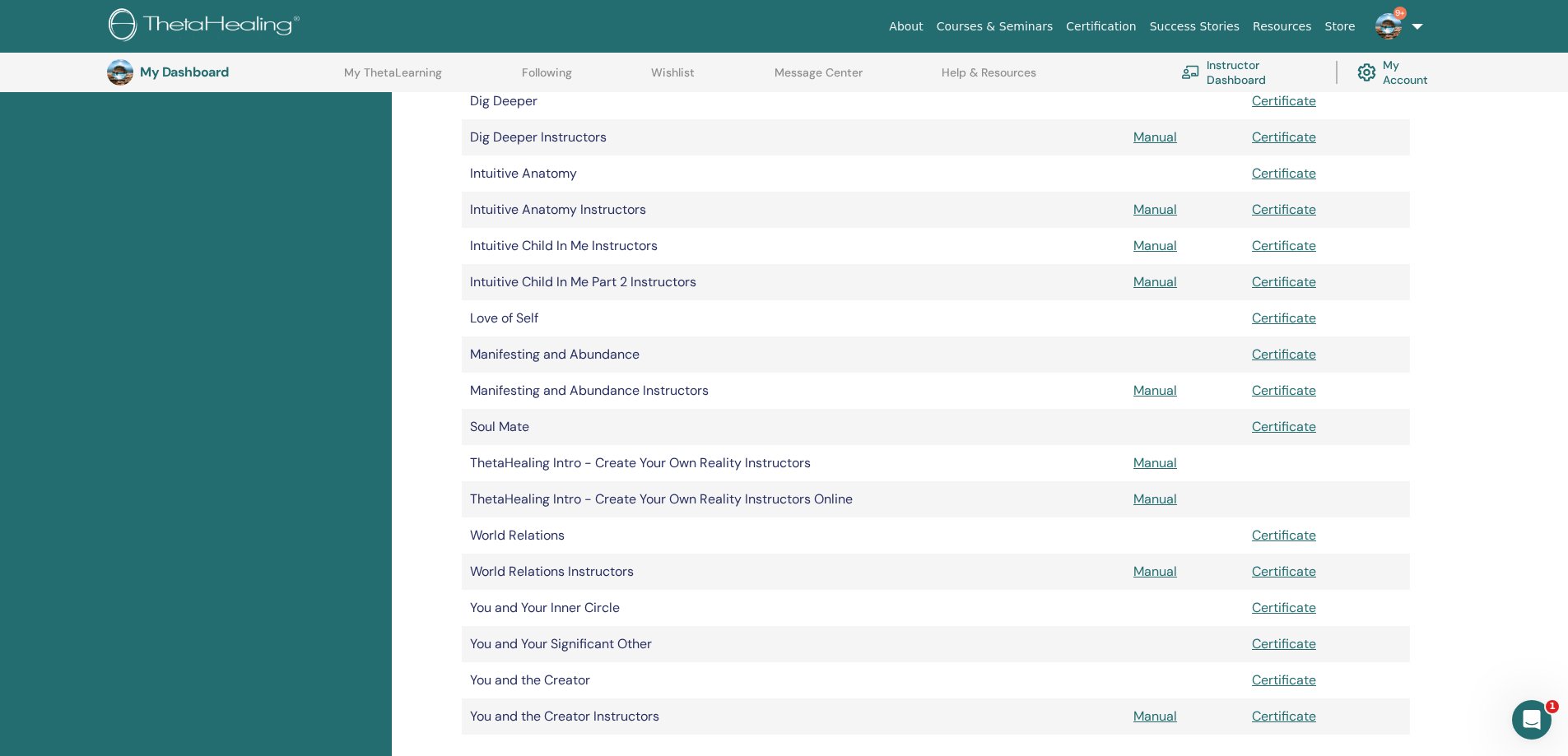
click at [686, 639] on td "You and Your Significant Other" at bounding box center [793, 644] width 663 height 36
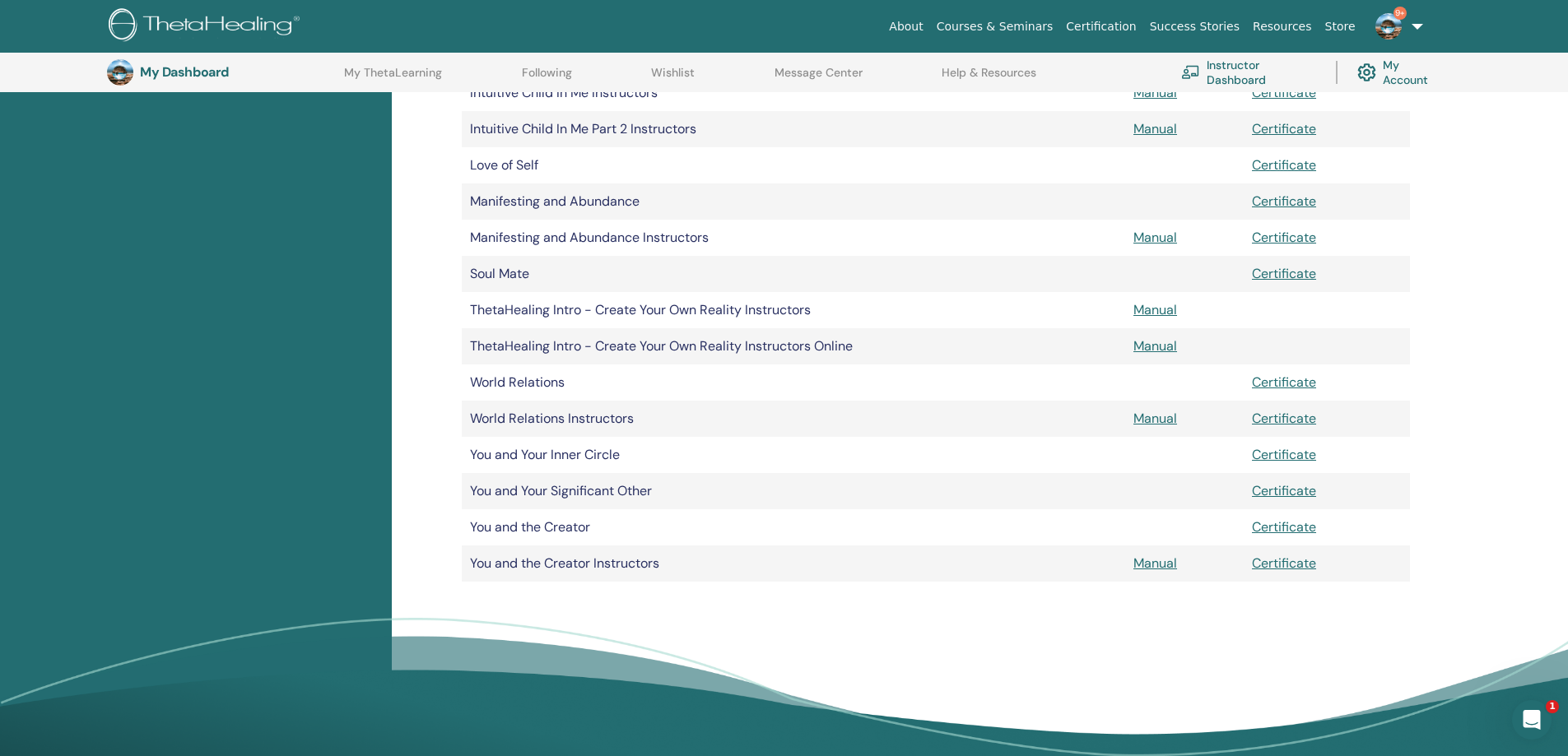
scroll to position [704, 0]
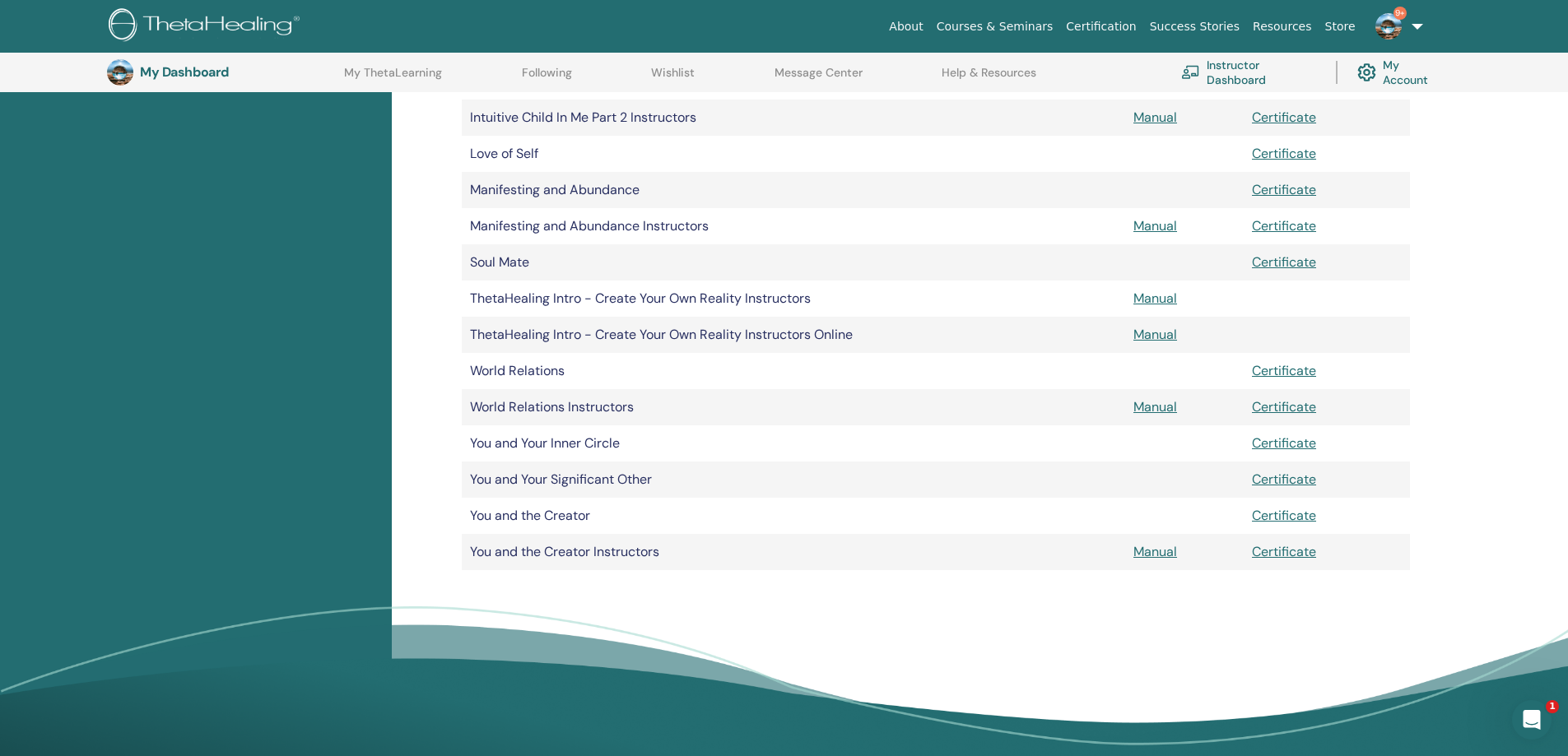
click at [642, 485] on td "You and Your Significant Other" at bounding box center [793, 479] width 663 height 36
click at [638, 481] on td "You and Your Significant Other" at bounding box center [793, 479] width 663 height 36
click at [609, 480] on td "You and Your Significant Other" at bounding box center [793, 479] width 663 height 36
click at [572, 507] on td "You and the Creator" at bounding box center [793, 516] width 663 height 36
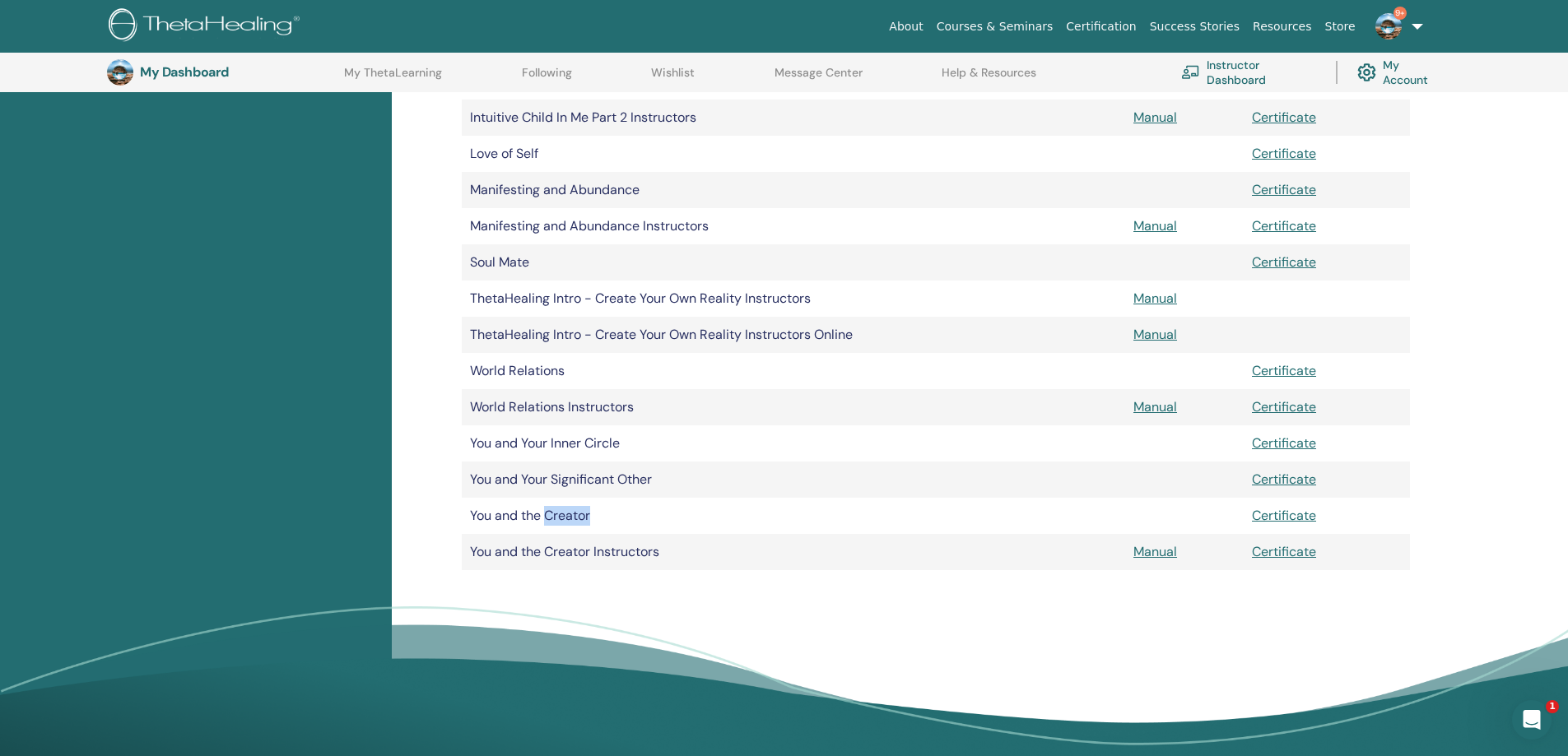
click at [572, 507] on td "You and the Creator" at bounding box center [793, 516] width 663 height 36
click at [630, 549] on td "You and the Creator Instructors" at bounding box center [793, 552] width 663 height 36
click at [643, 549] on td "You and the Creator Instructors" at bounding box center [793, 552] width 663 height 36
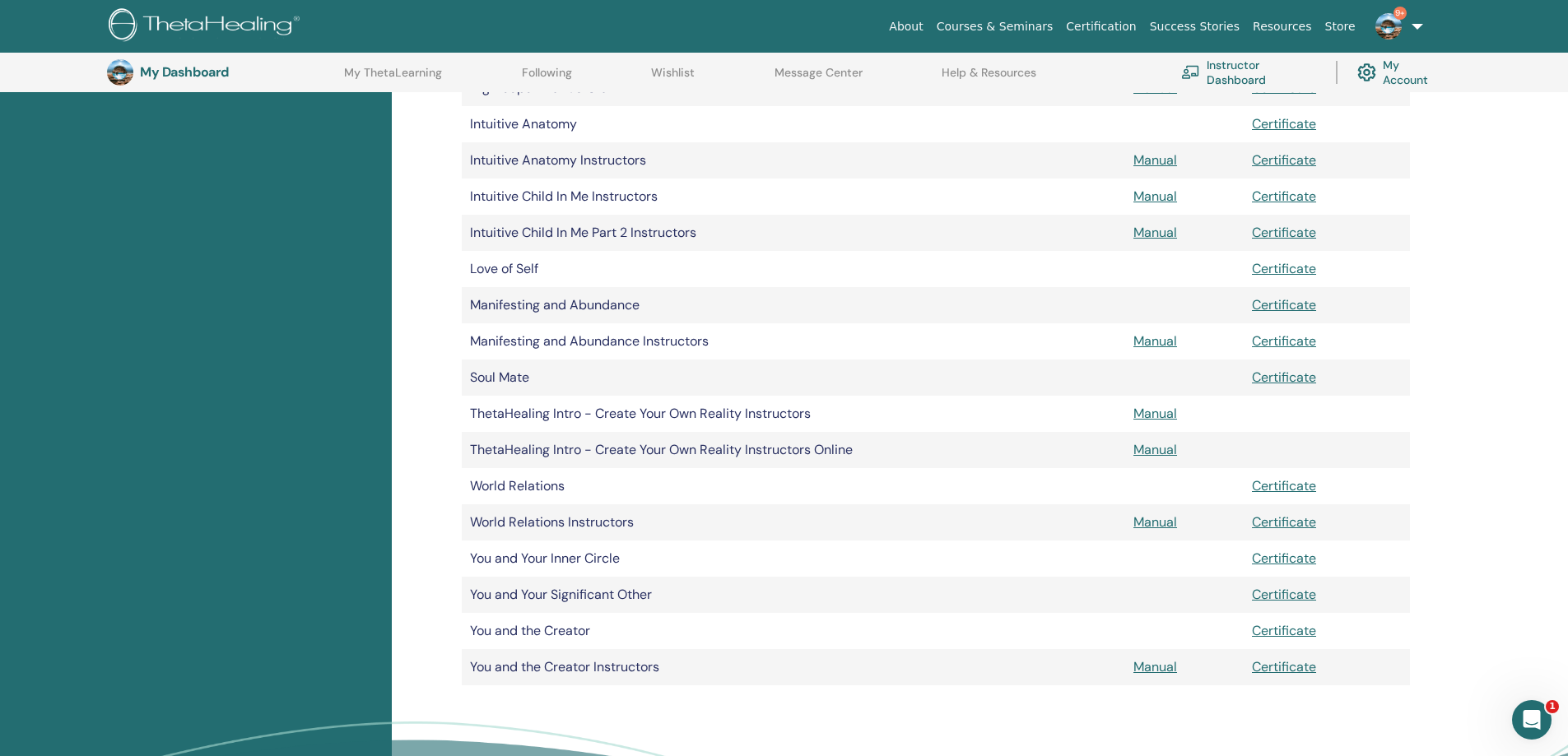
scroll to position [621, 0]
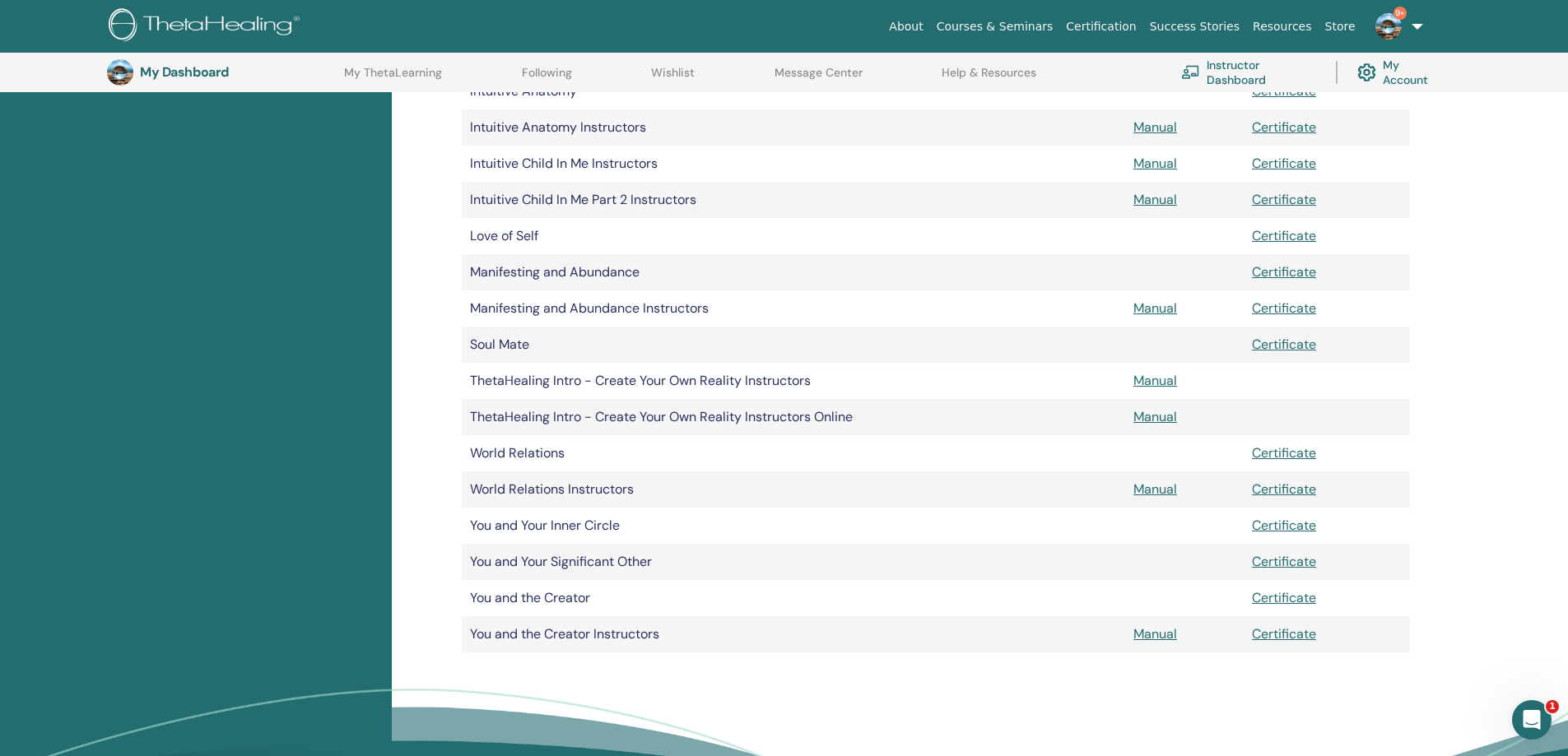
click at [636, 630] on td "You and the Creator Instructors" at bounding box center [793, 634] width 663 height 36
click at [972, 655] on div "My Documents Document Manuals Certificates Advanced DNA Certificate Advanced DN…" at bounding box center [936, 135] width 988 height 1079
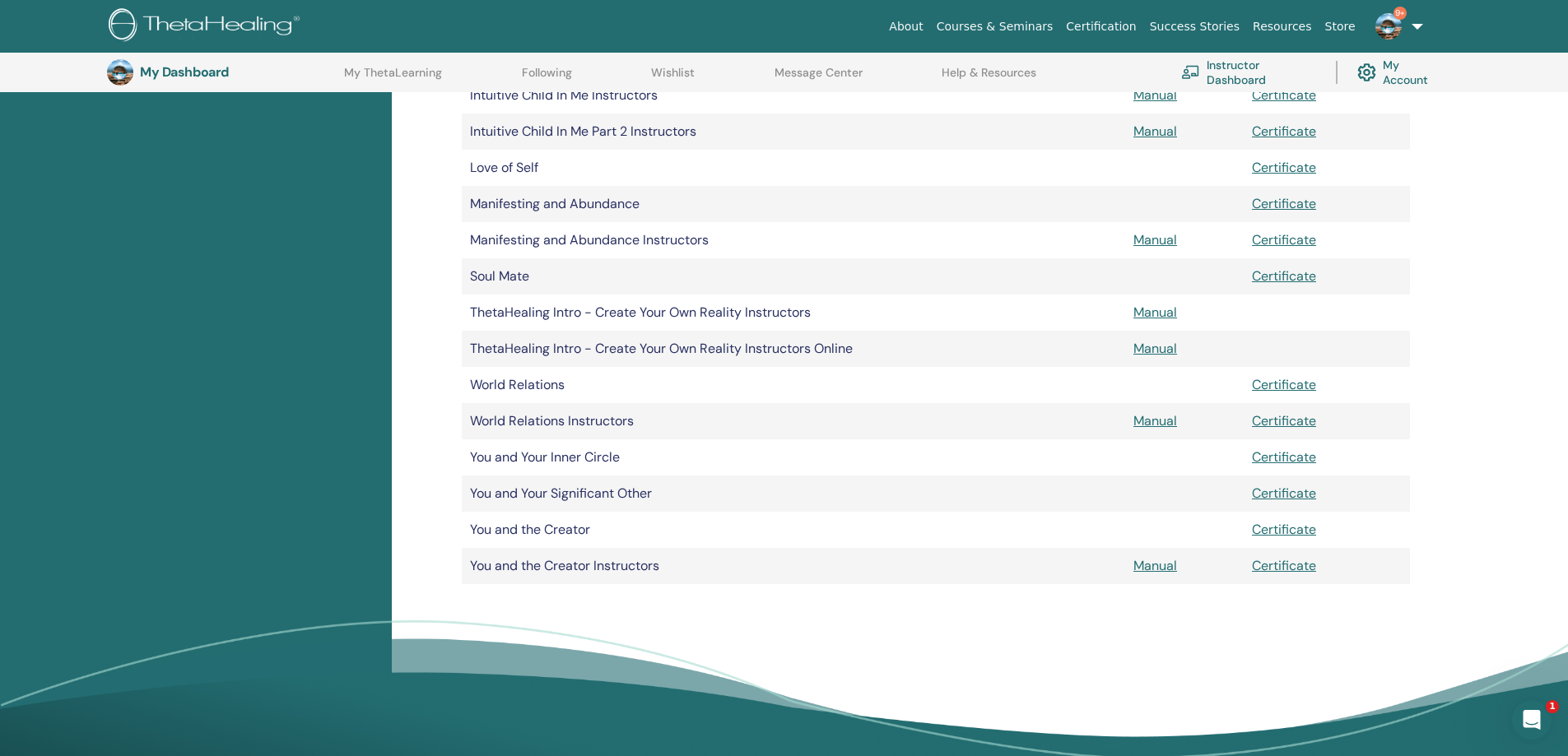
scroll to position [698, 0]
